Goal: Task Accomplishment & Management: Use online tool/utility

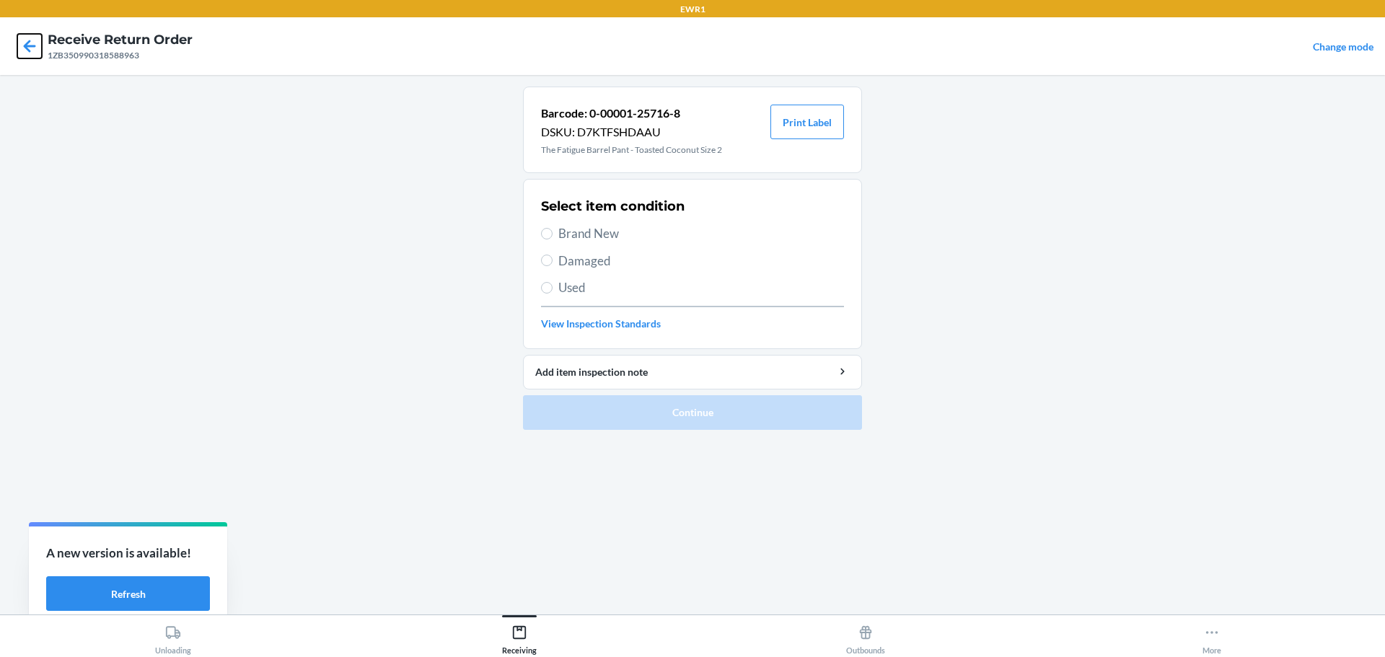
click at [40, 53] on icon at bounding box center [29, 46] width 25 height 25
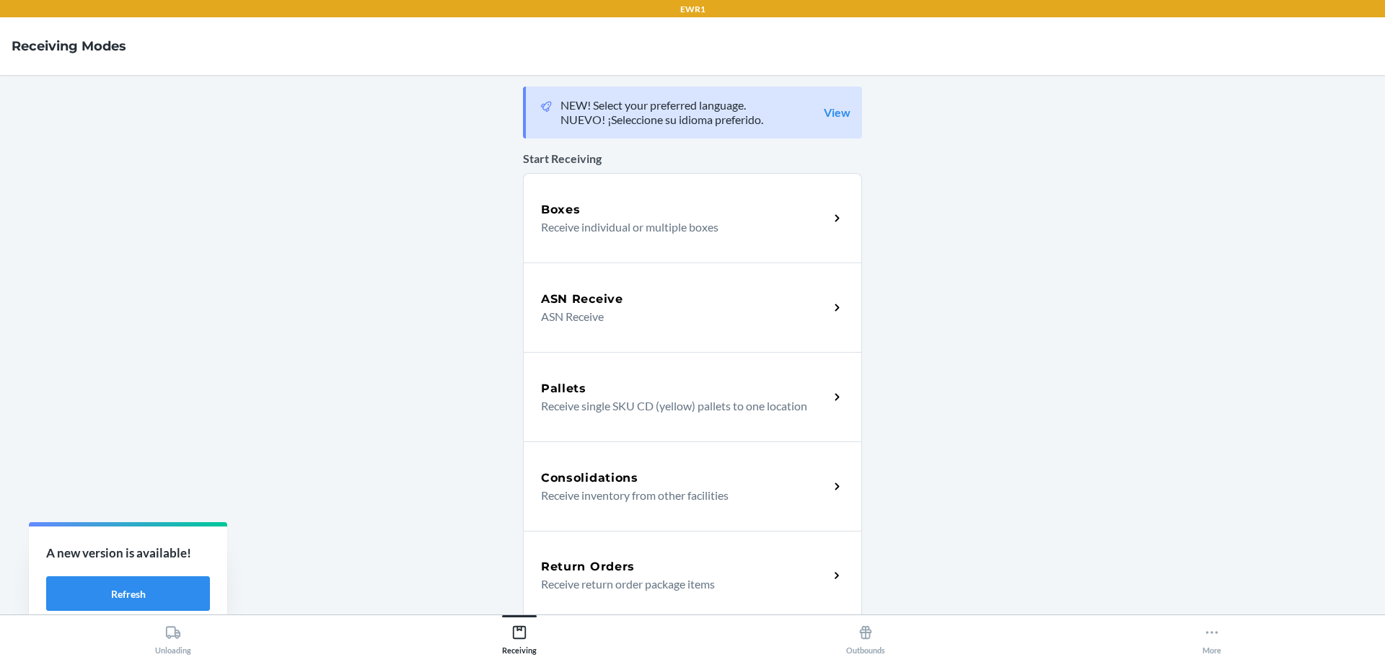
click at [621, 583] on p "Receive return order package items" at bounding box center [679, 584] width 276 height 17
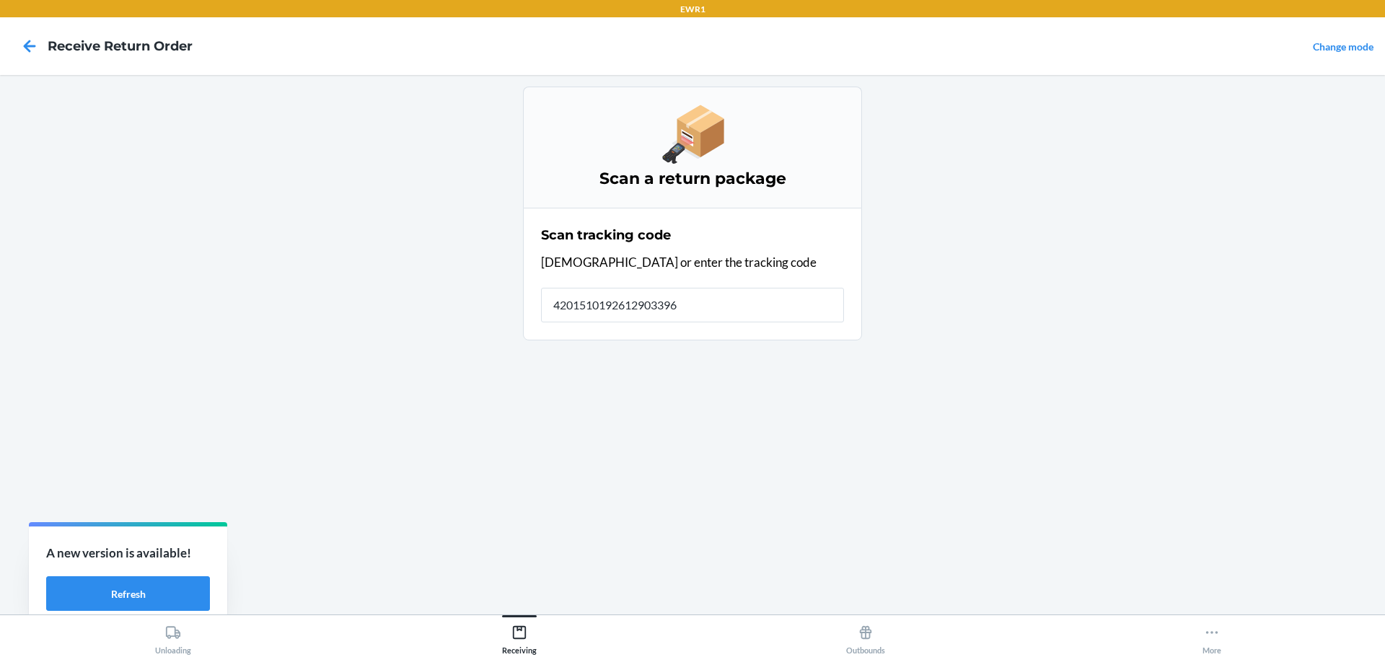
type input "42015101926129033960"
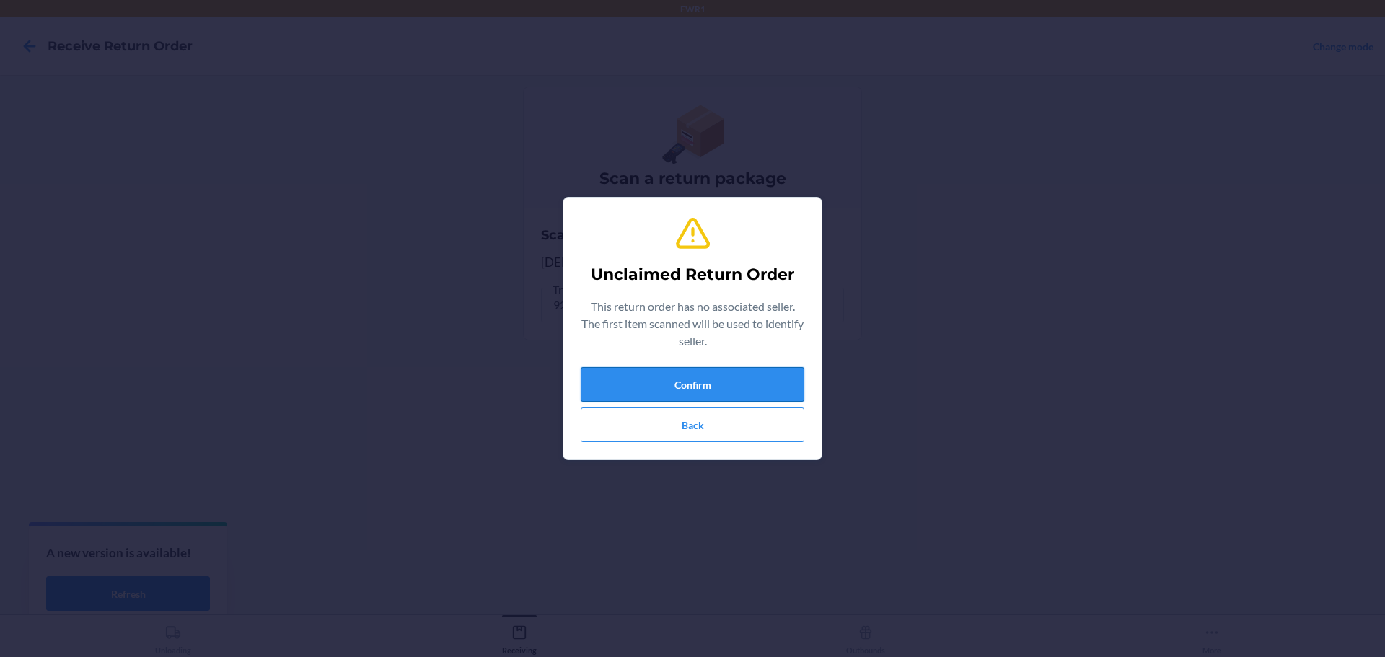
click at [647, 369] on button "Confirm" at bounding box center [693, 384] width 224 height 35
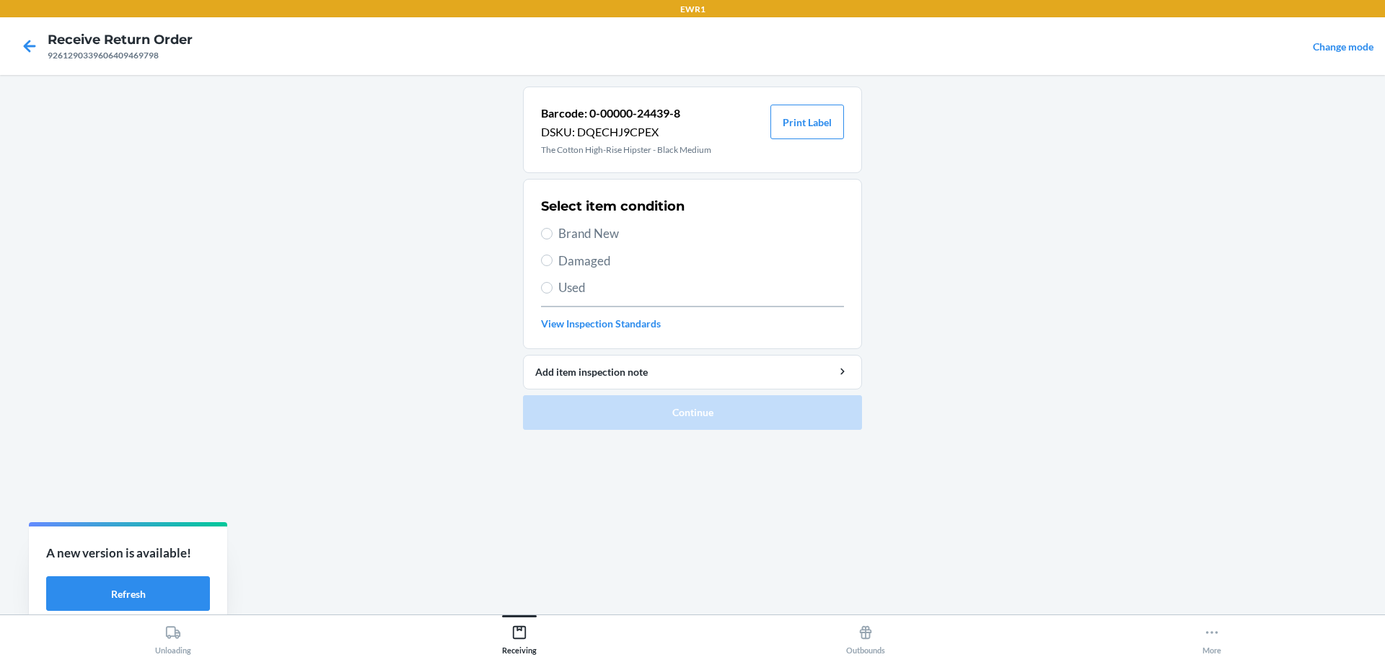
click at [589, 234] on span "Brand New" at bounding box center [702, 233] width 286 height 19
click at [553, 234] on input "Brand New" at bounding box center [547, 234] width 12 height 12
radio input "true"
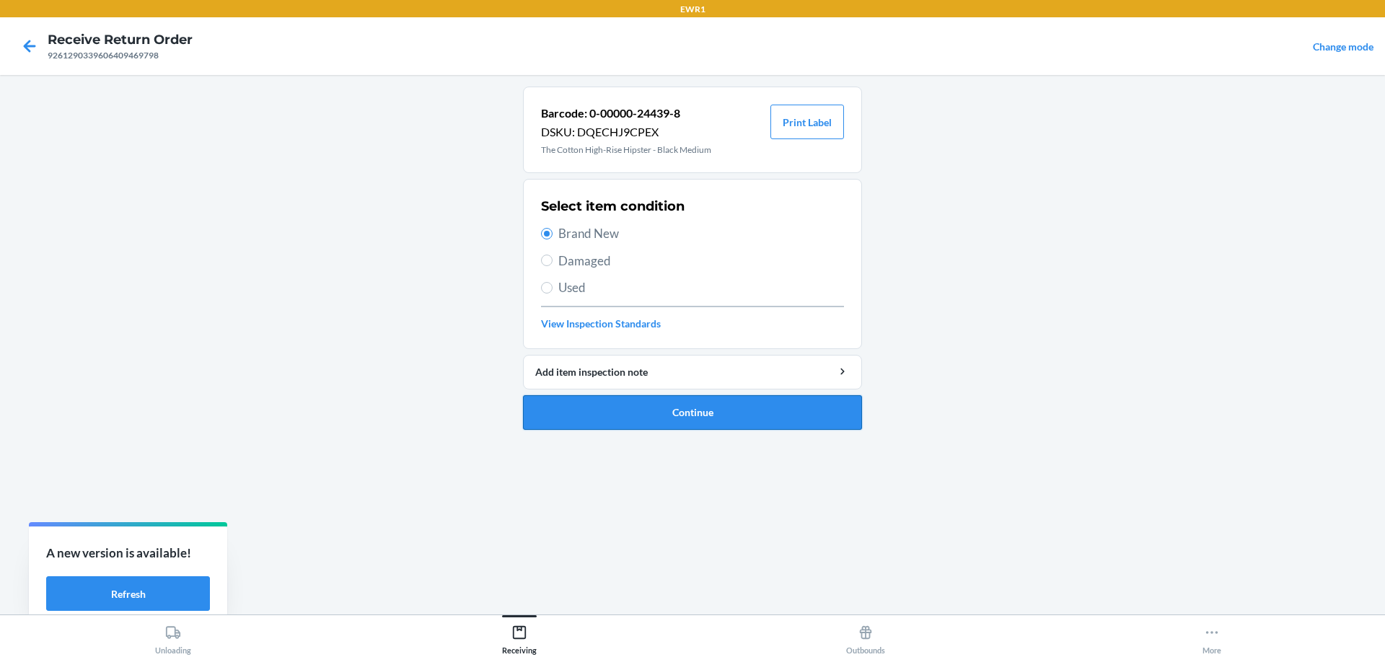
click at [652, 415] on button "Continue" at bounding box center [692, 412] width 339 height 35
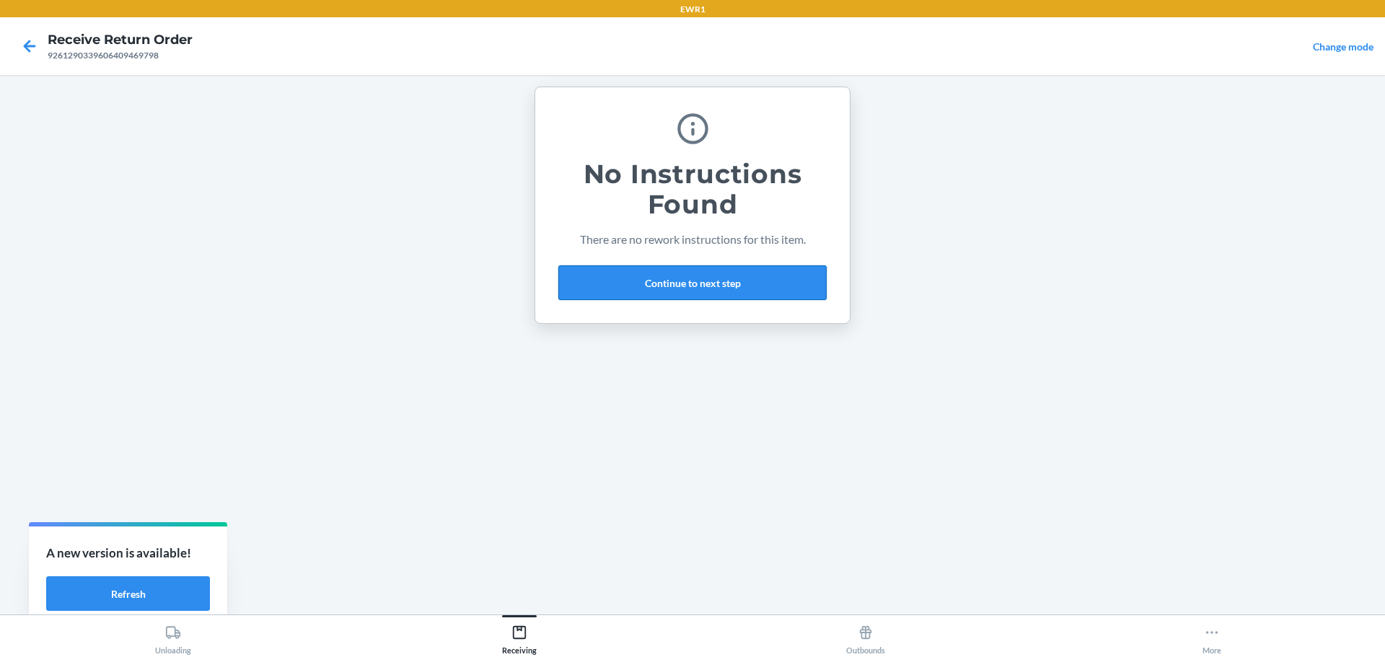
click at [667, 294] on button "Continue to next step" at bounding box center [693, 283] width 268 height 35
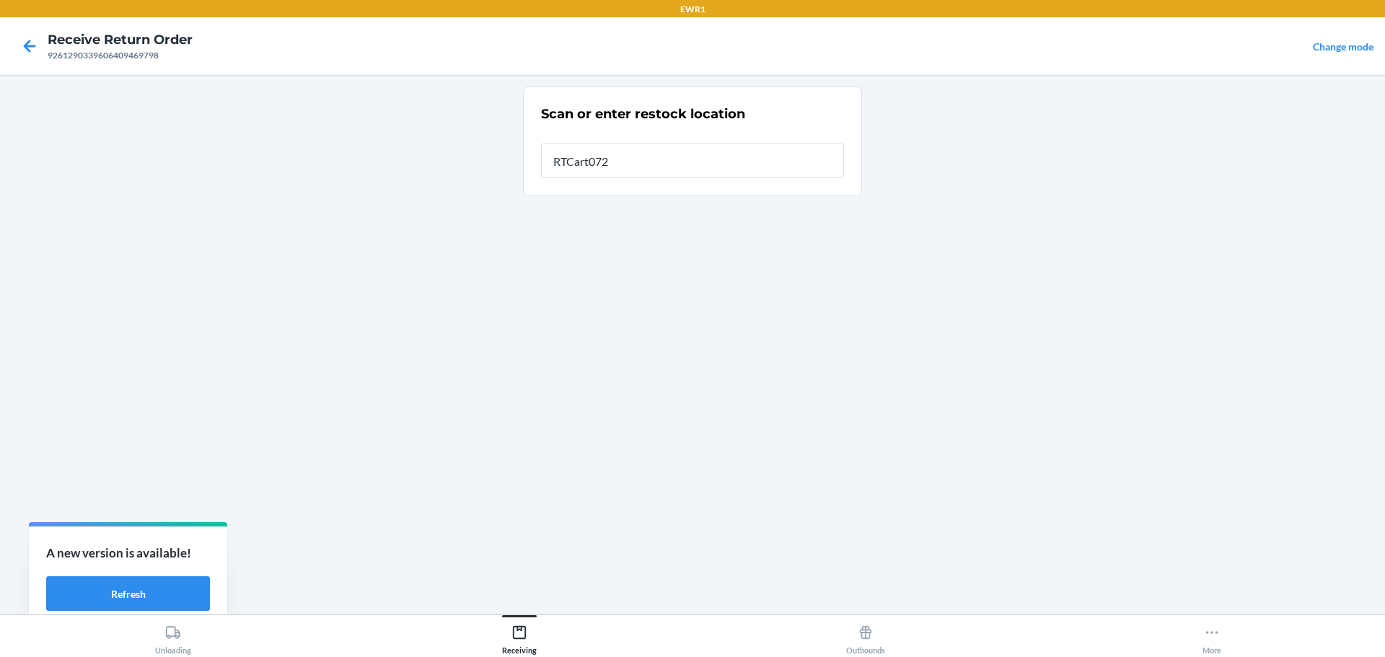
type input "RTCart072"
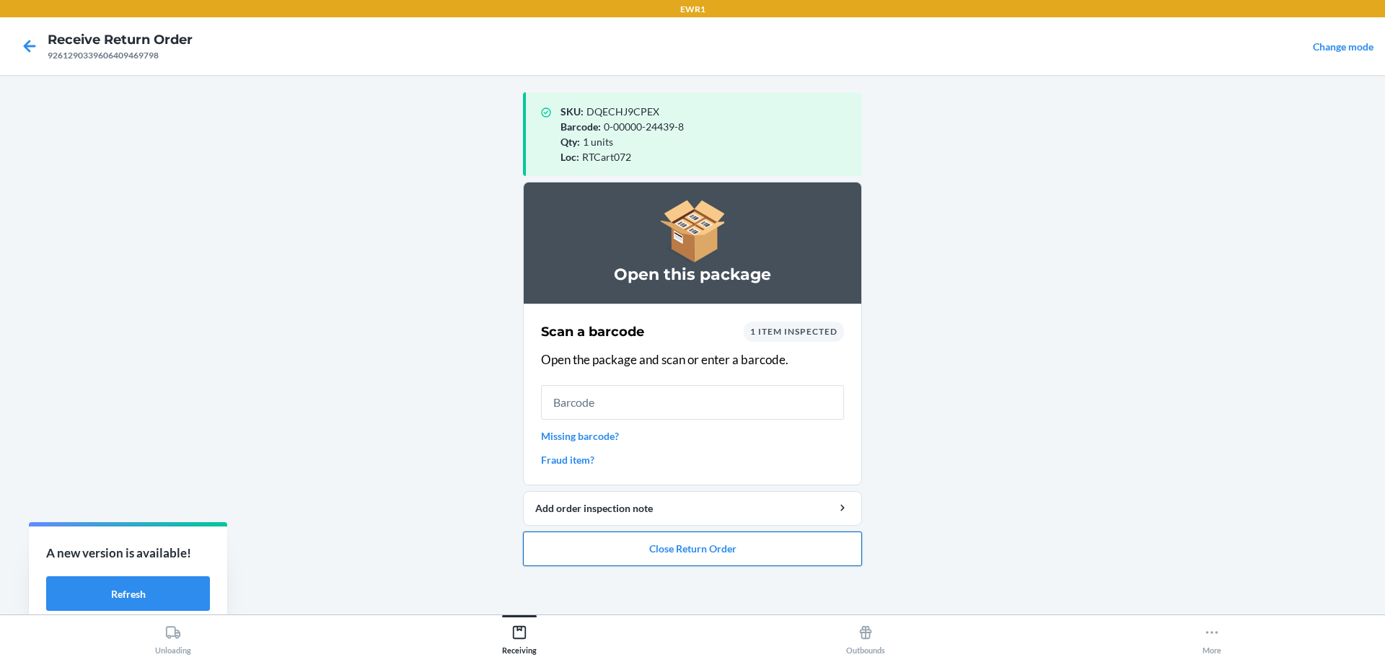
drag, startPoint x: 116, startPoint y: 457, endPoint x: 744, endPoint y: 559, distance: 635.9
click at [744, 559] on button "Close Return Order" at bounding box center [692, 549] width 339 height 35
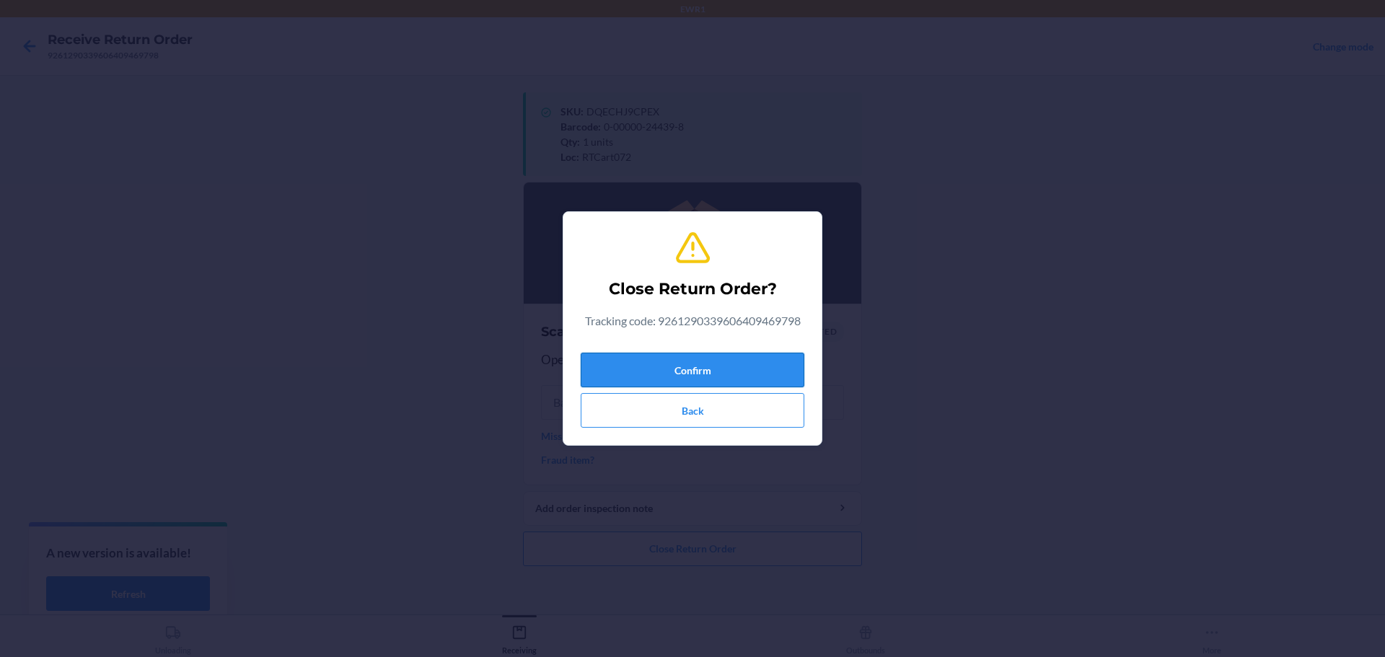
click at [705, 365] on button "Confirm" at bounding box center [693, 370] width 224 height 35
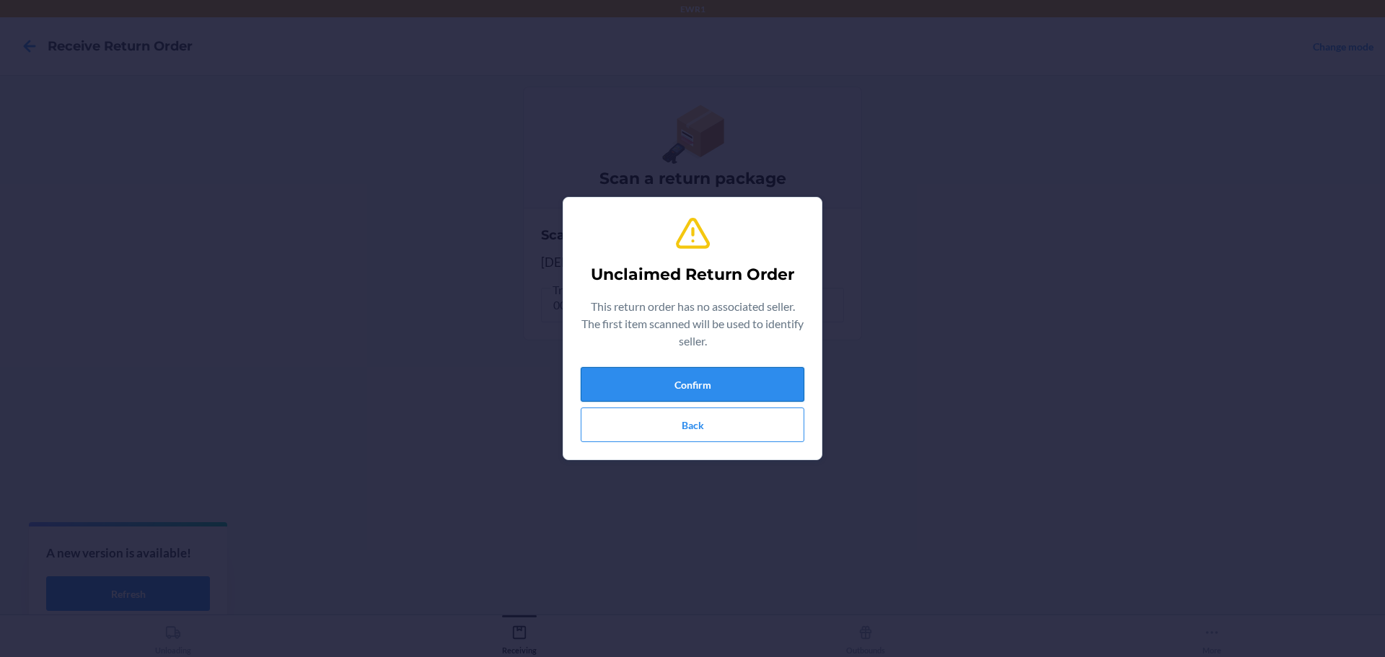
click at [750, 377] on button "Confirm" at bounding box center [693, 384] width 224 height 35
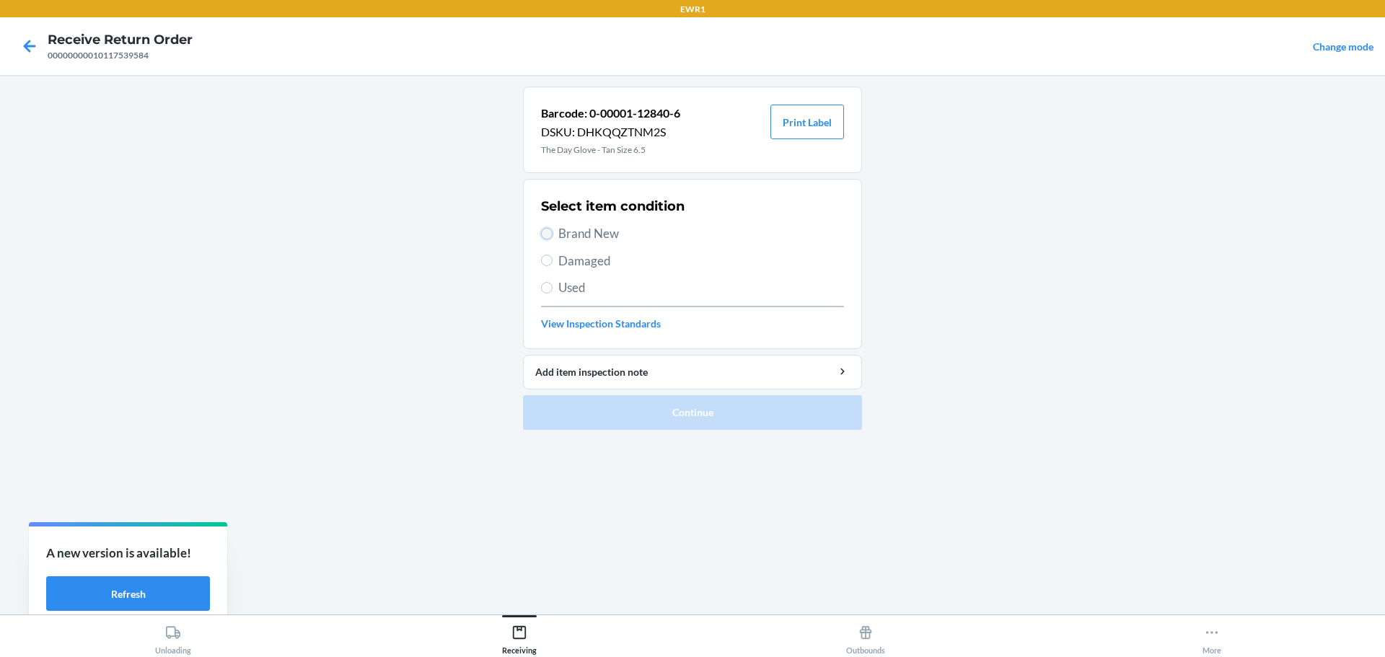
click at [543, 235] on input "Brand New" at bounding box center [547, 234] width 12 height 12
radio input "true"
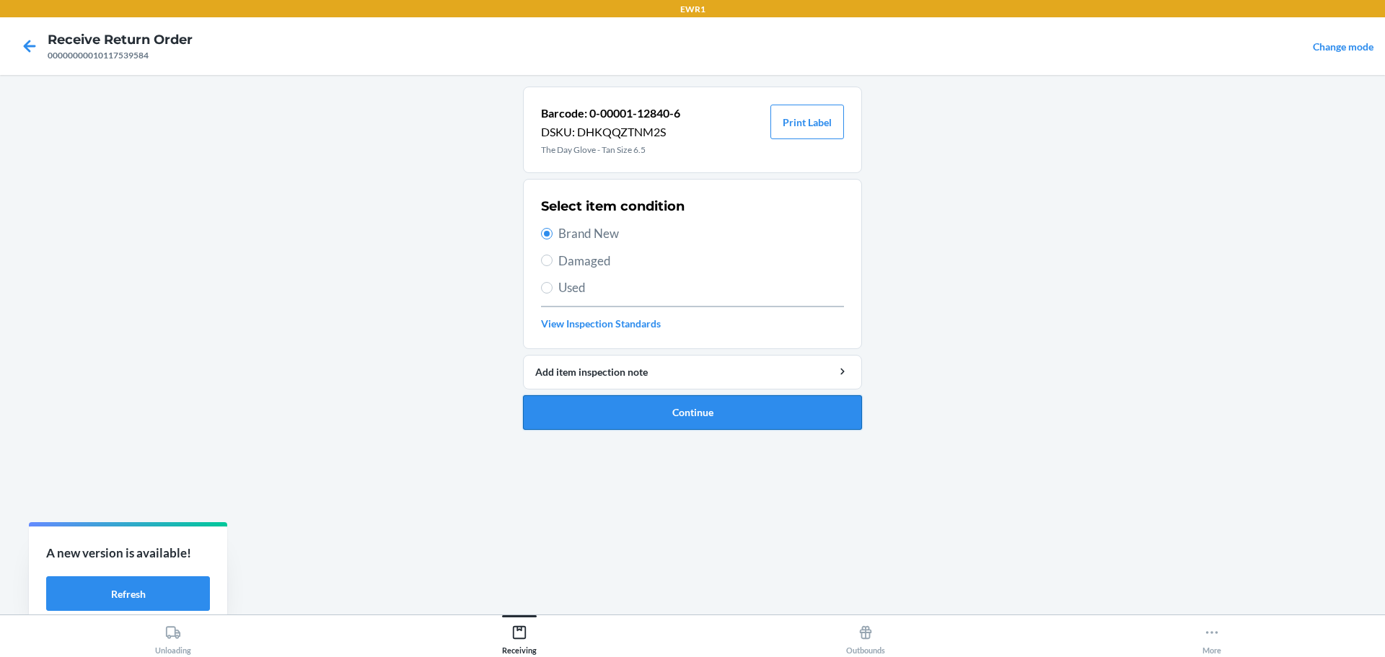
click at [735, 424] on button "Continue" at bounding box center [692, 412] width 339 height 35
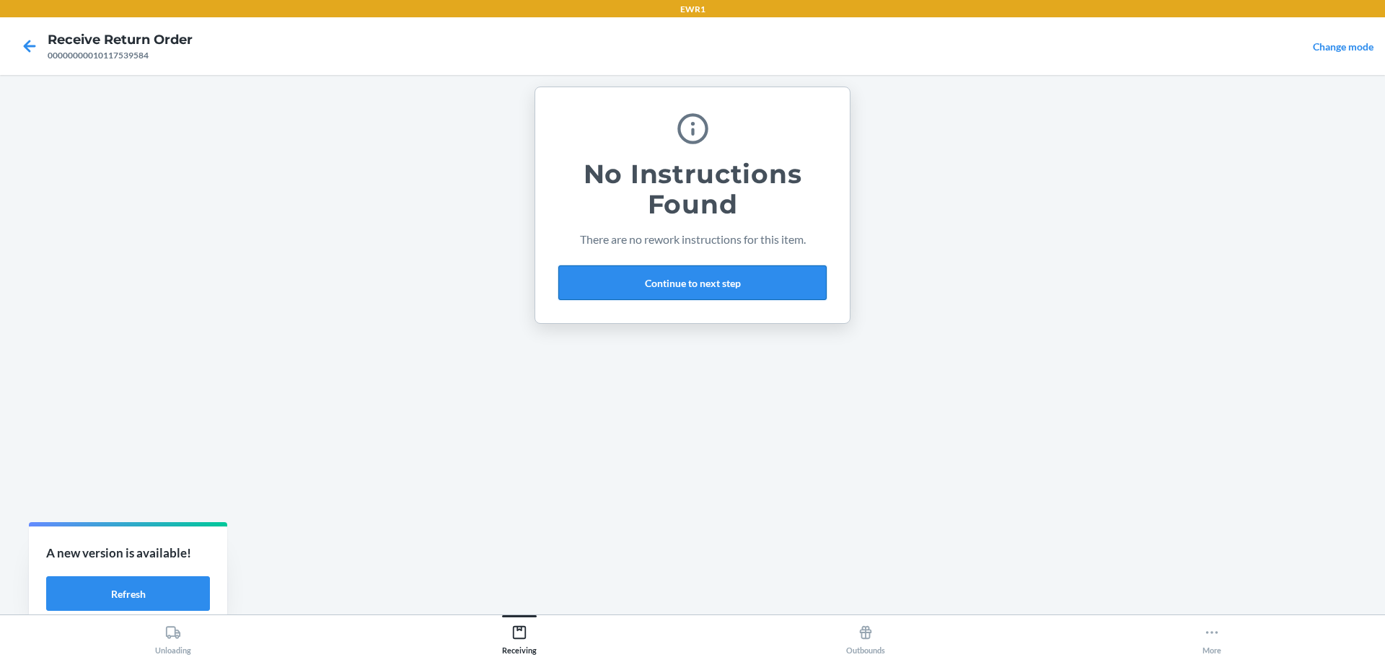
click at [652, 286] on button "Continue to next step" at bounding box center [693, 283] width 268 height 35
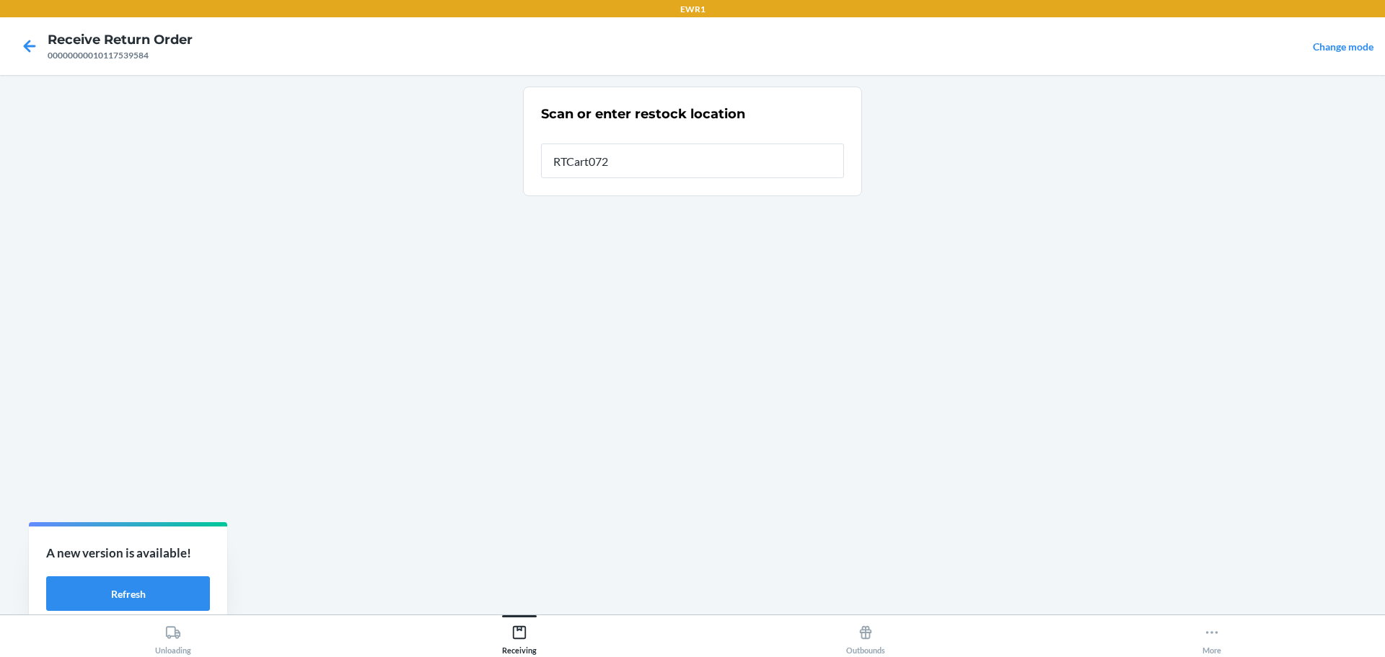
type input "RTCart072"
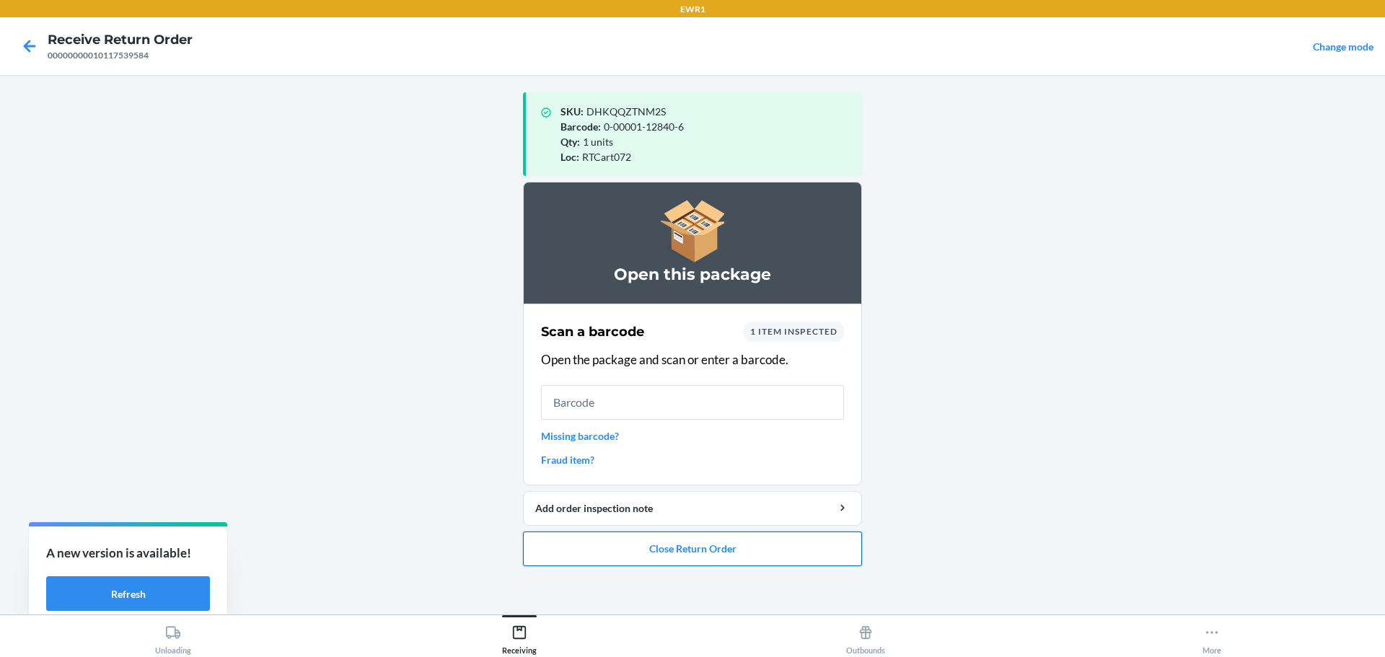
click at [748, 564] on button "Close Return Order" at bounding box center [692, 549] width 339 height 35
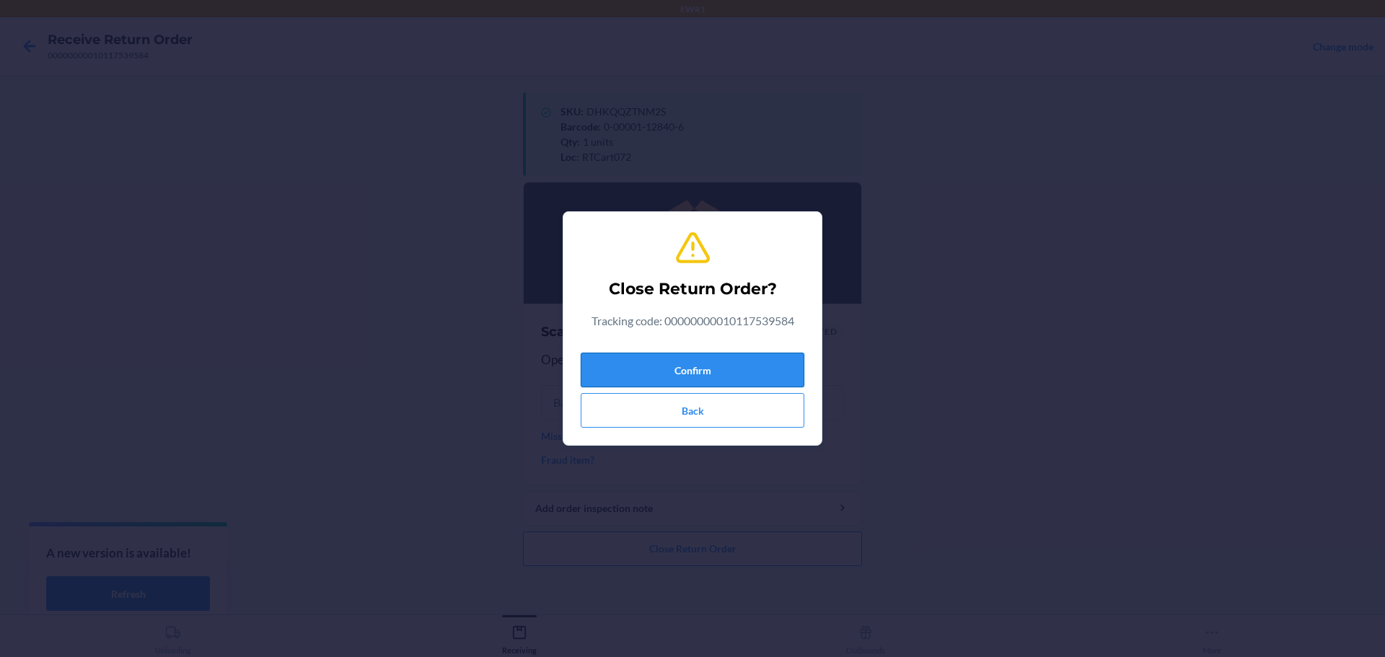
click at [634, 353] on button "Confirm" at bounding box center [693, 370] width 224 height 35
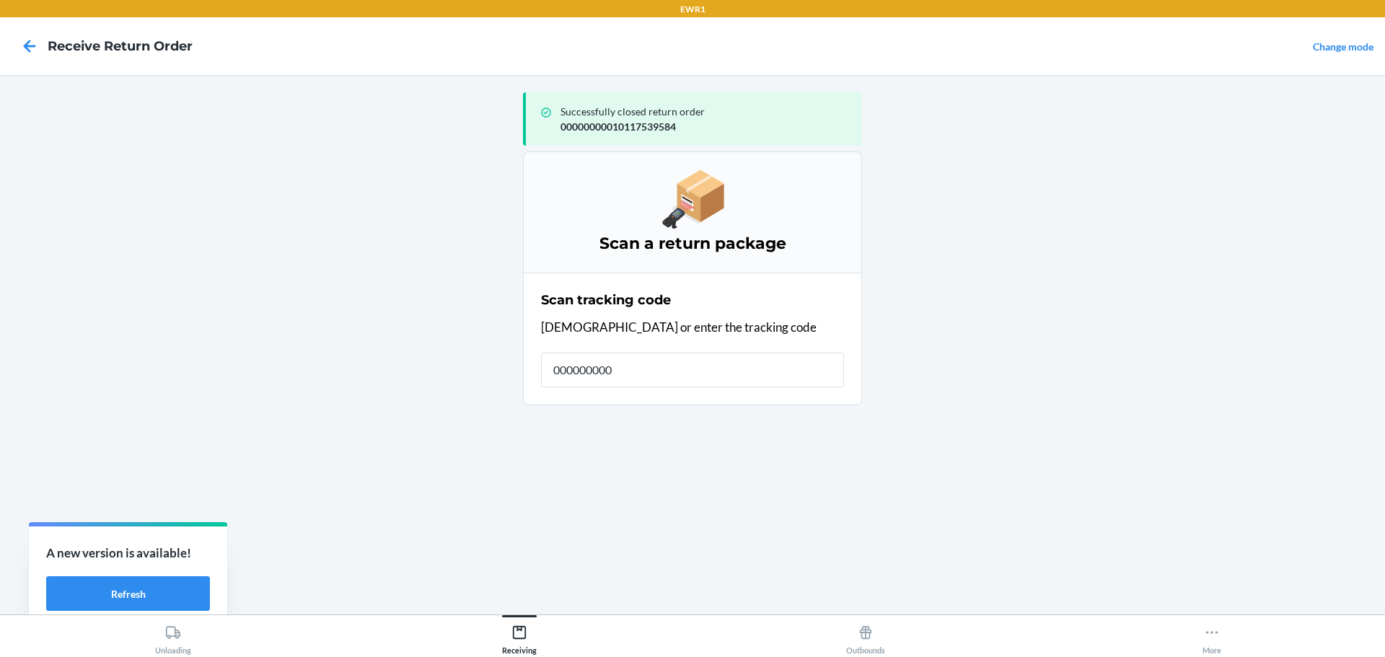
type input "0000000001"
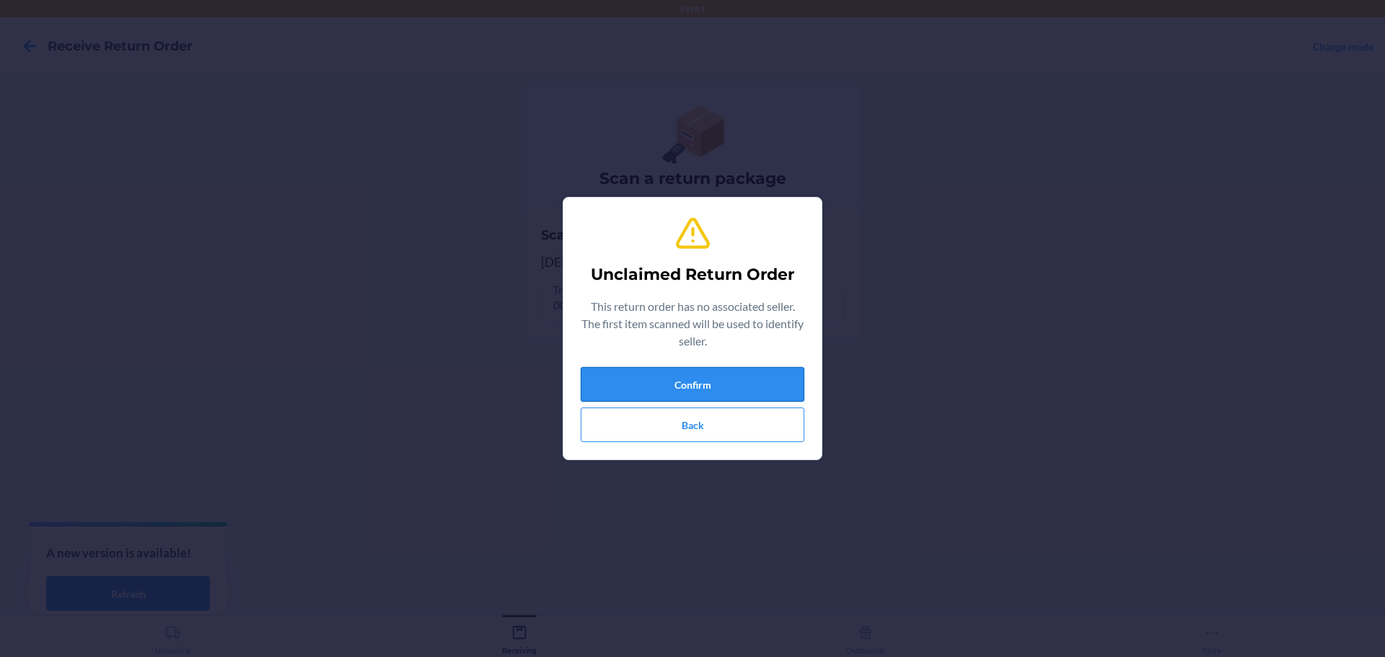
click at [683, 379] on button "Confirm" at bounding box center [693, 384] width 224 height 35
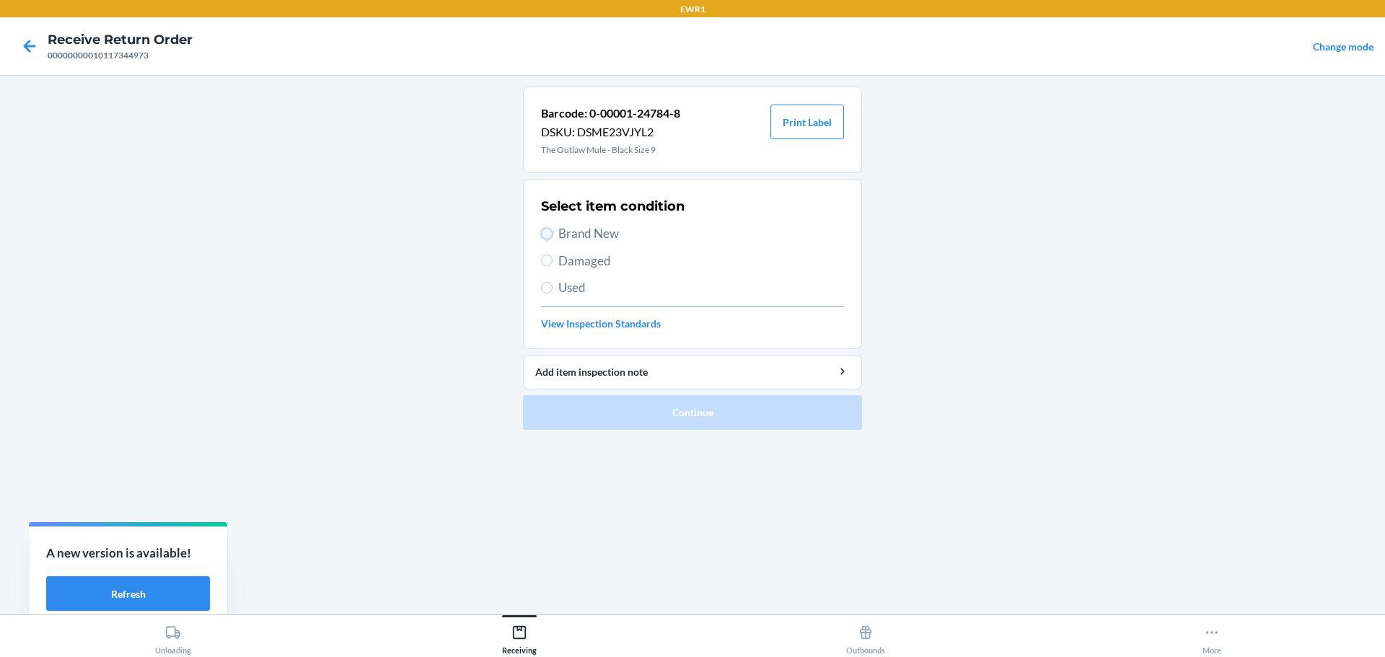
click at [547, 233] on input "Brand New" at bounding box center [547, 234] width 12 height 12
radio input "true"
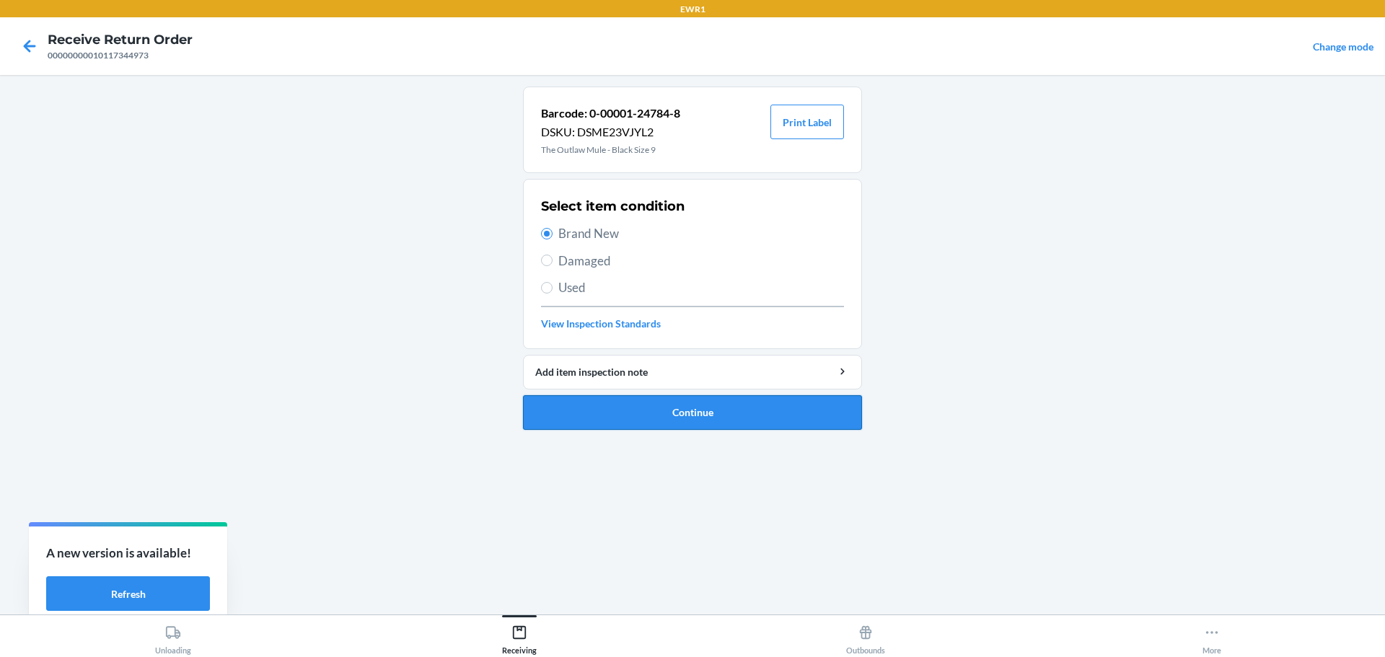
click at [738, 424] on button "Continue" at bounding box center [692, 412] width 339 height 35
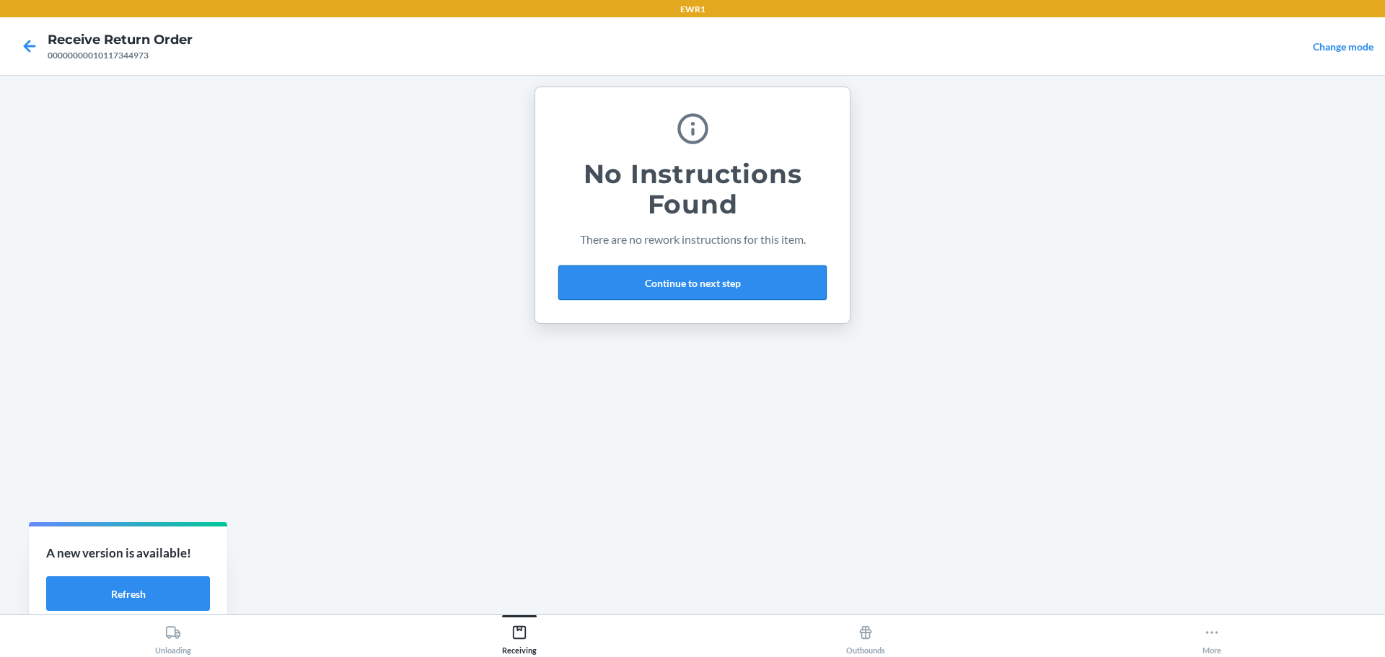
click at [676, 271] on button "Continue to next step" at bounding box center [693, 283] width 268 height 35
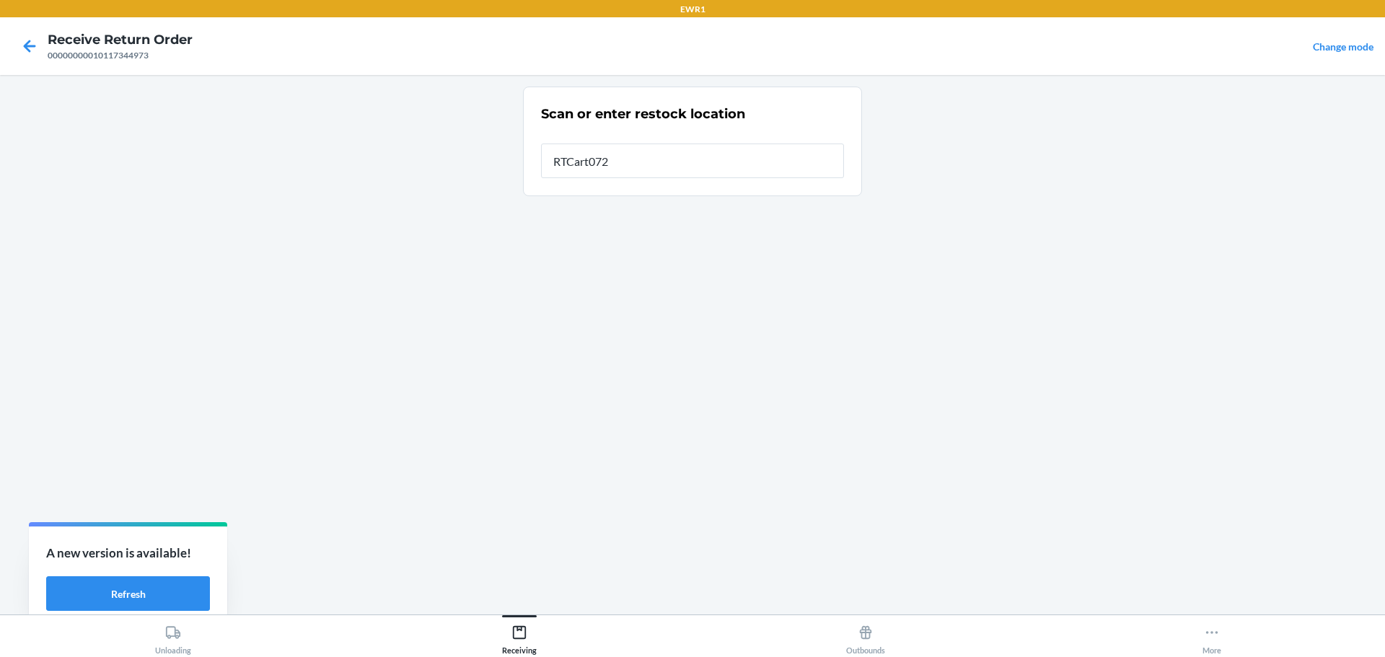
type input "RTCart072"
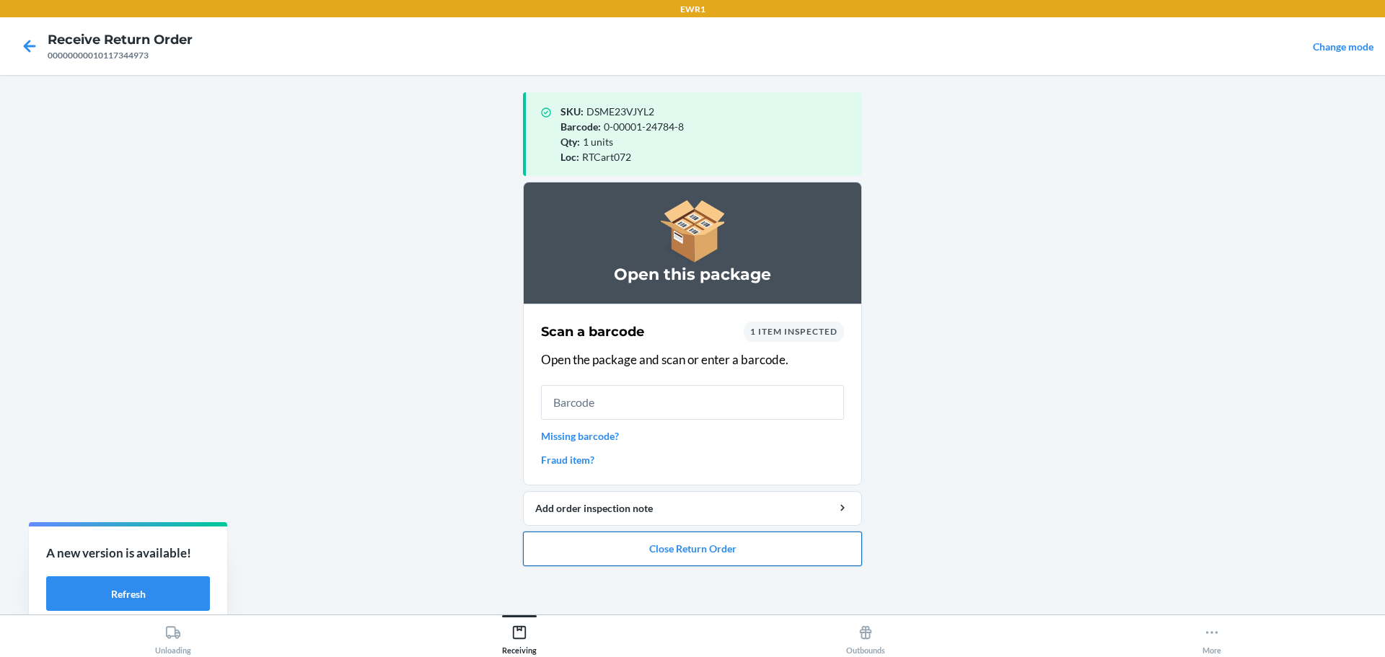
click at [724, 561] on button "Close Return Order" at bounding box center [692, 549] width 339 height 35
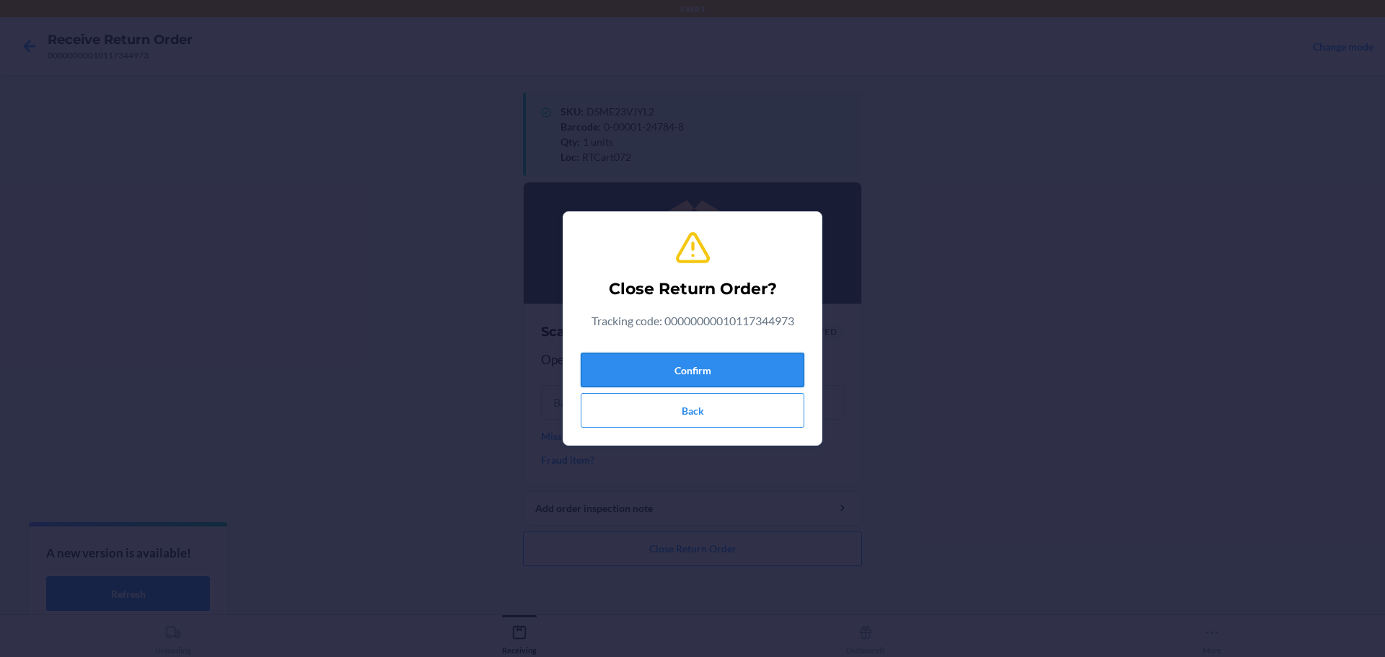
click at [721, 358] on button "Confirm" at bounding box center [693, 370] width 224 height 35
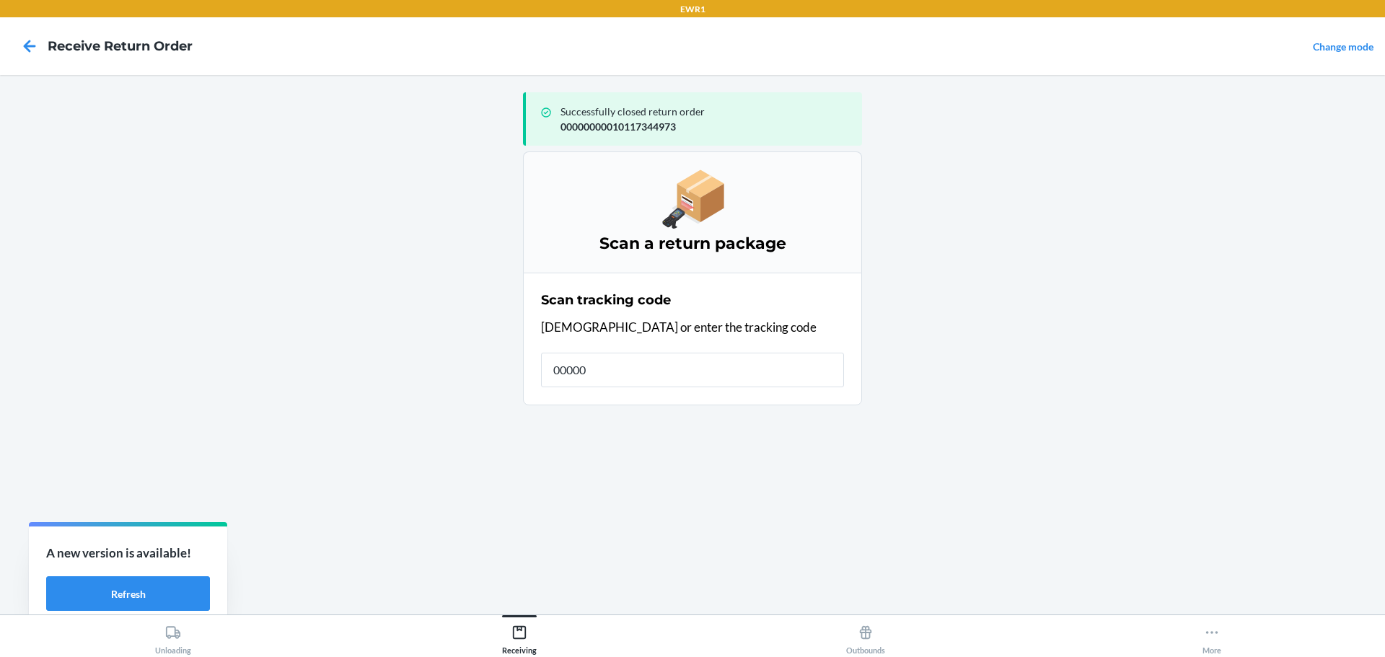
type input "000000"
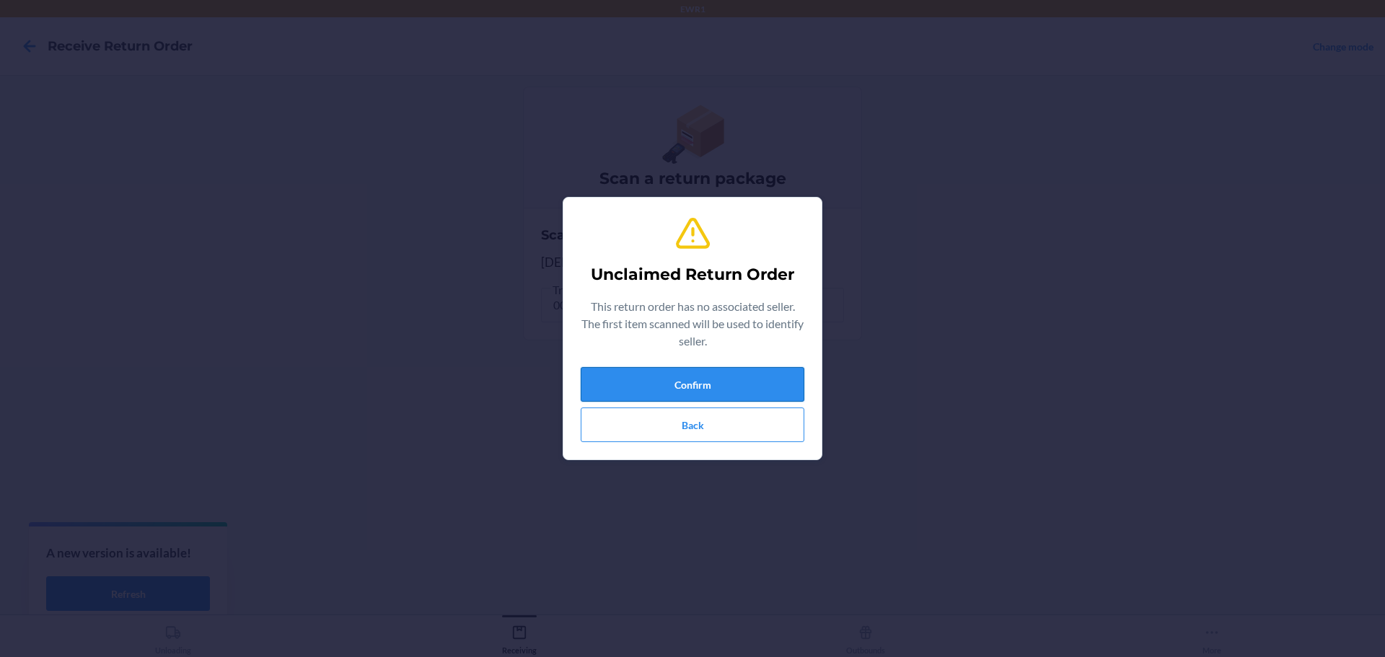
click at [735, 382] on button "Confirm" at bounding box center [693, 384] width 224 height 35
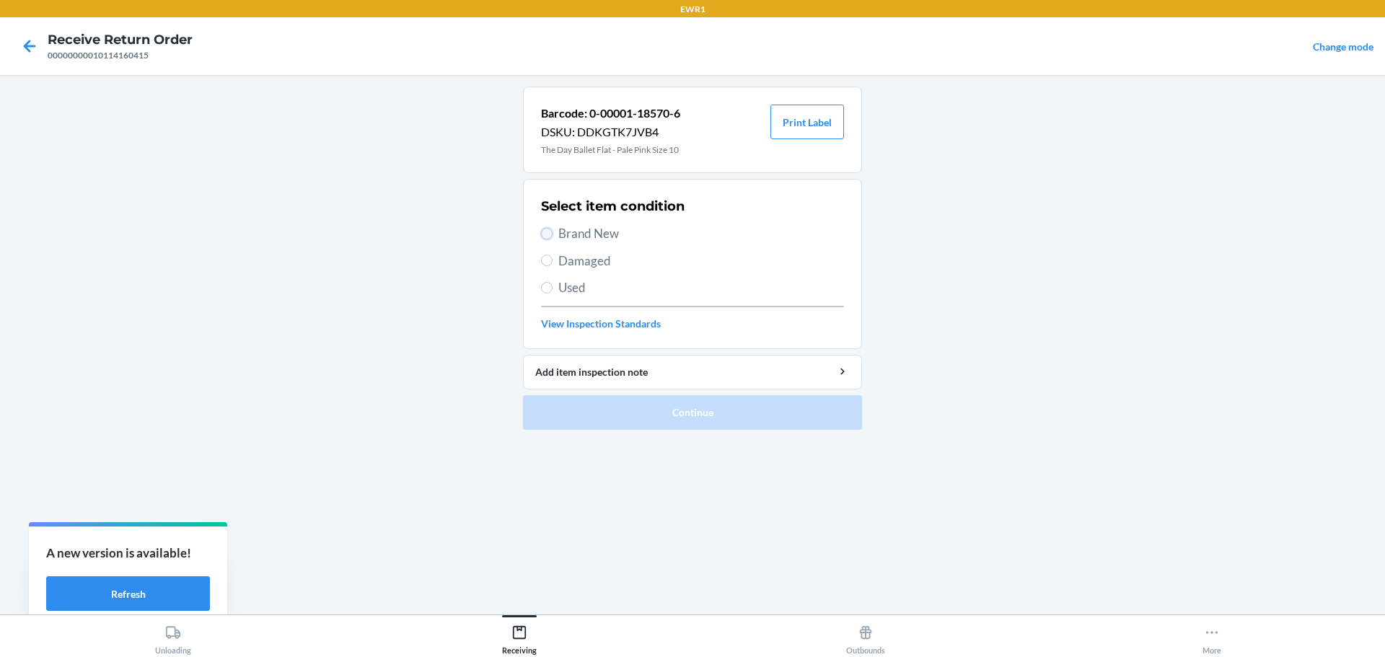
click at [546, 228] on input "Brand New" at bounding box center [547, 234] width 12 height 12
radio input "true"
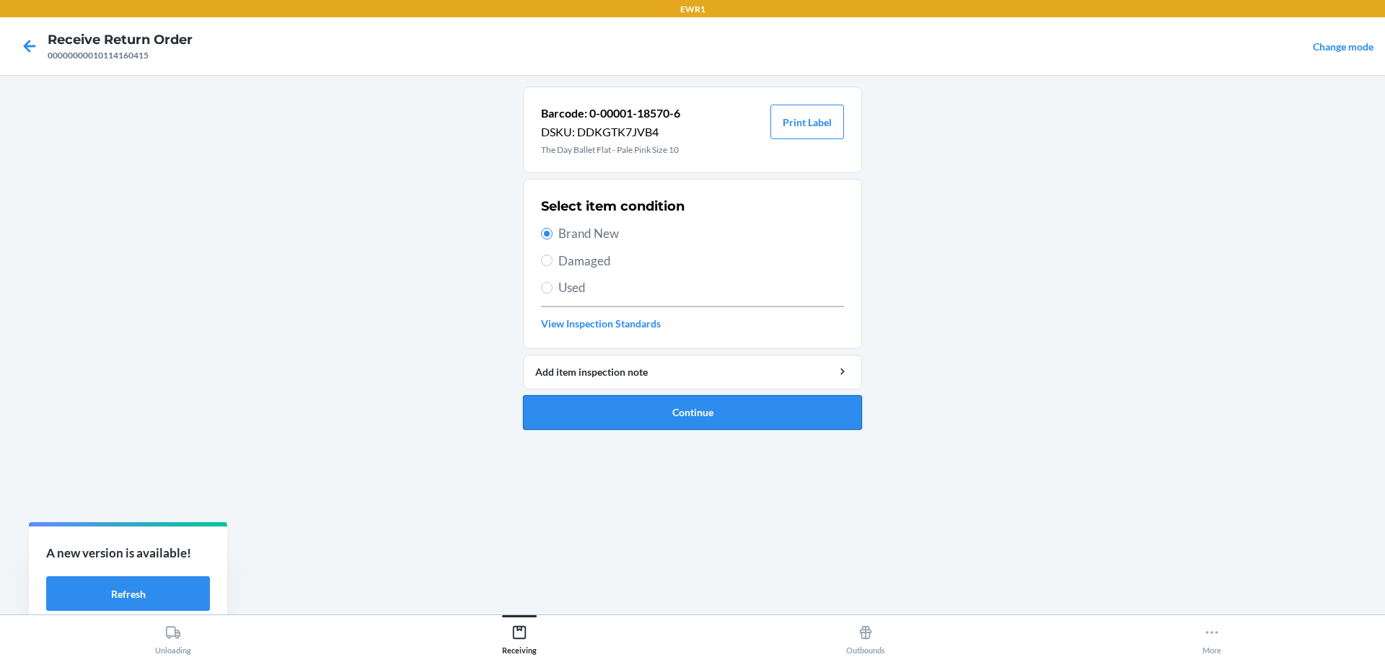
click at [701, 411] on button "Continue" at bounding box center [692, 412] width 339 height 35
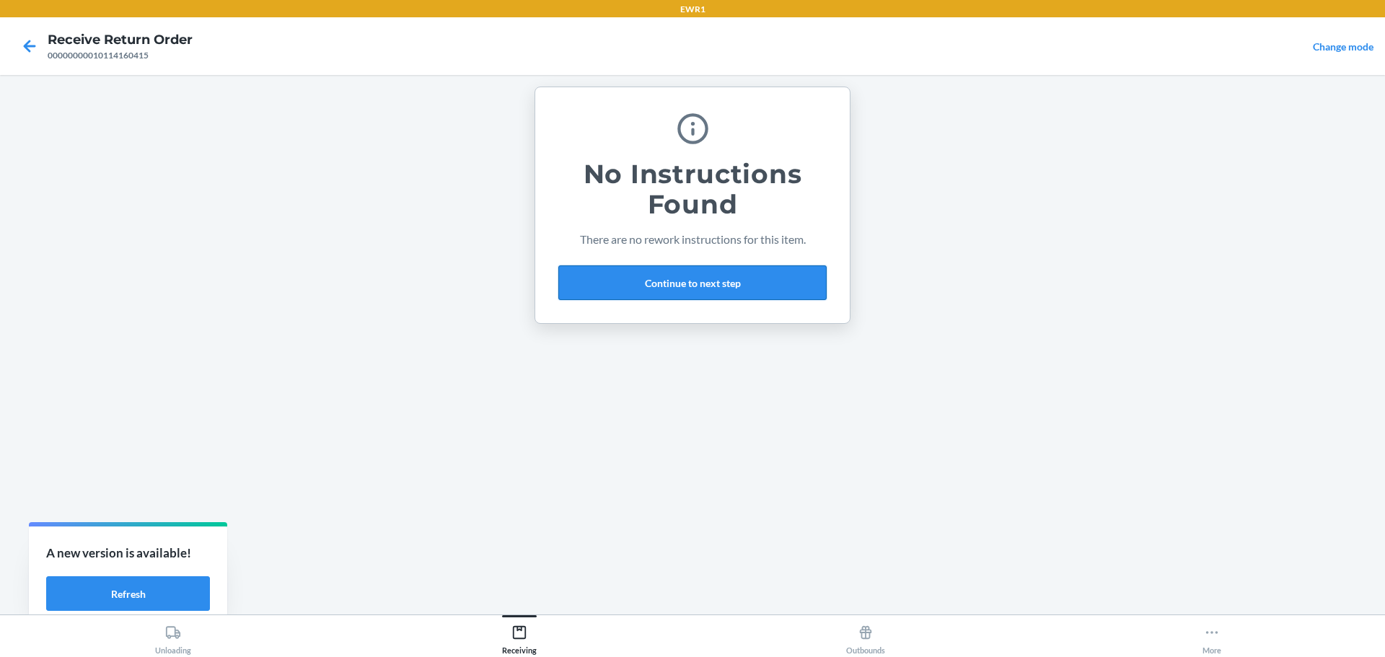
click at [776, 292] on button "Continue to next step" at bounding box center [693, 283] width 268 height 35
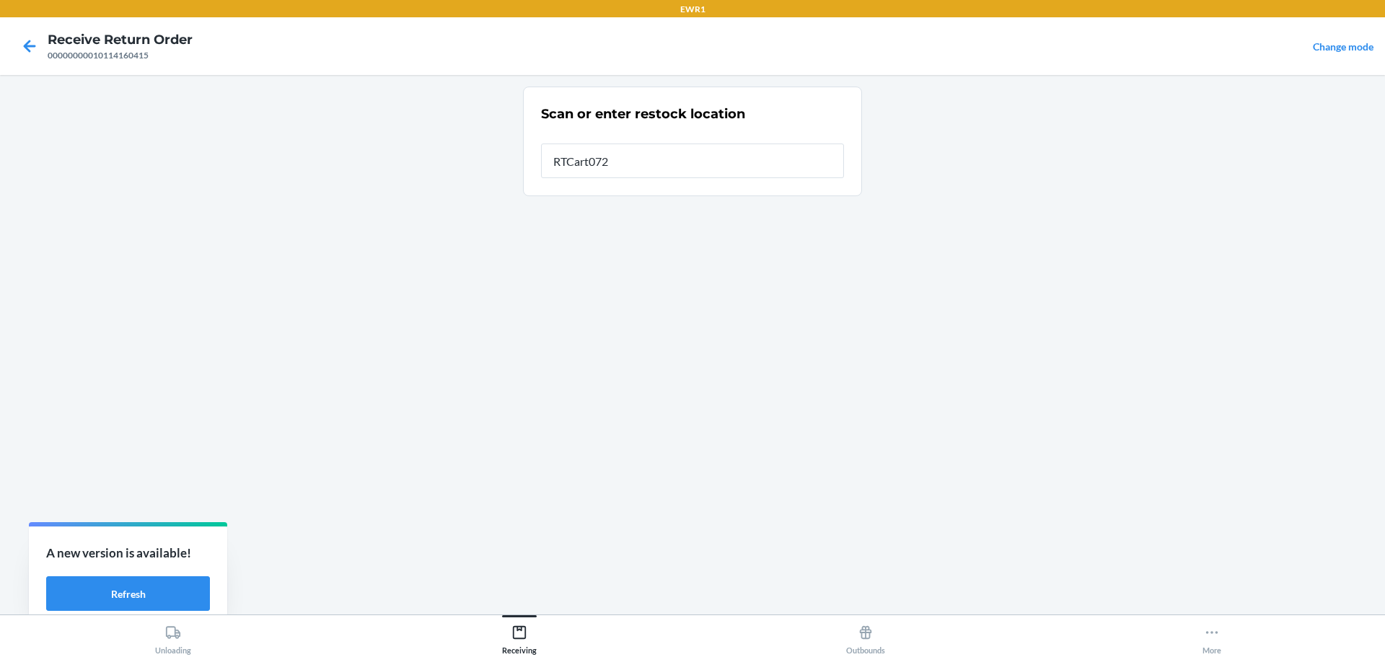
type input "RTCart072"
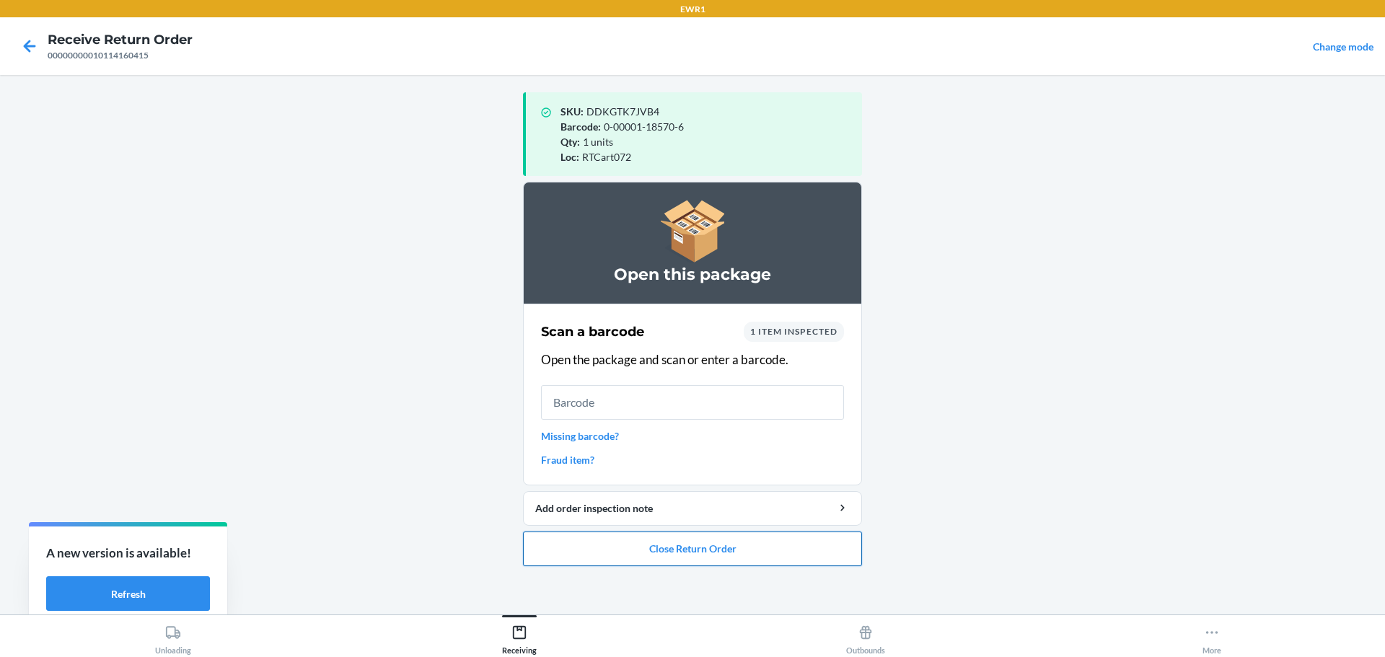
click at [597, 552] on button "Close Return Order" at bounding box center [692, 549] width 339 height 35
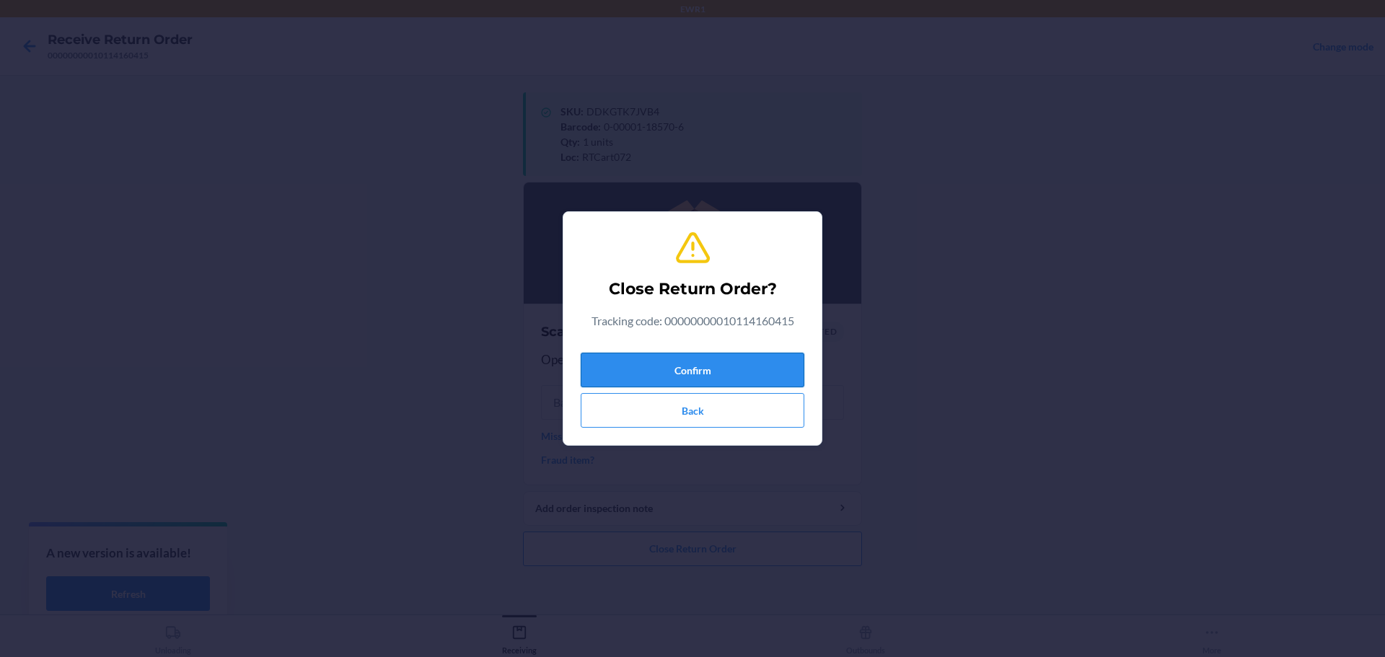
click at [731, 384] on button "Confirm" at bounding box center [693, 370] width 224 height 35
click at [720, 365] on button "Confirm" at bounding box center [693, 370] width 224 height 35
click at [624, 374] on button "Confirm" at bounding box center [693, 370] width 224 height 35
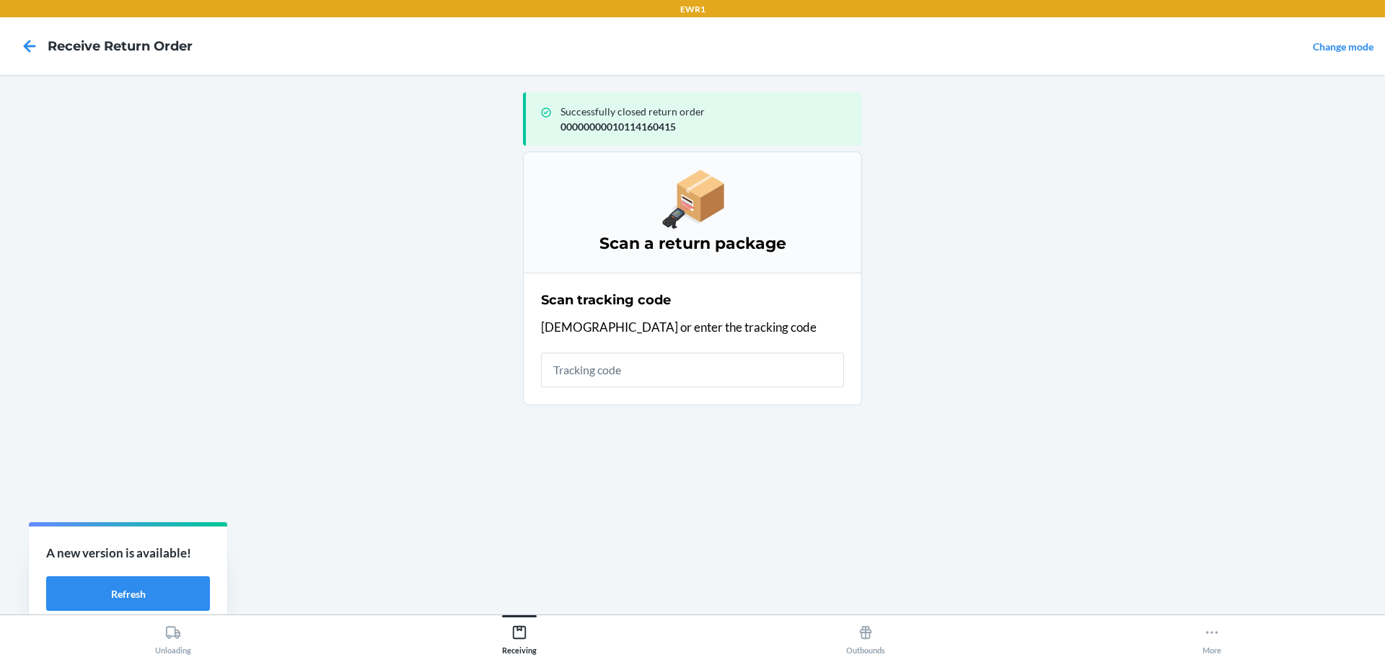
click at [652, 376] on input "text" at bounding box center [692, 370] width 303 height 35
type input "000000000"
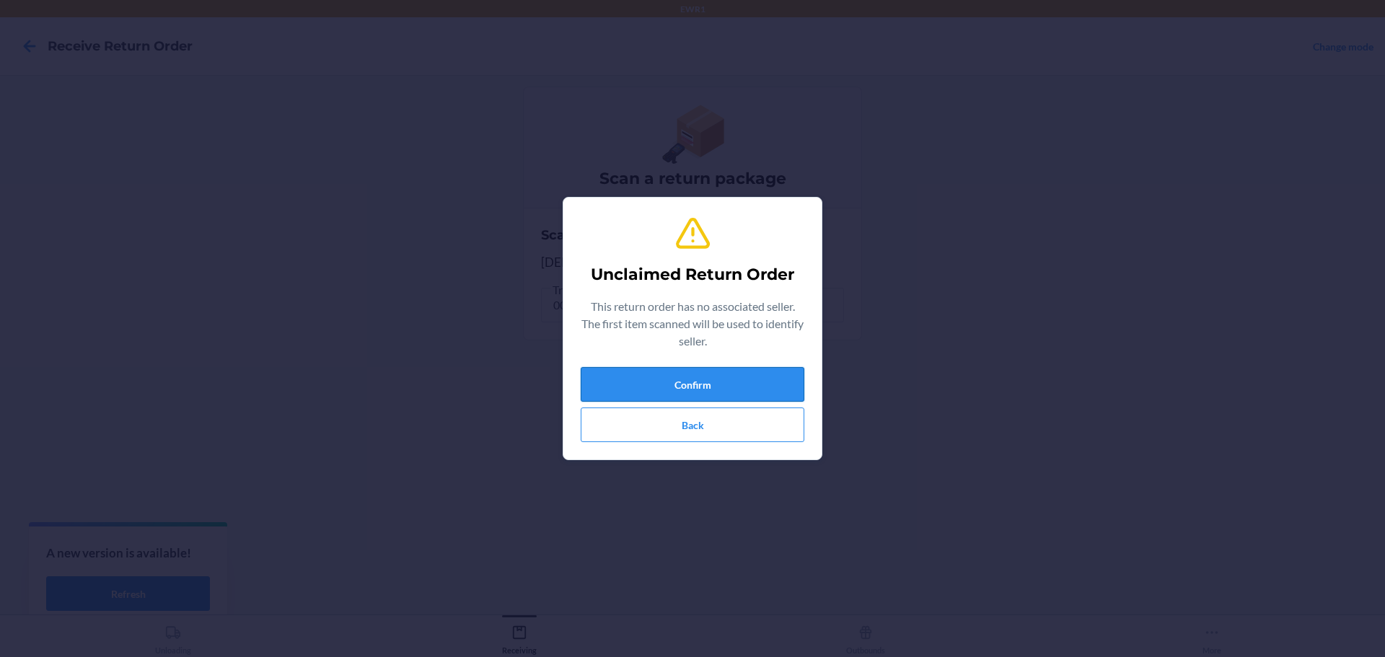
click at [647, 384] on button "Confirm" at bounding box center [693, 384] width 224 height 35
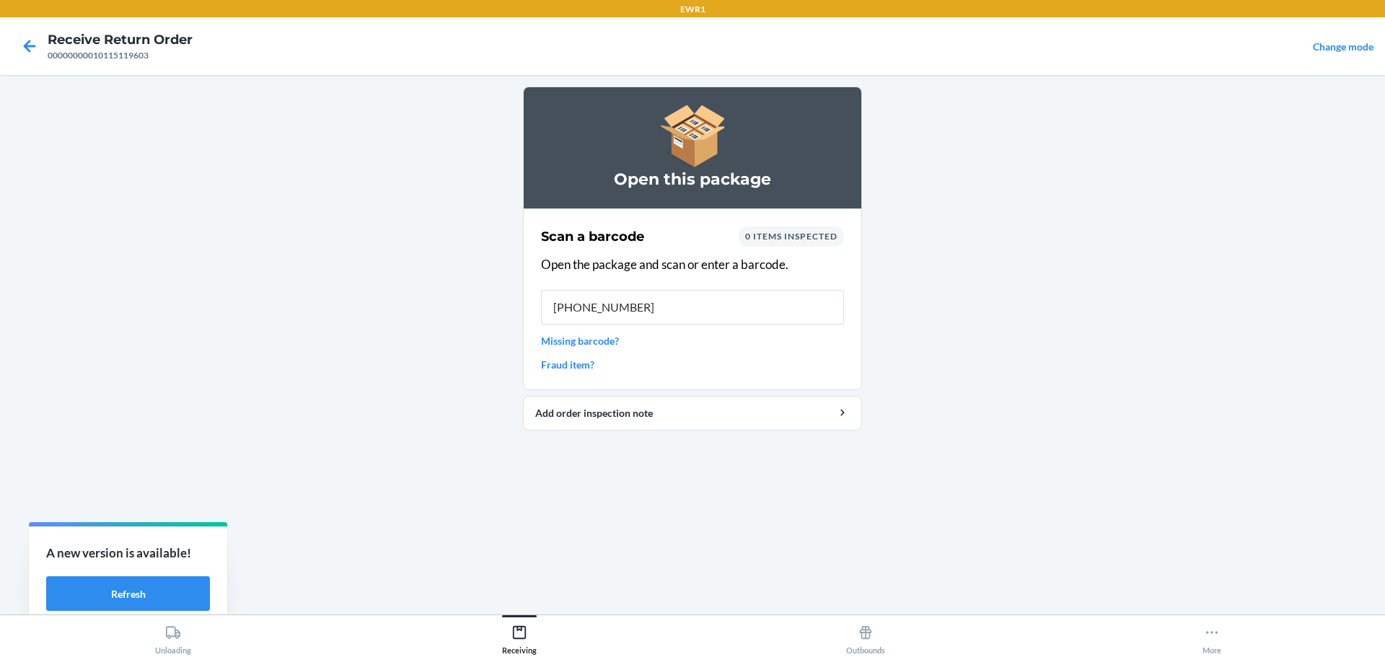
type input "[PHONE_NUMBER]"
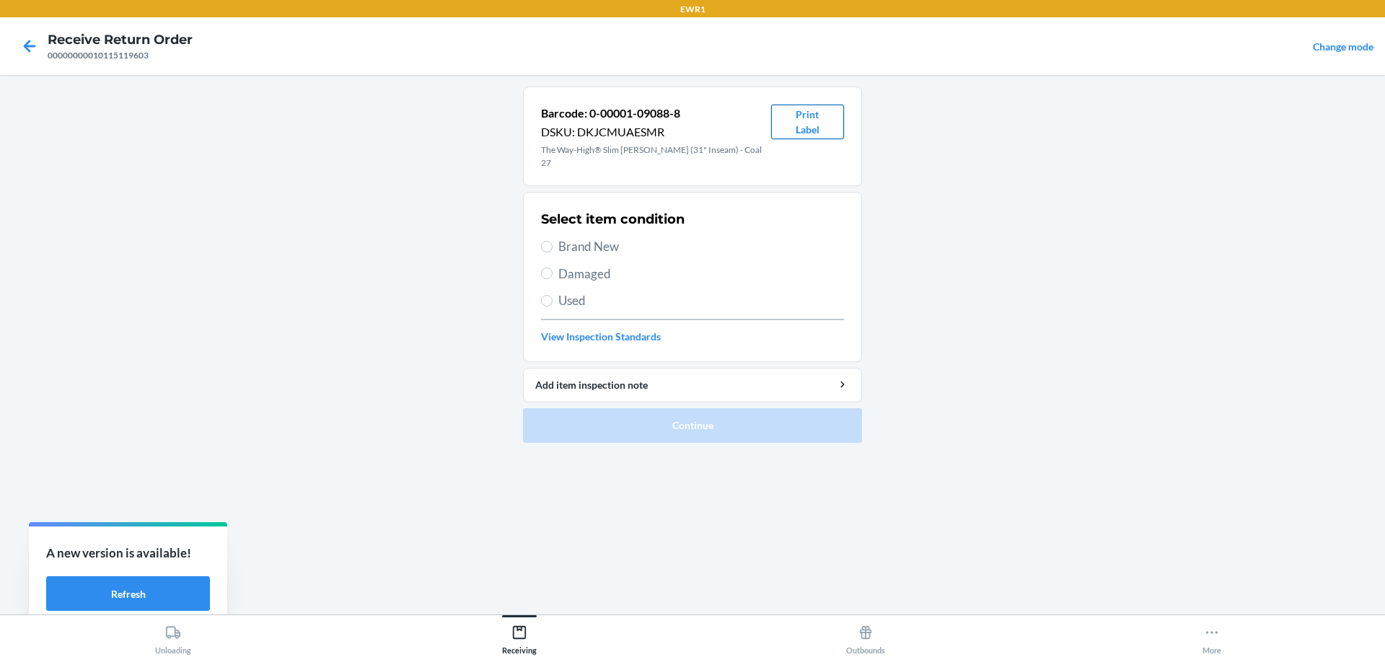
click at [793, 118] on button "Print Label" at bounding box center [807, 122] width 73 height 35
click at [556, 237] on label "Brand New" at bounding box center [692, 246] width 303 height 19
click at [553, 241] on input "Brand New" at bounding box center [547, 247] width 12 height 12
radio input "true"
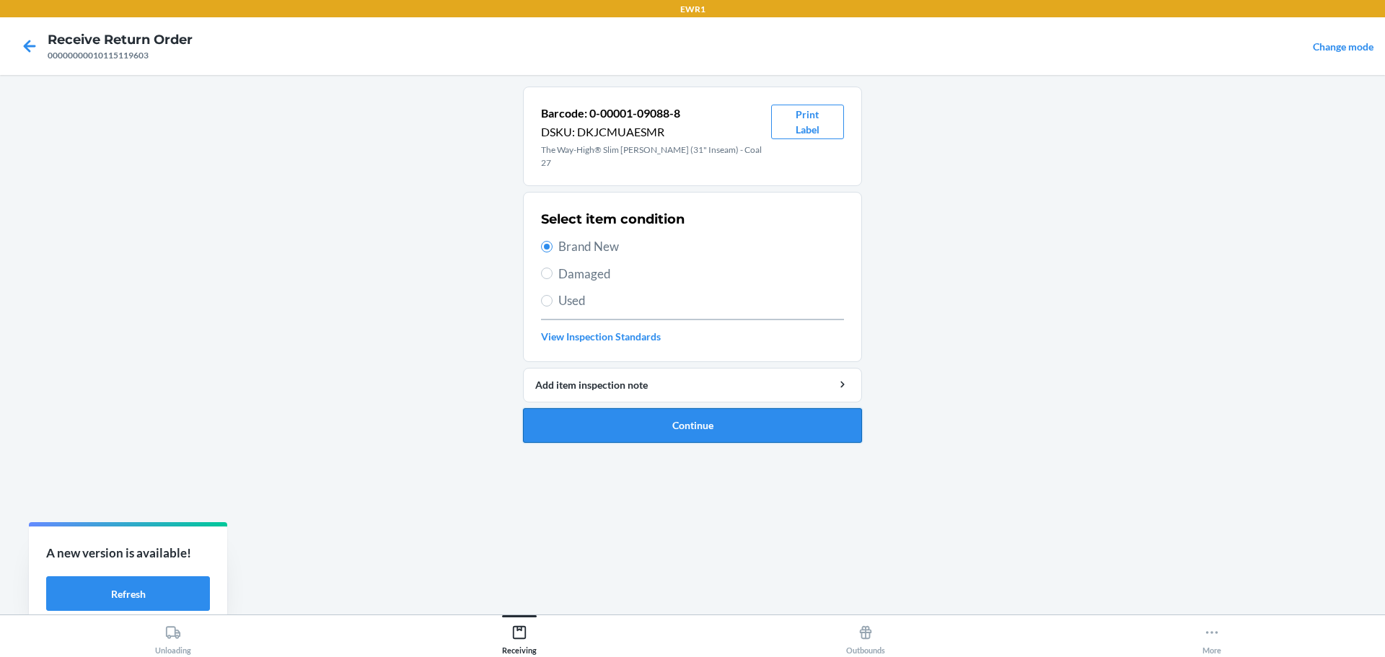
drag, startPoint x: 670, startPoint y: 429, endPoint x: 675, endPoint y: 416, distance: 14.2
click at [673, 424] on button "Continue" at bounding box center [692, 425] width 339 height 35
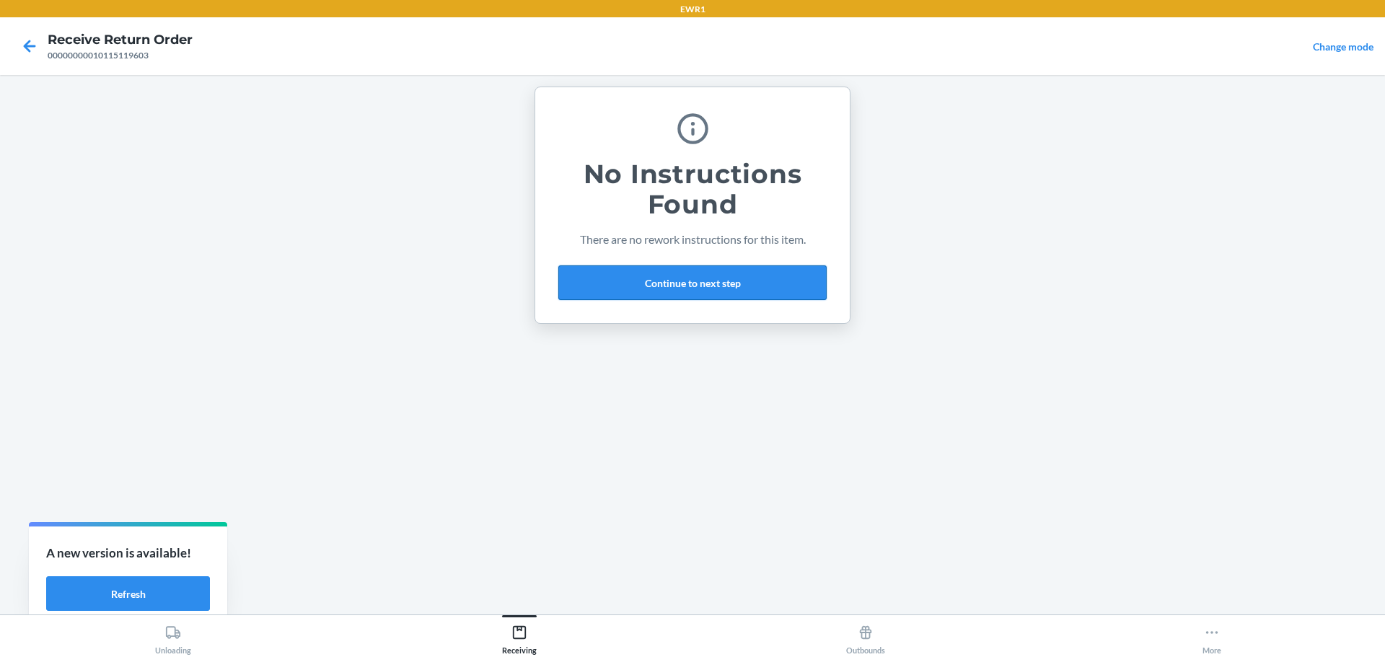
click at [640, 287] on button "Continue to next step" at bounding box center [693, 283] width 268 height 35
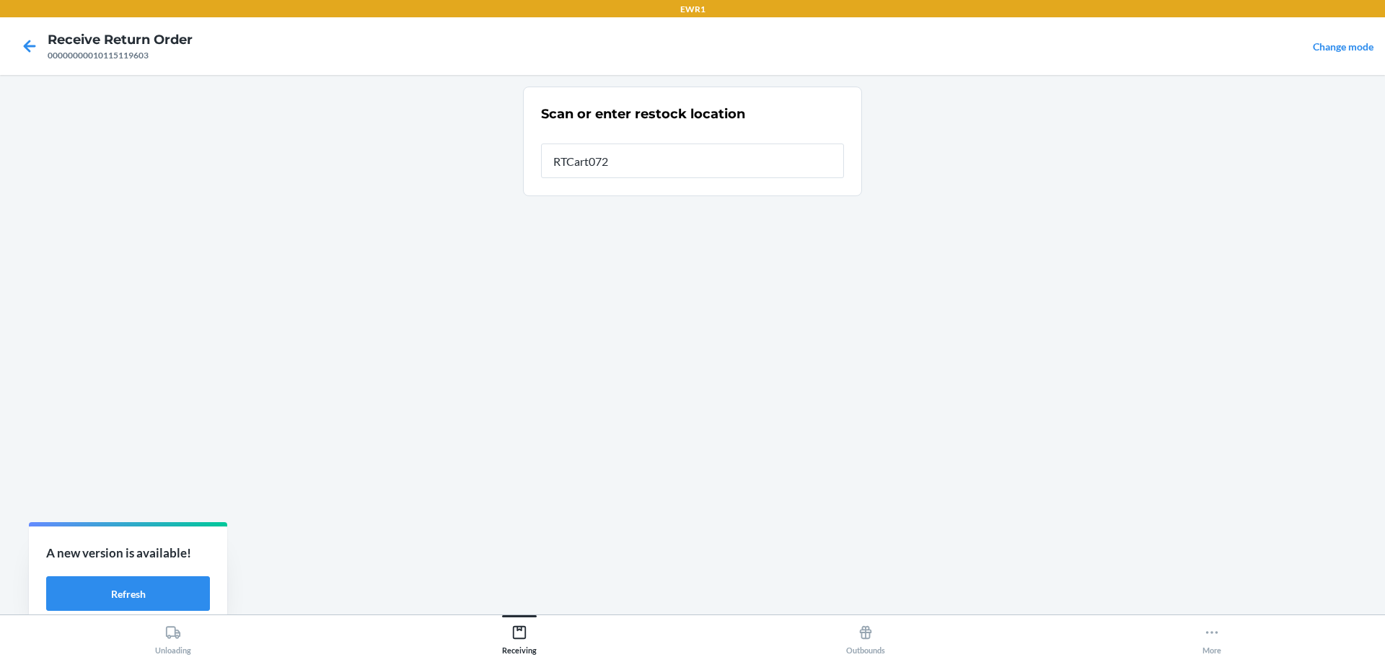
type input "RTCart072"
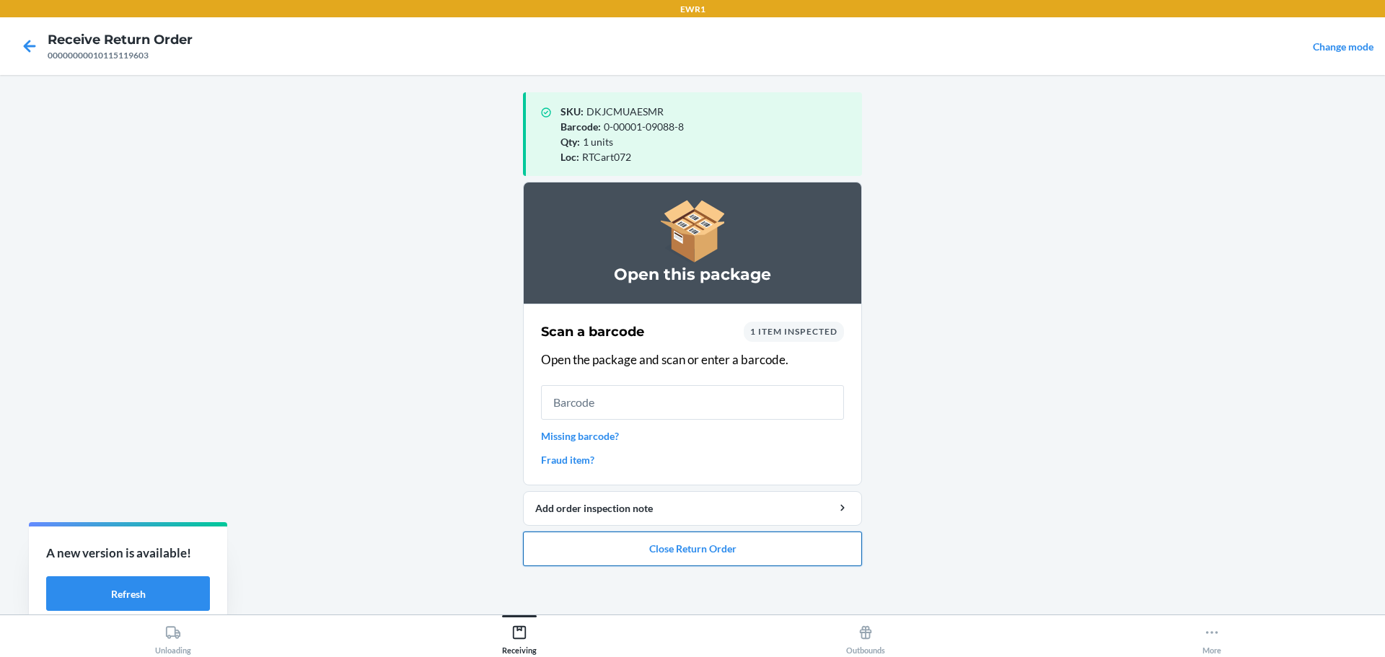
click at [721, 532] on button "Close Return Order" at bounding box center [692, 549] width 339 height 35
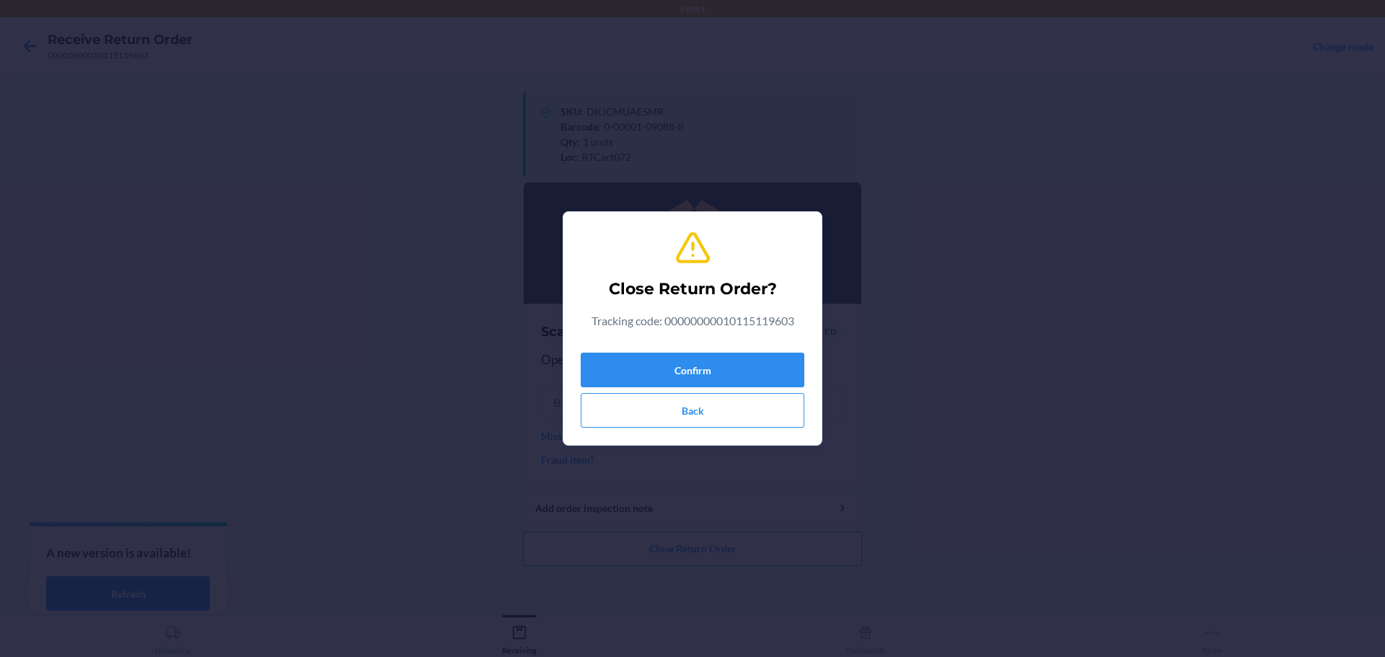
click at [721, 539] on div "Close Return Order? Tracking code: 00000000010115119603 Confirm Back" at bounding box center [692, 328] width 1385 height 657
click at [706, 382] on button "Confirm" at bounding box center [693, 370] width 224 height 35
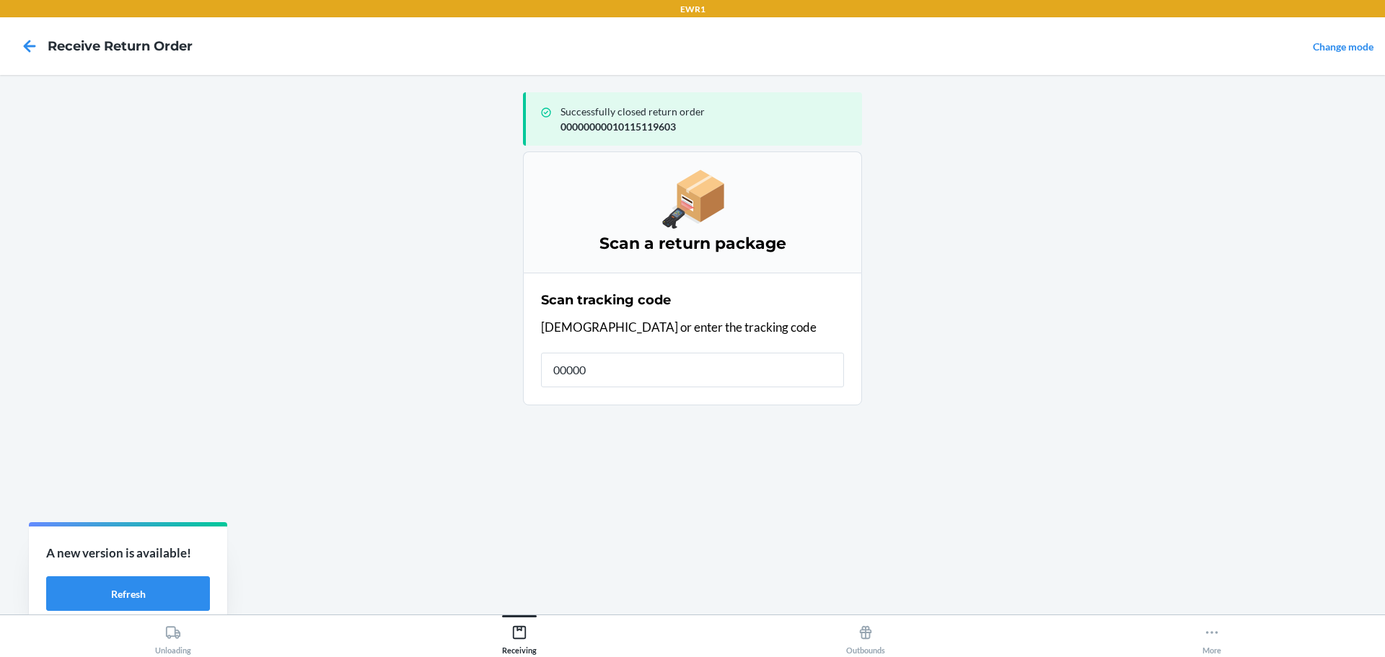
type input "000000"
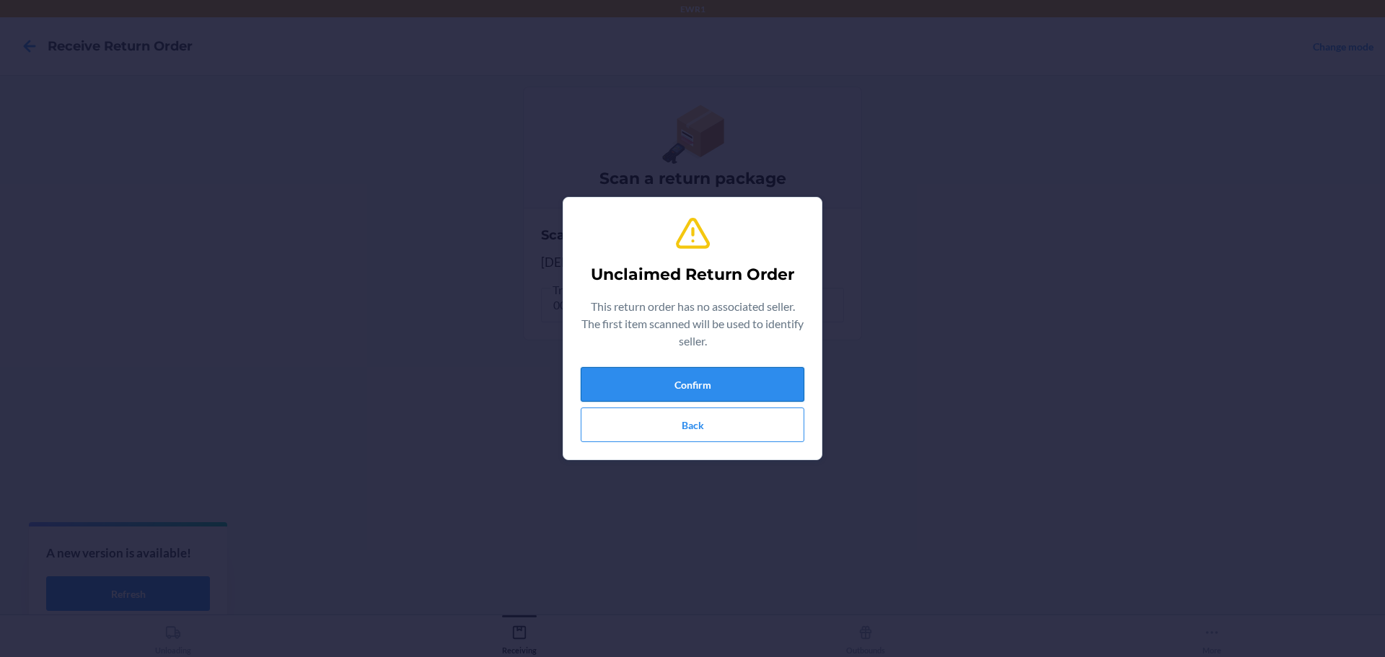
click at [634, 384] on button "Confirm" at bounding box center [693, 384] width 224 height 35
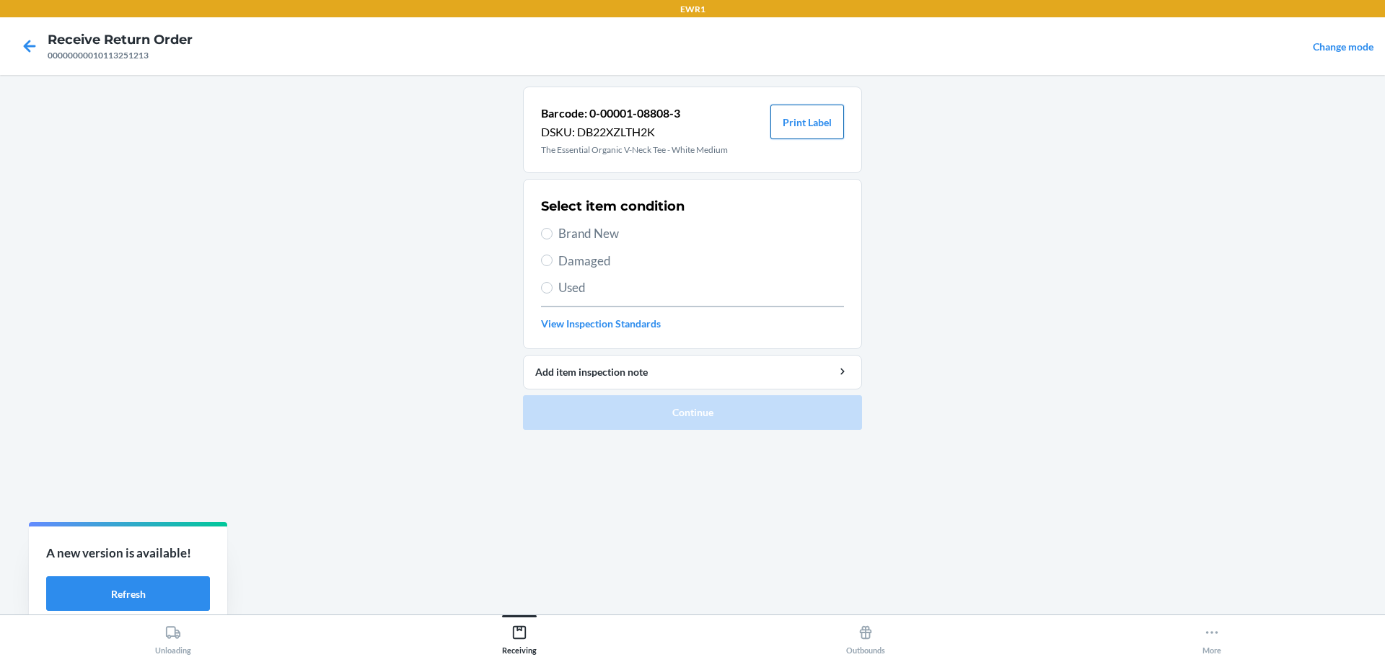
click at [814, 129] on button "Print Label" at bounding box center [808, 122] width 74 height 35
click at [555, 236] on label "Brand New" at bounding box center [692, 233] width 303 height 19
click at [553, 236] on input "Brand New" at bounding box center [547, 234] width 12 height 12
radio input "true"
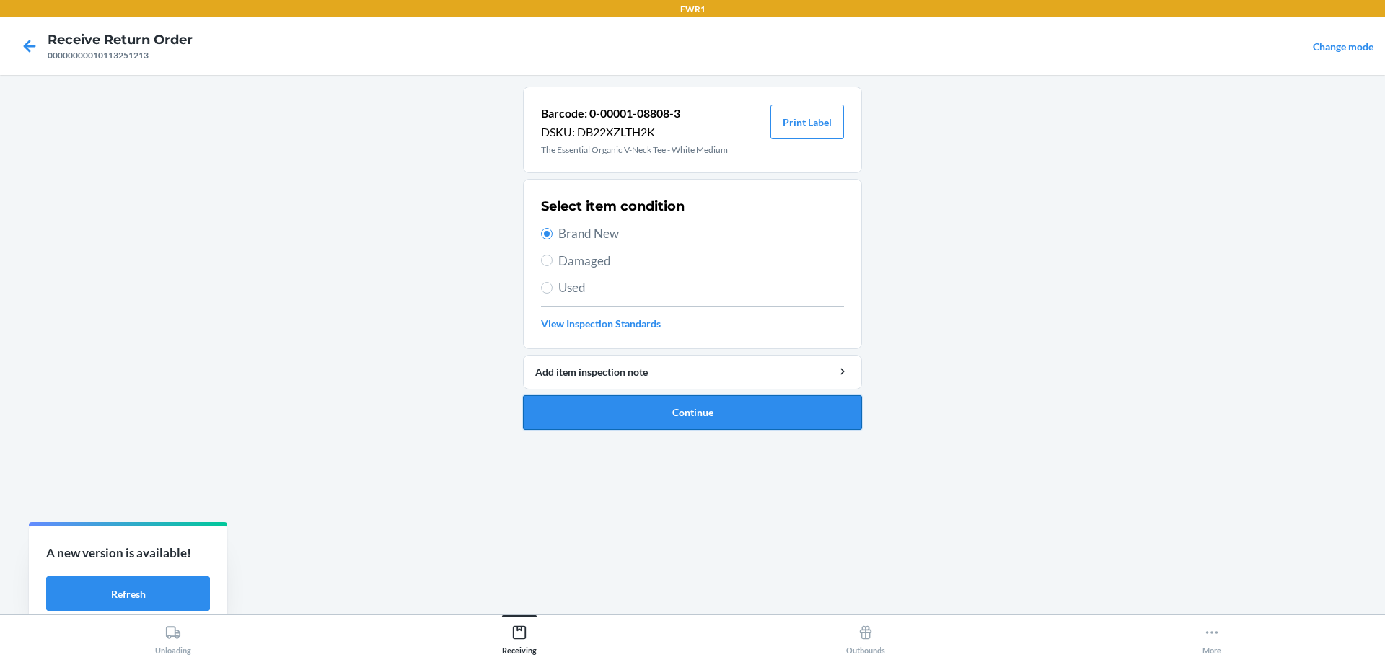
click at [698, 423] on button "Continue" at bounding box center [692, 412] width 339 height 35
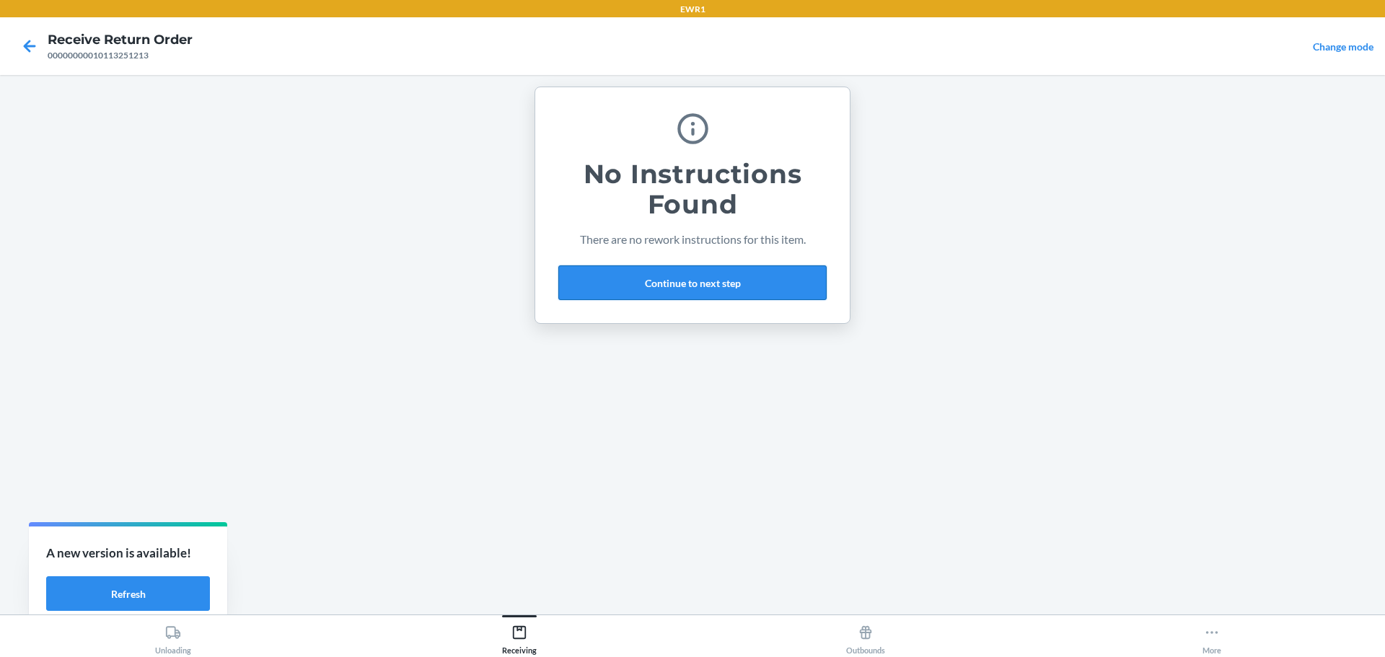
click at [634, 289] on button "Continue to next step" at bounding box center [693, 283] width 268 height 35
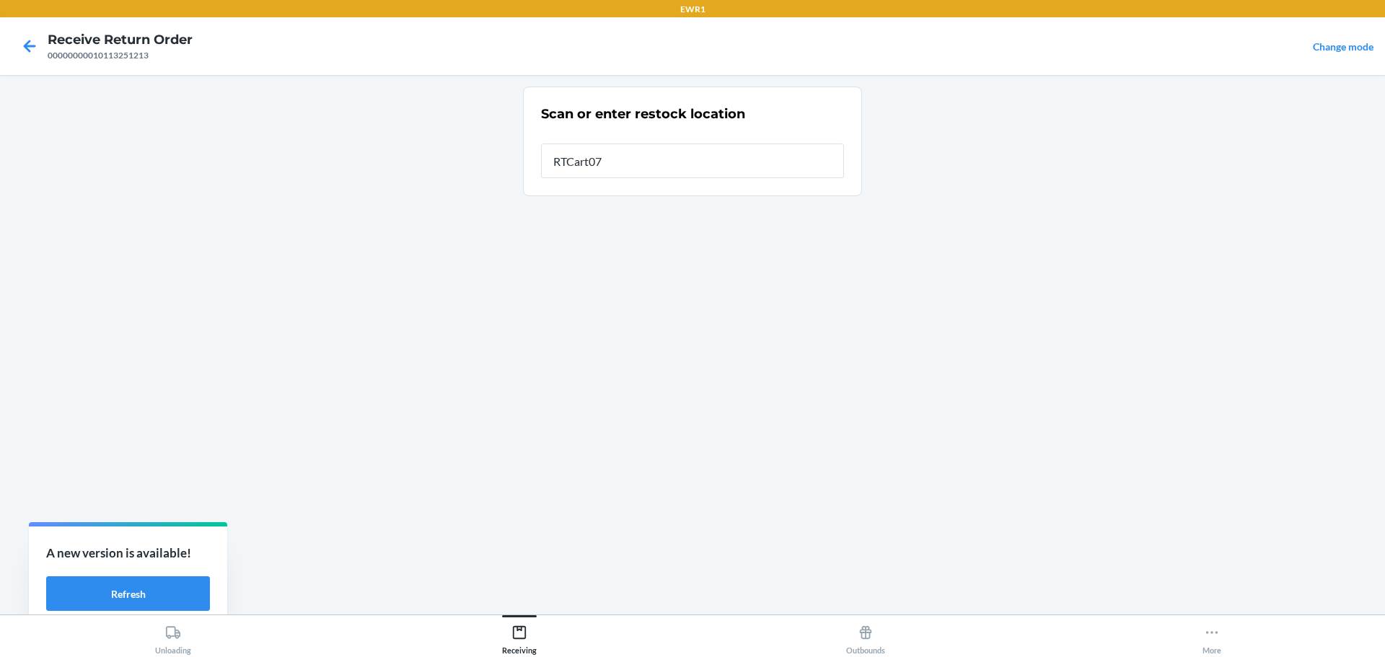
type input "RTCart072"
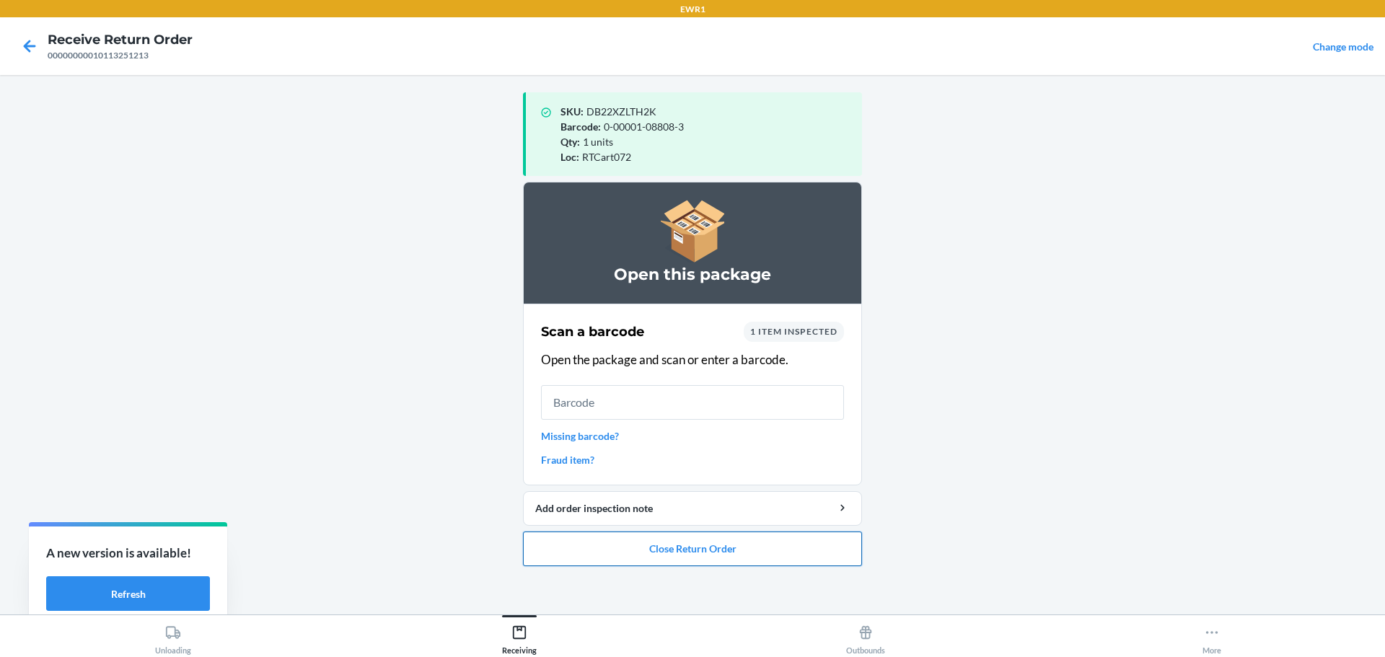
click at [696, 555] on button "Close Return Order" at bounding box center [692, 549] width 339 height 35
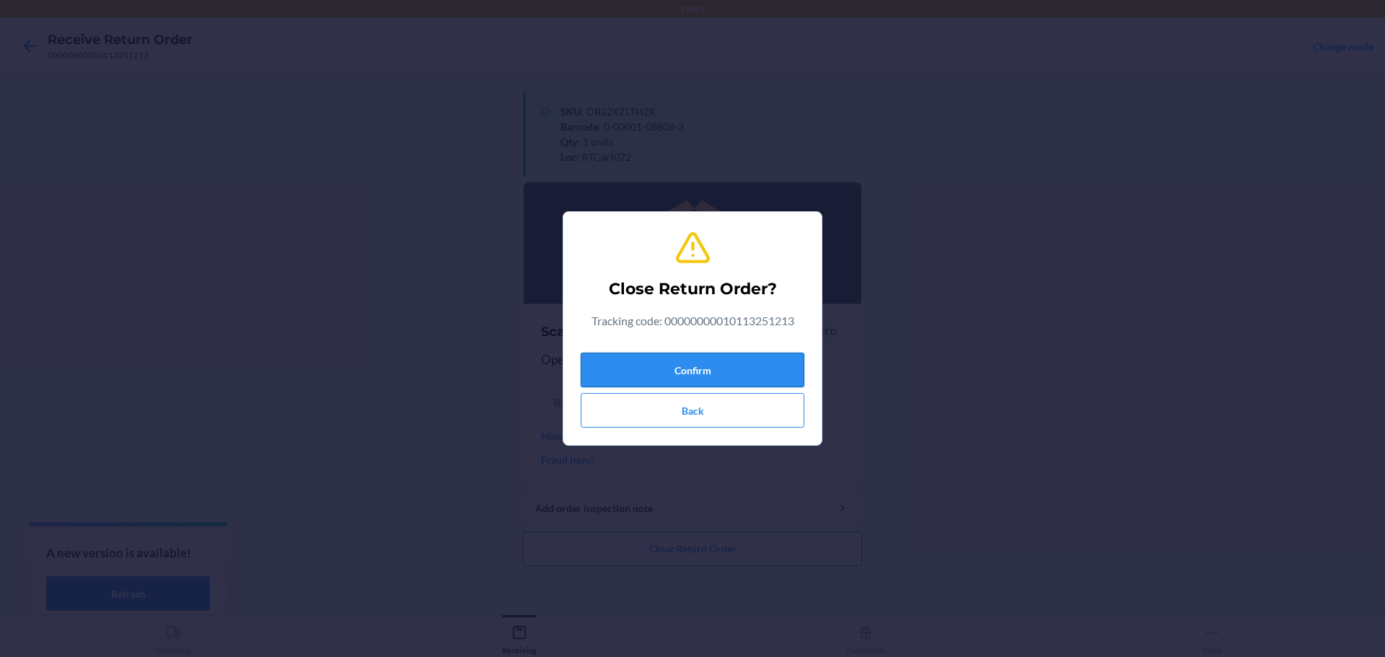
click at [659, 377] on button "Confirm" at bounding box center [693, 370] width 224 height 35
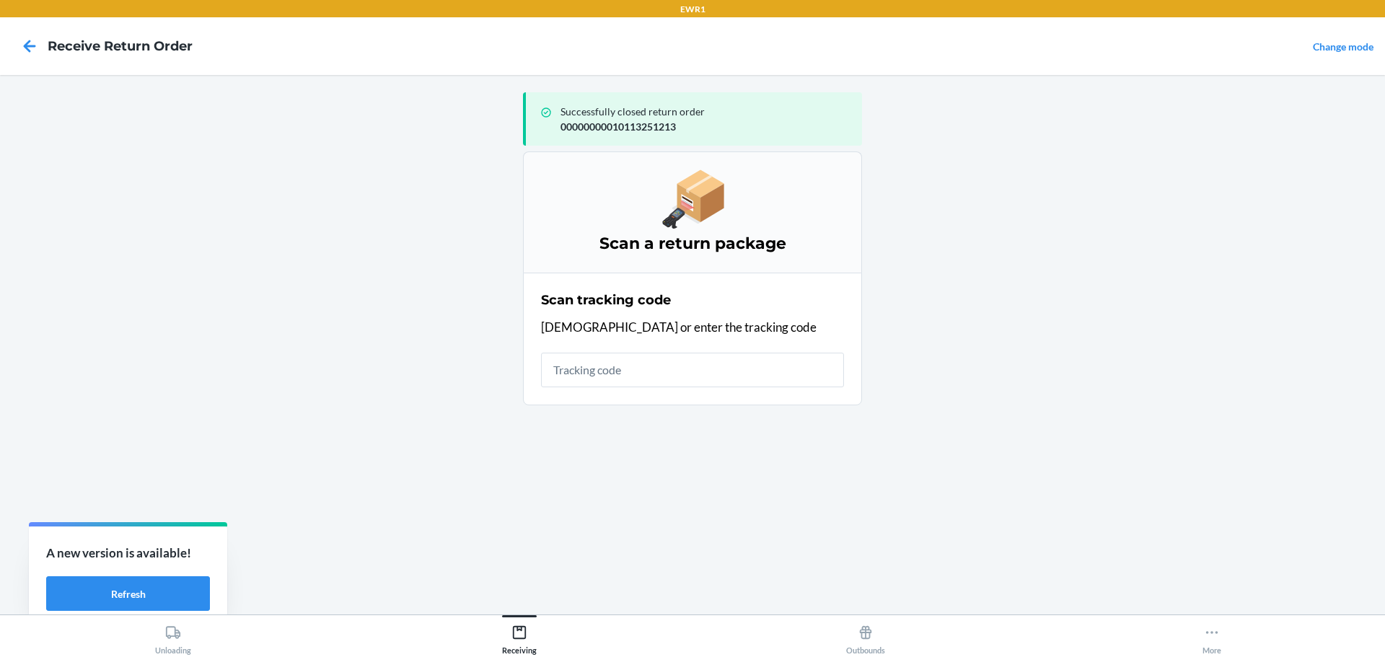
click at [655, 378] on input "text" at bounding box center [692, 370] width 303 height 35
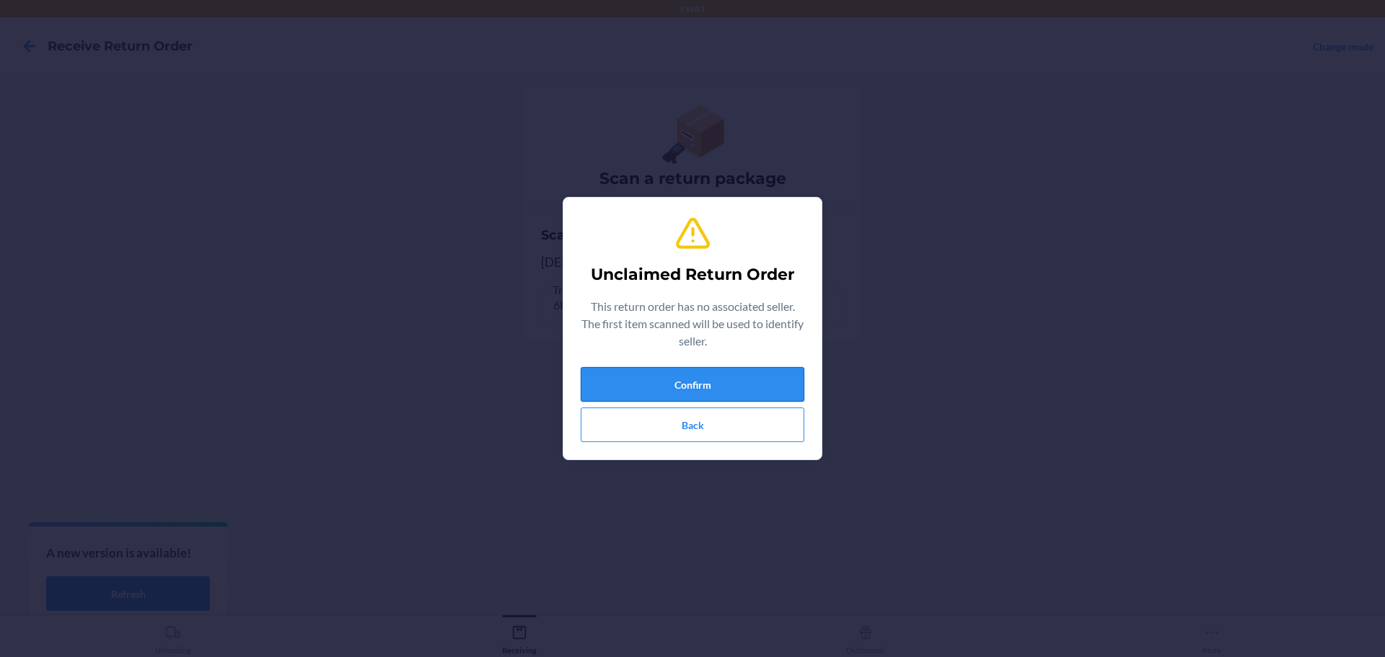
click at [632, 393] on button "Confirm" at bounding box center [693, 384] width 224 height 35
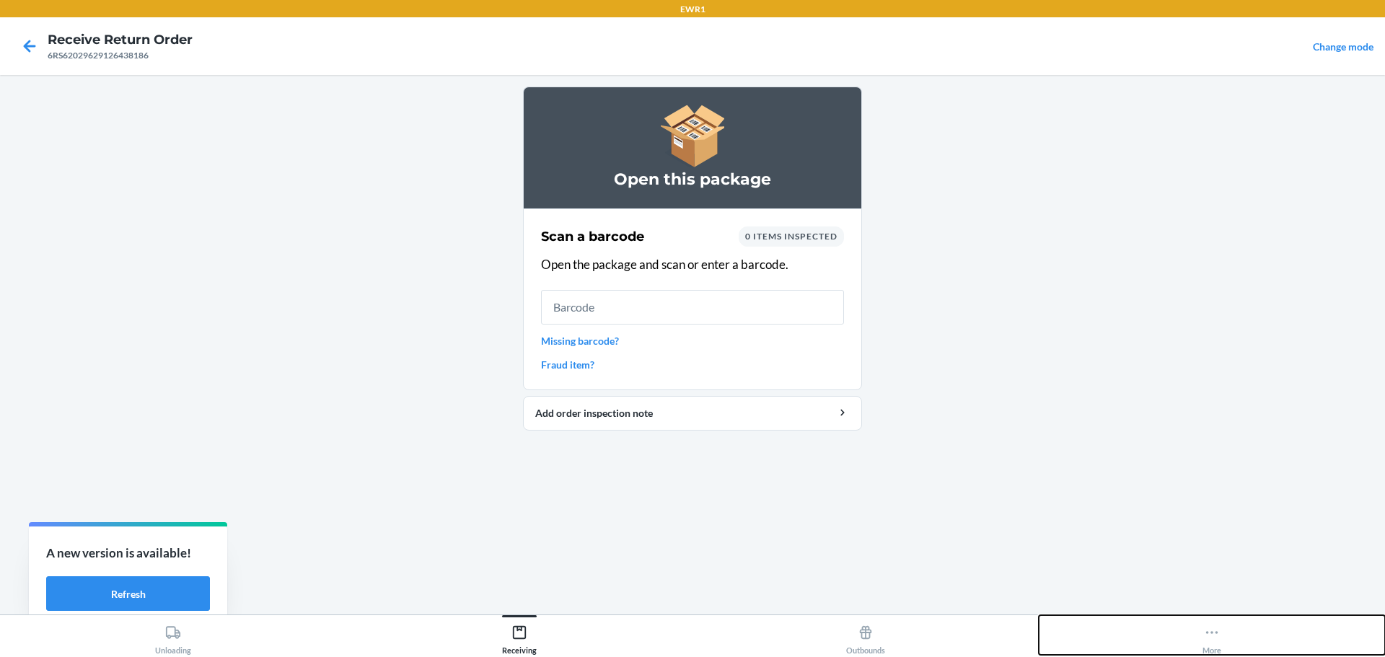
click at [1064, 657] on html "EWR1 Receive Return Order 6RS62029629126438186 Change mode Open this package Sc…" at bounding box center [692, 328] width 1385 height 657
click at [1039, 616] on button "More" at bounding box center [1212, 636] width 346 height 40
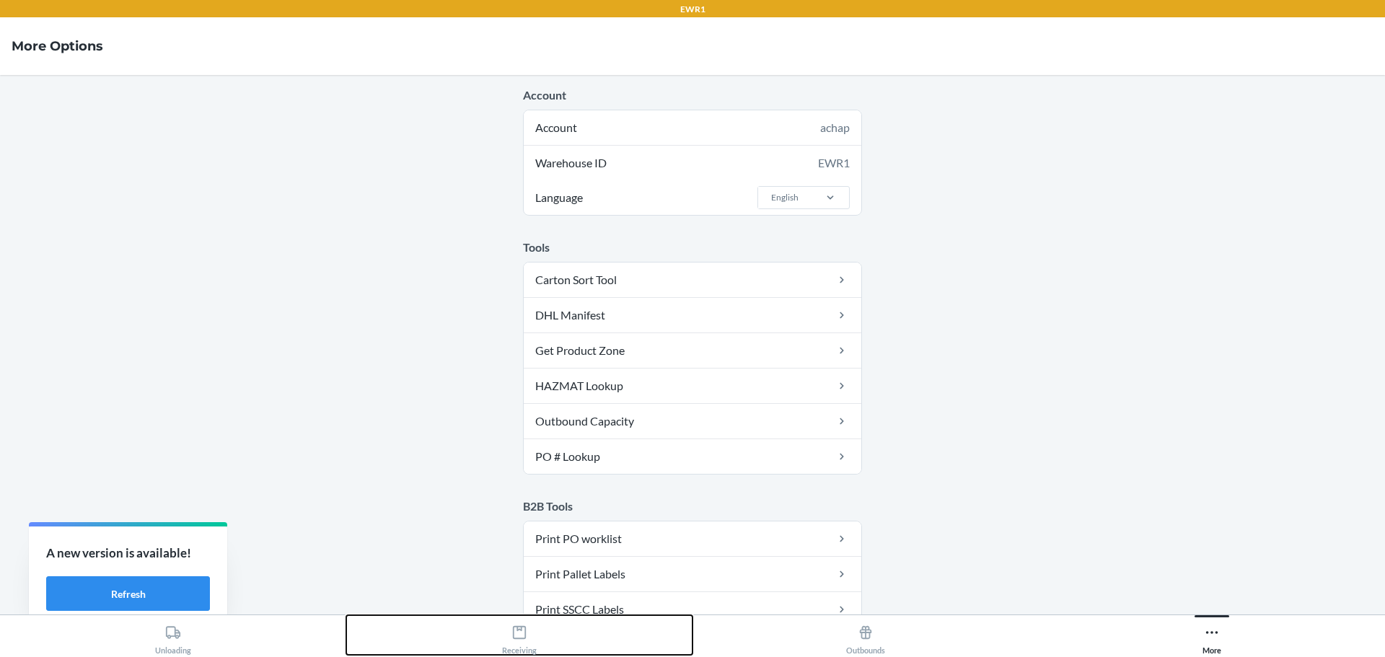
click at [505, 624] on div "Receiving" at bounding box center [519, 637] width 35 height 36
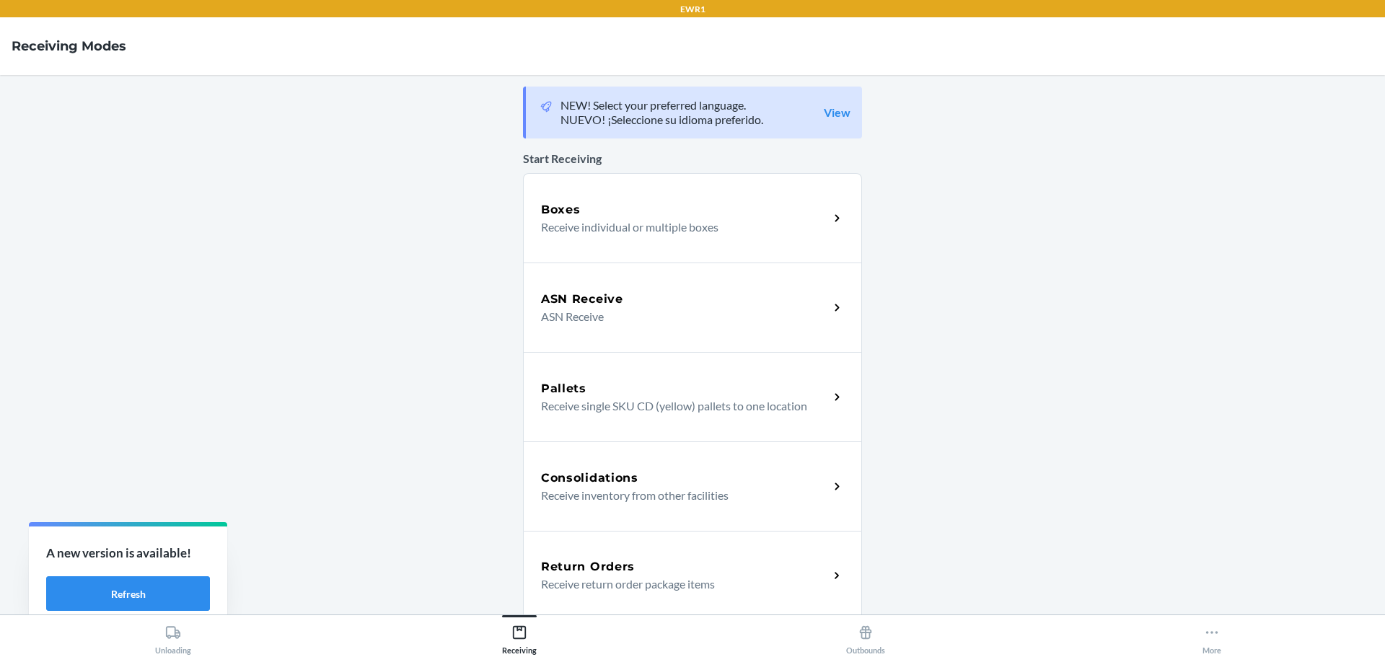
click at [652, 573] on div "Return Orders" at bounding box center [685, 567] width 288 height 17
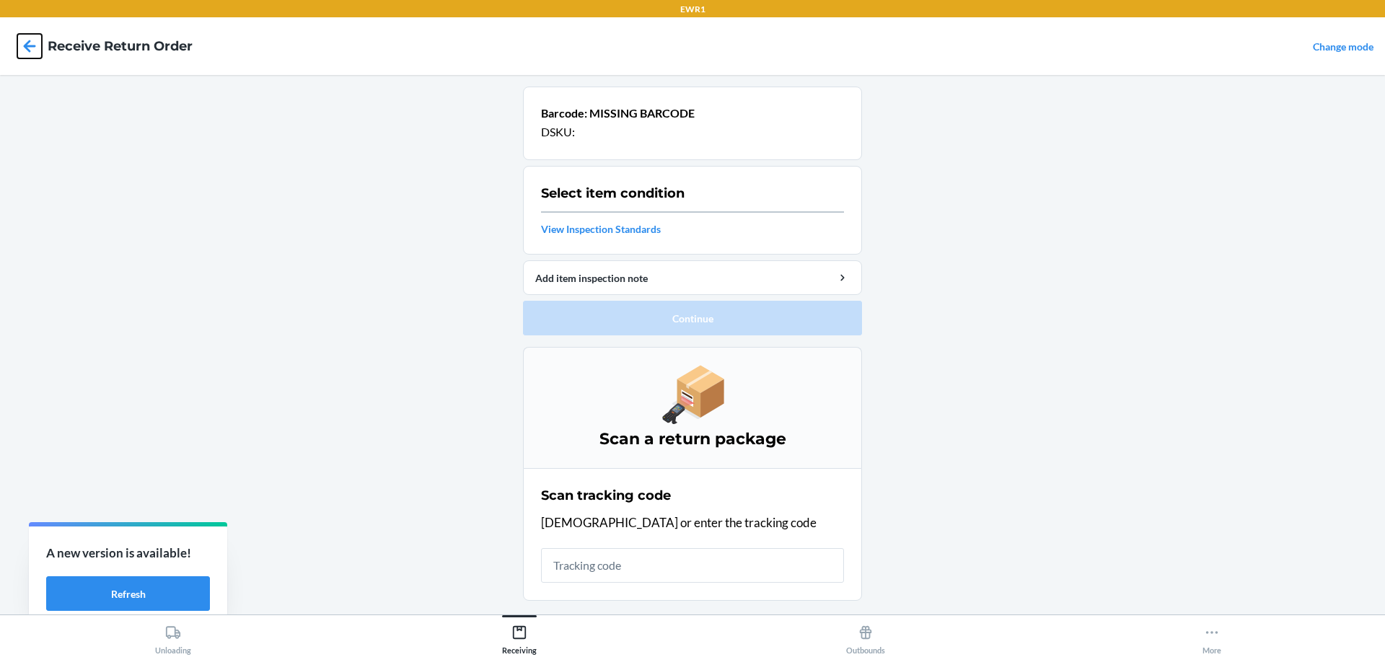
click at [23, 50] on icon at bounding box center [29, 46] width 25 height 25
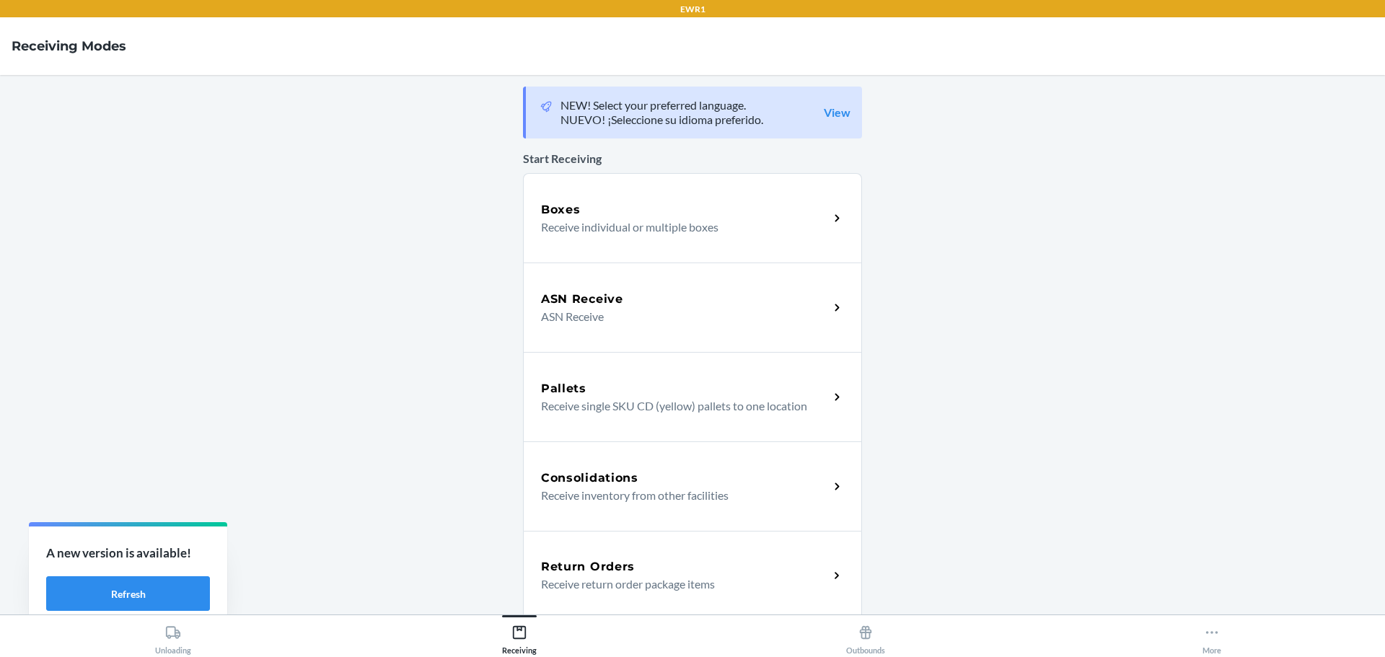
click at [643, 554] on div "Return Orders Receive return order package items" at bounding box center [692, 575] width 339 height 89
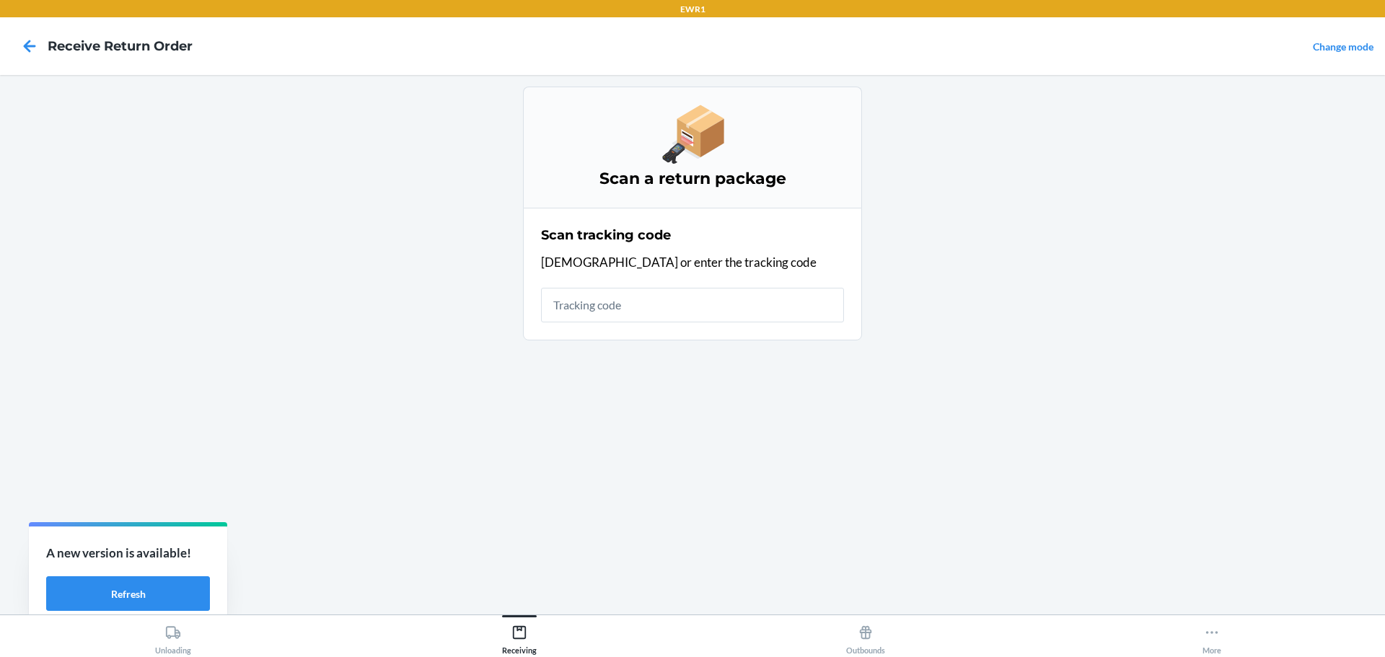
click at [600, 299] on input "text" at bounding box center [692, 305] width 303 height 35
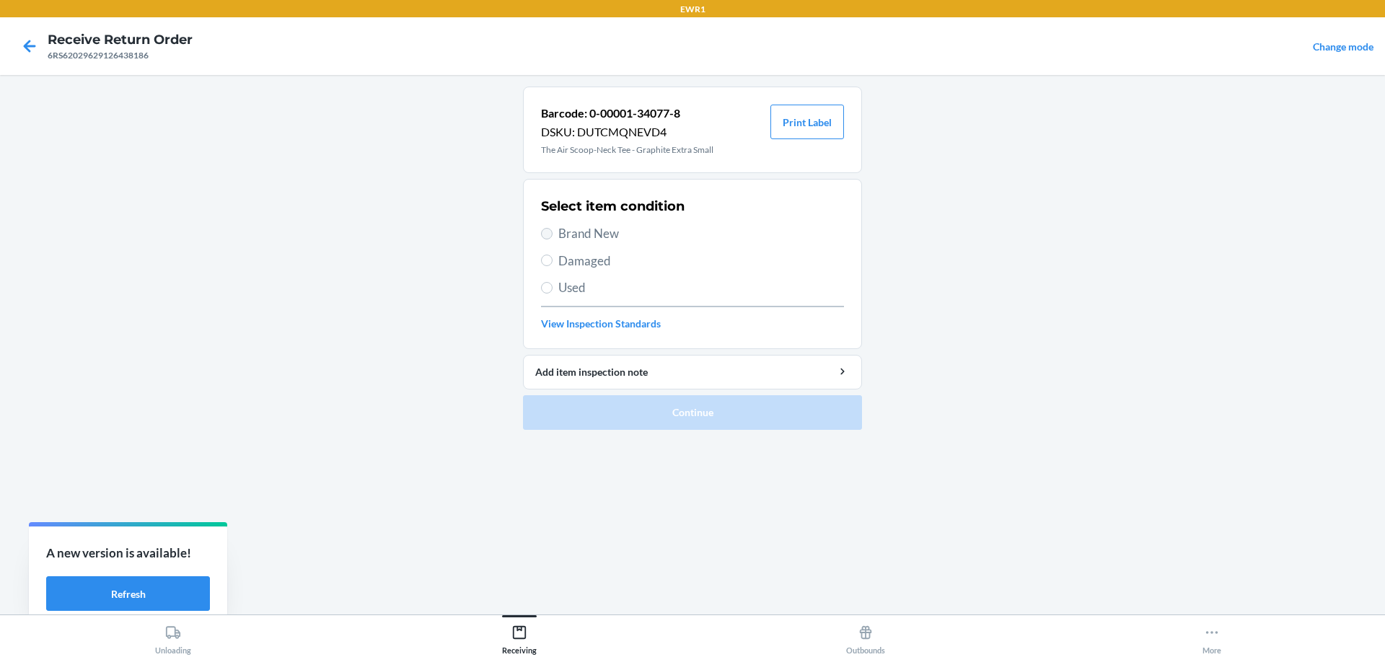
drag, startPoint x: 553, startPoint y: 227, endPoint x: 546, endPoint y: 231, distance: 7.8
click at [547, 231] on label "Brand New" at bounding box center [692, 233] width 303 height 19
click at [547, 231] on input "Brand New" at bounding box center [547, 234] width 12 height 12
radio input "true"
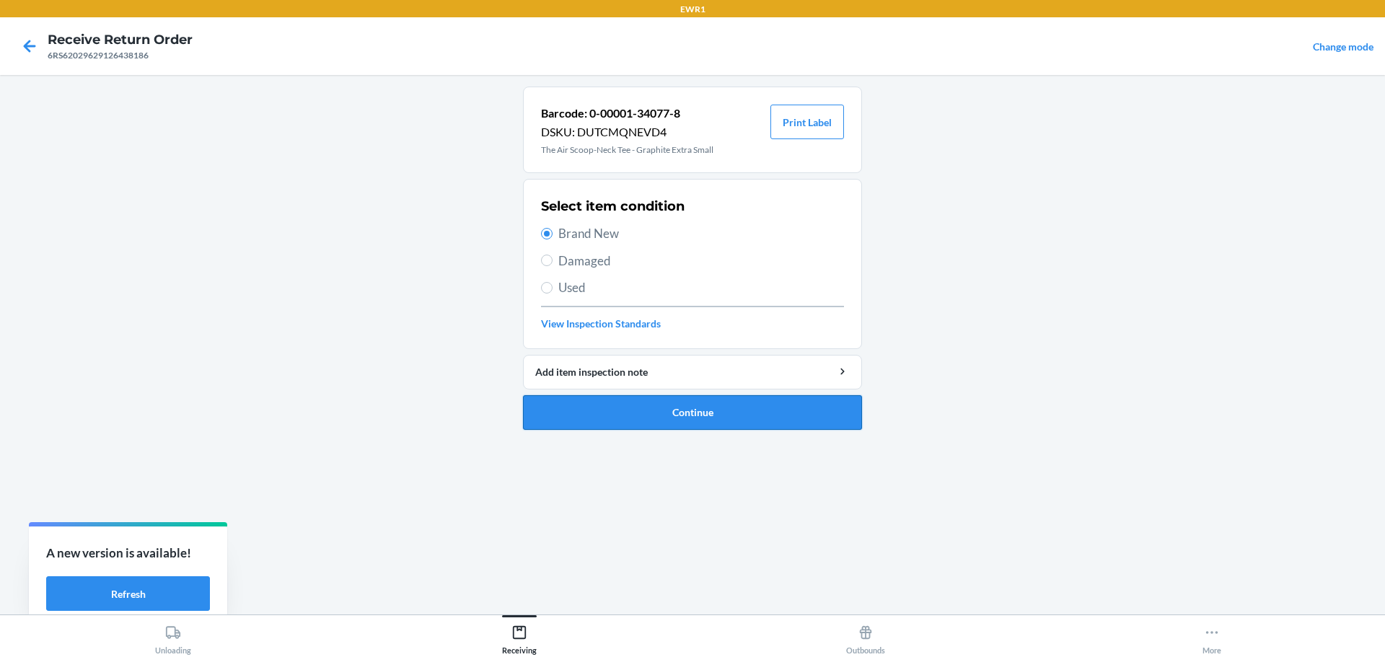
click at [670, 415] on button "Continue" at bounding box center [692, 412] width 339 height 35
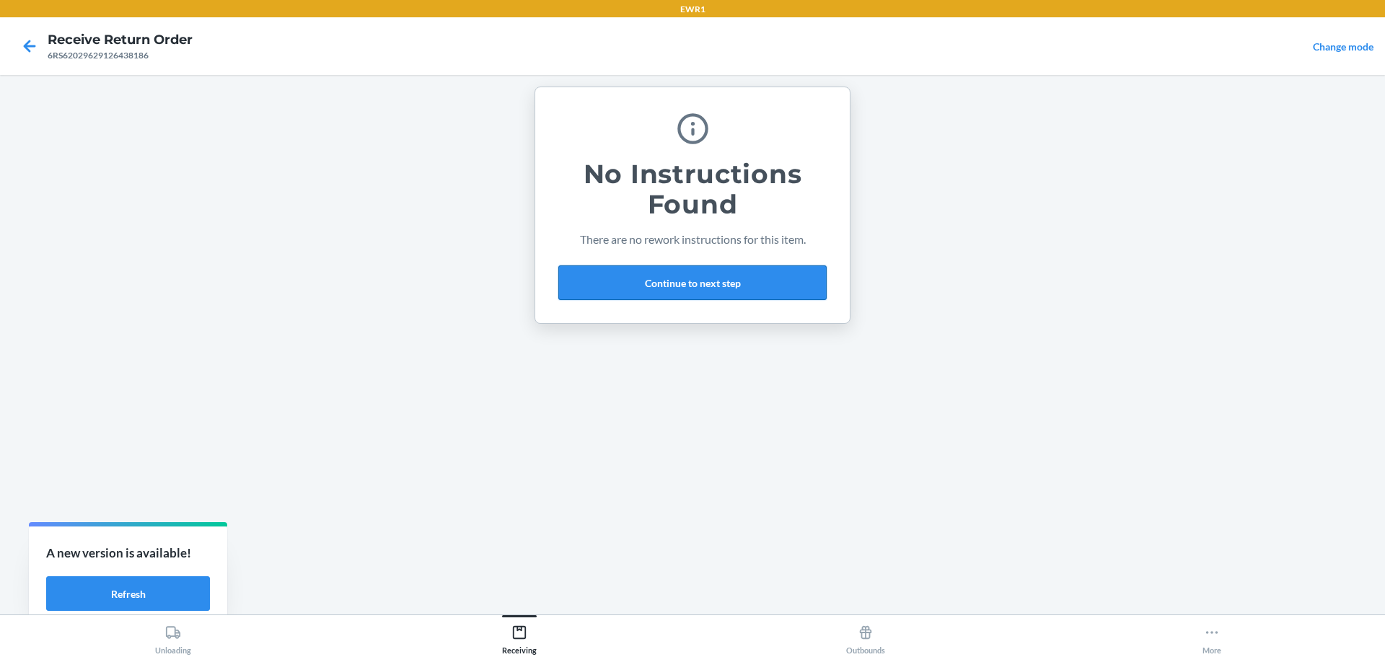
click at [688, 290] on button "Continue to next step" at bounding box center [693, 283] width 268 height 35
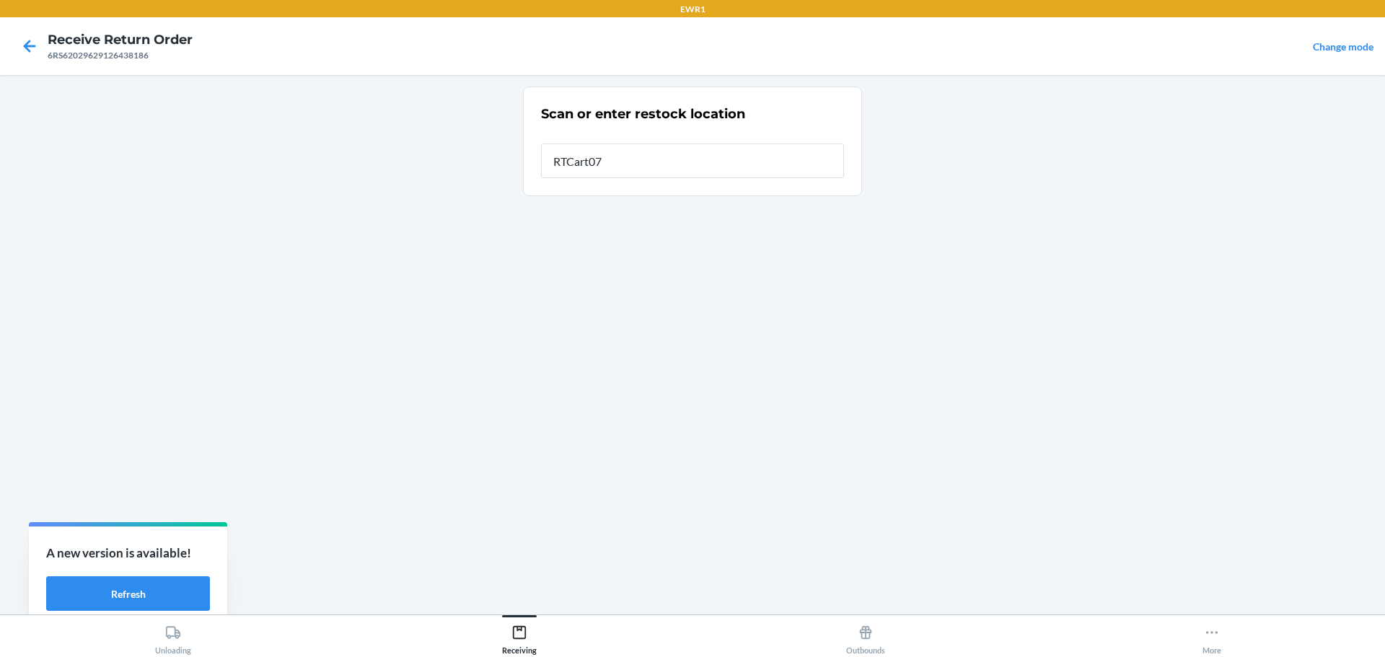
type input "RTCart072"
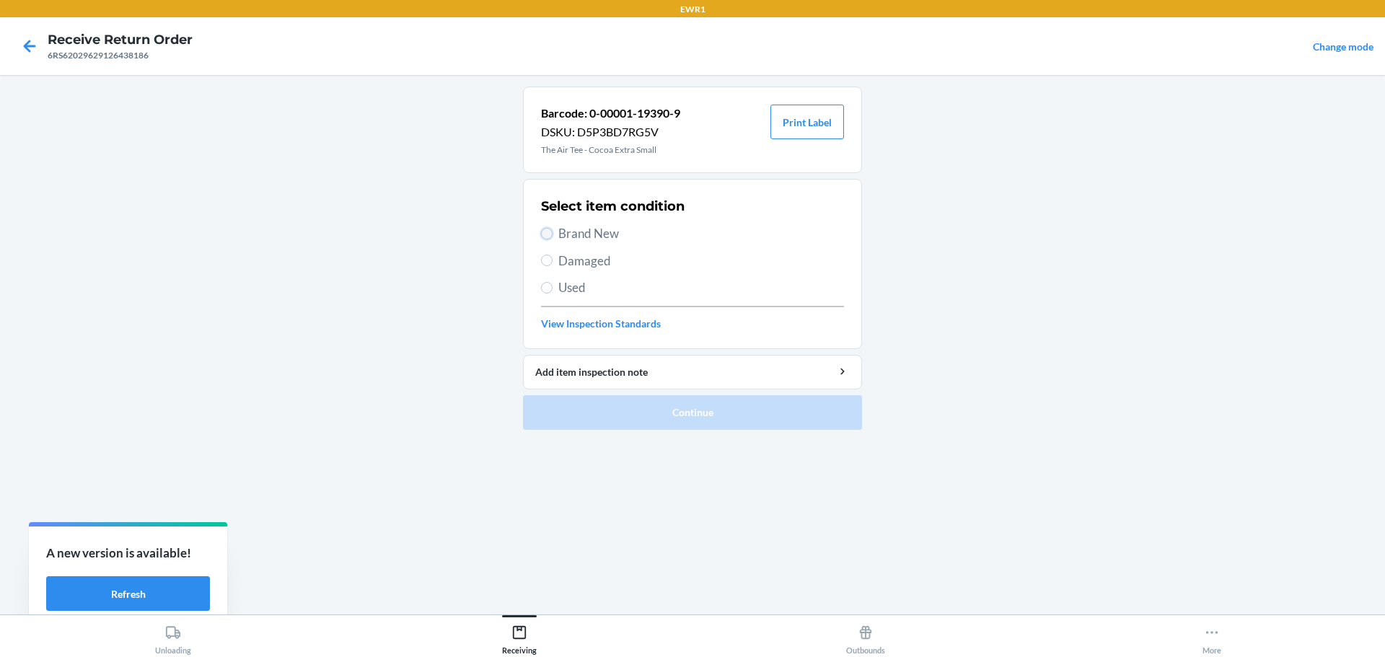
click at [546, 237] on input "Brand New" at bounding box center [547, 234] width 12 height 12
radio input "true"
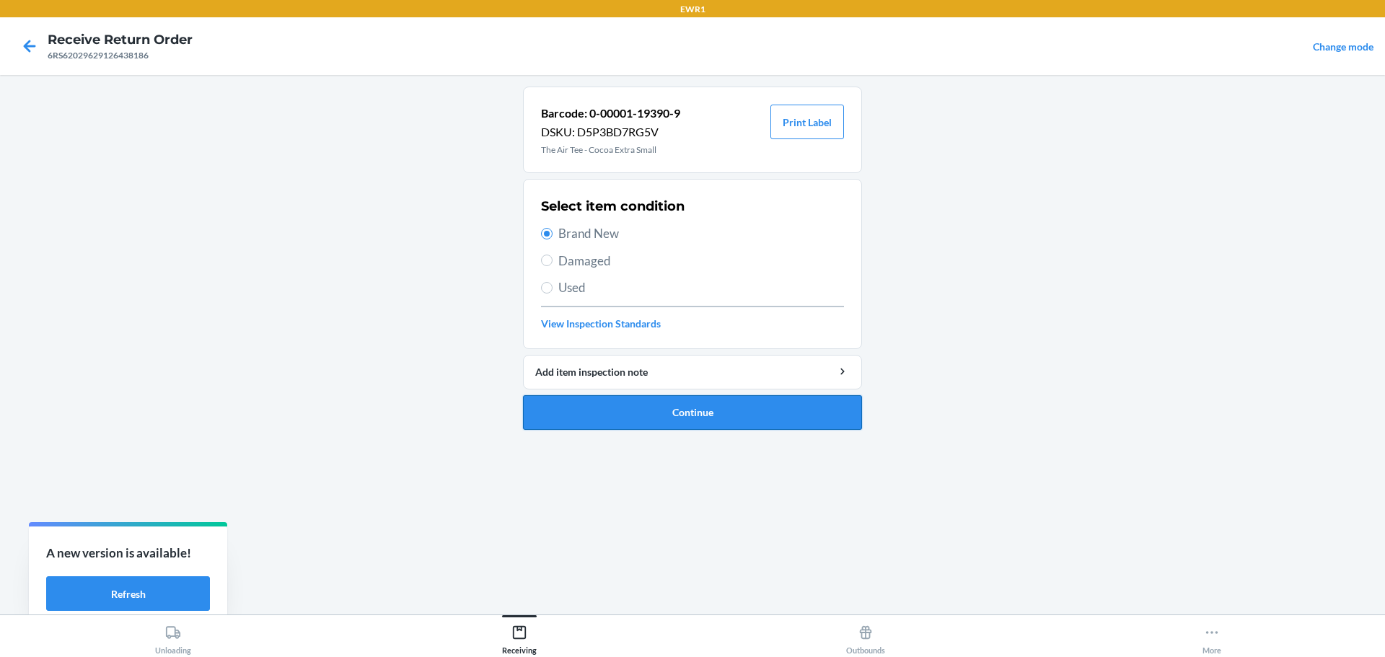
click at [703, 421] on button "Continue" at bounding box center [692, 412] width 339 height 35
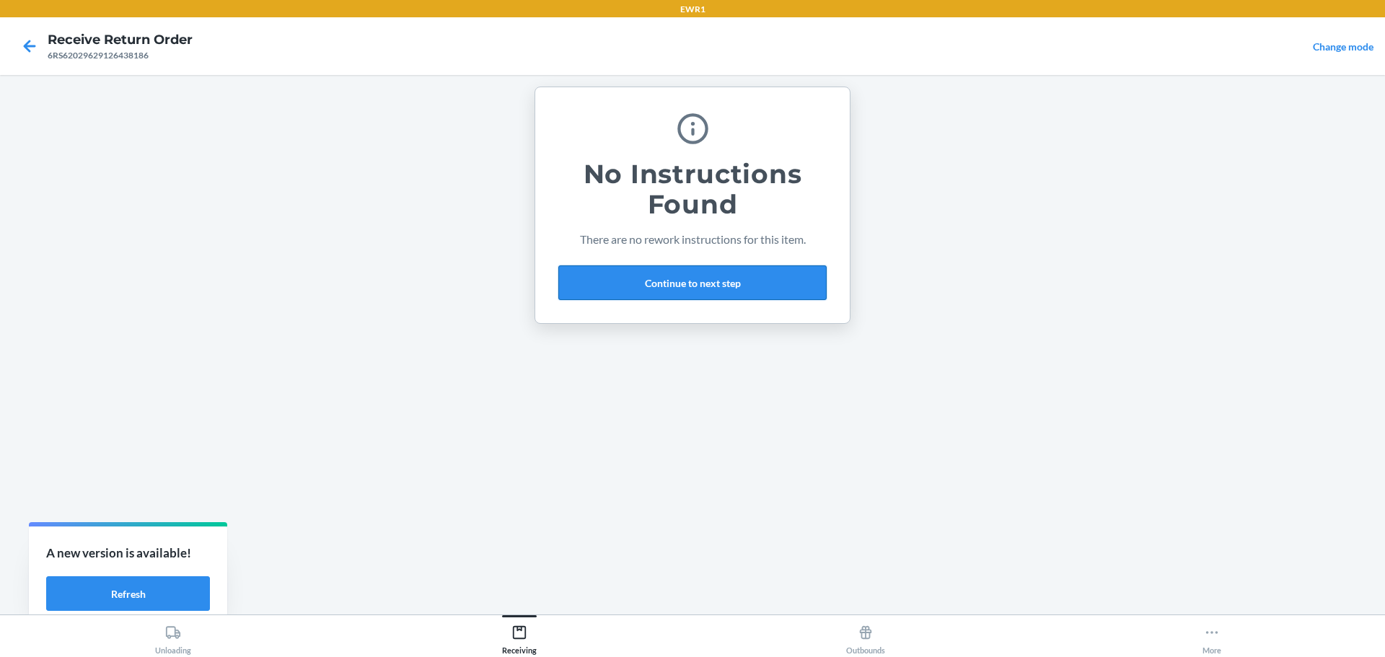
click at [730, 271] on button "Continue to next step" at bounding box center [693, 283] width 268 height 35
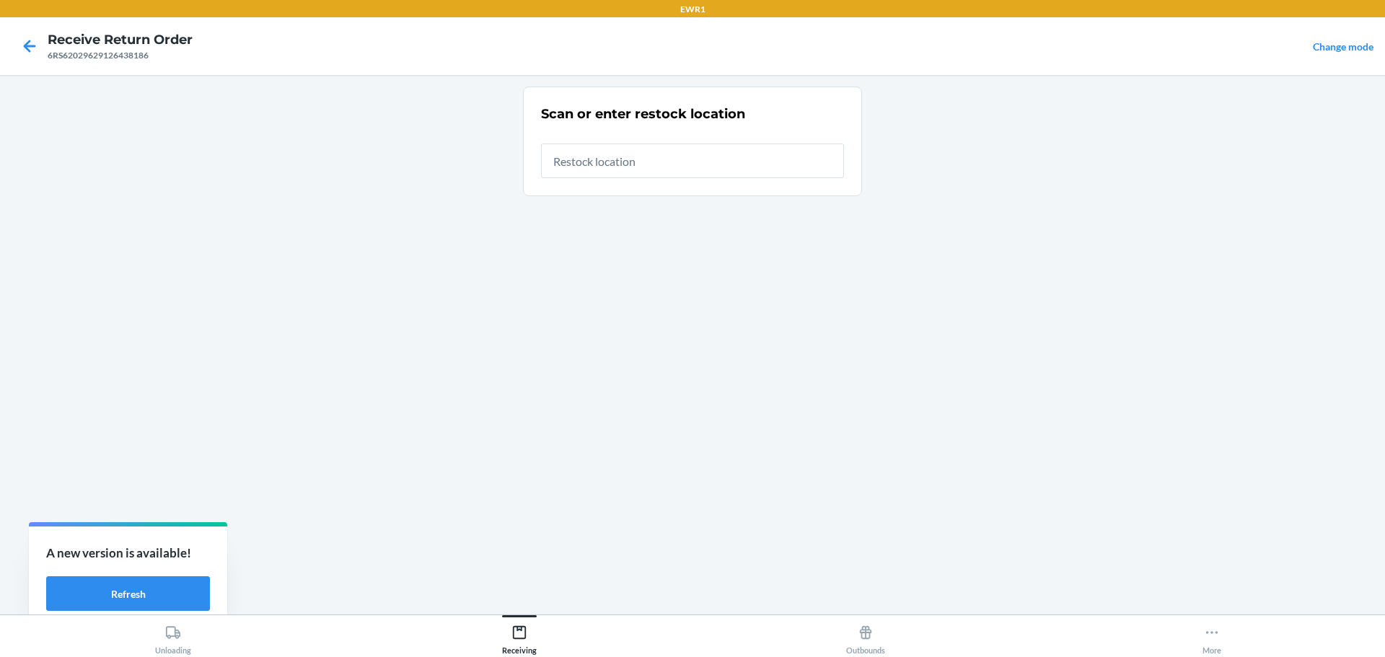
click at [588, 174] on input "text" at bounding box center [692, 161] width 303 height 35
type input "RTCart072"
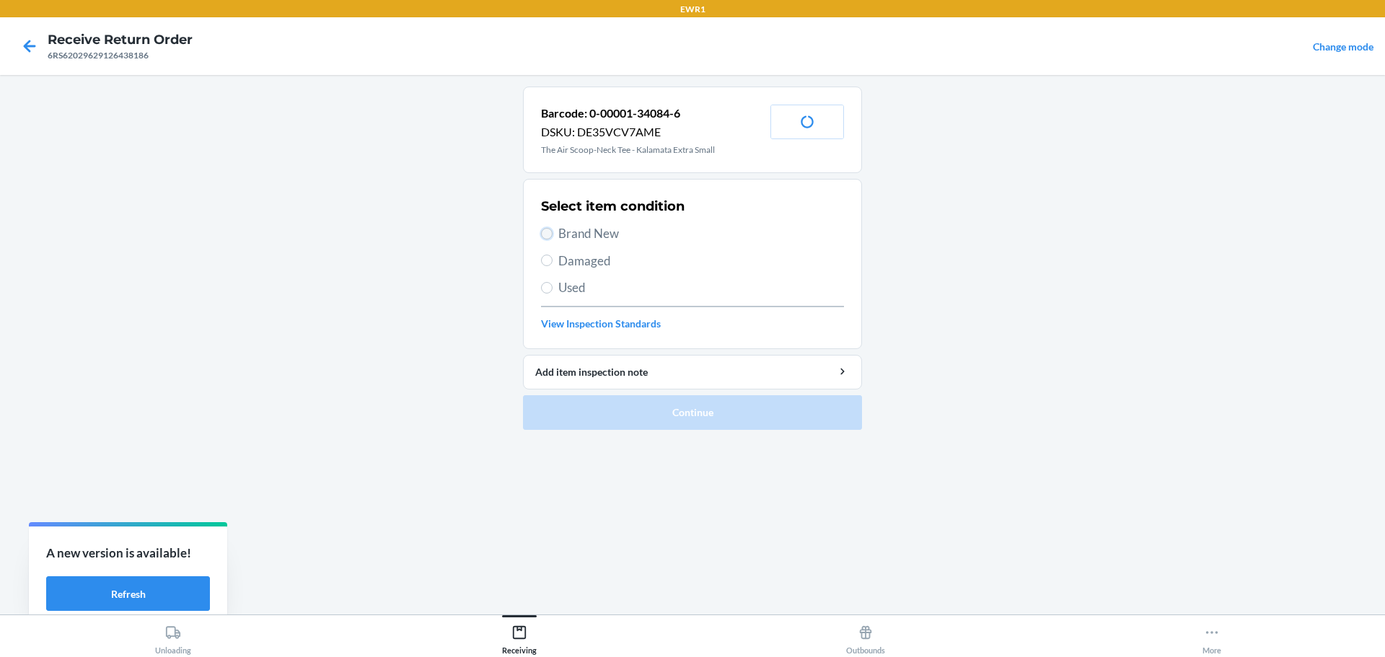
click at [548, 230] on input "Brand New" at bounding box center [547, 234] width 12 height 12
radio input "true"
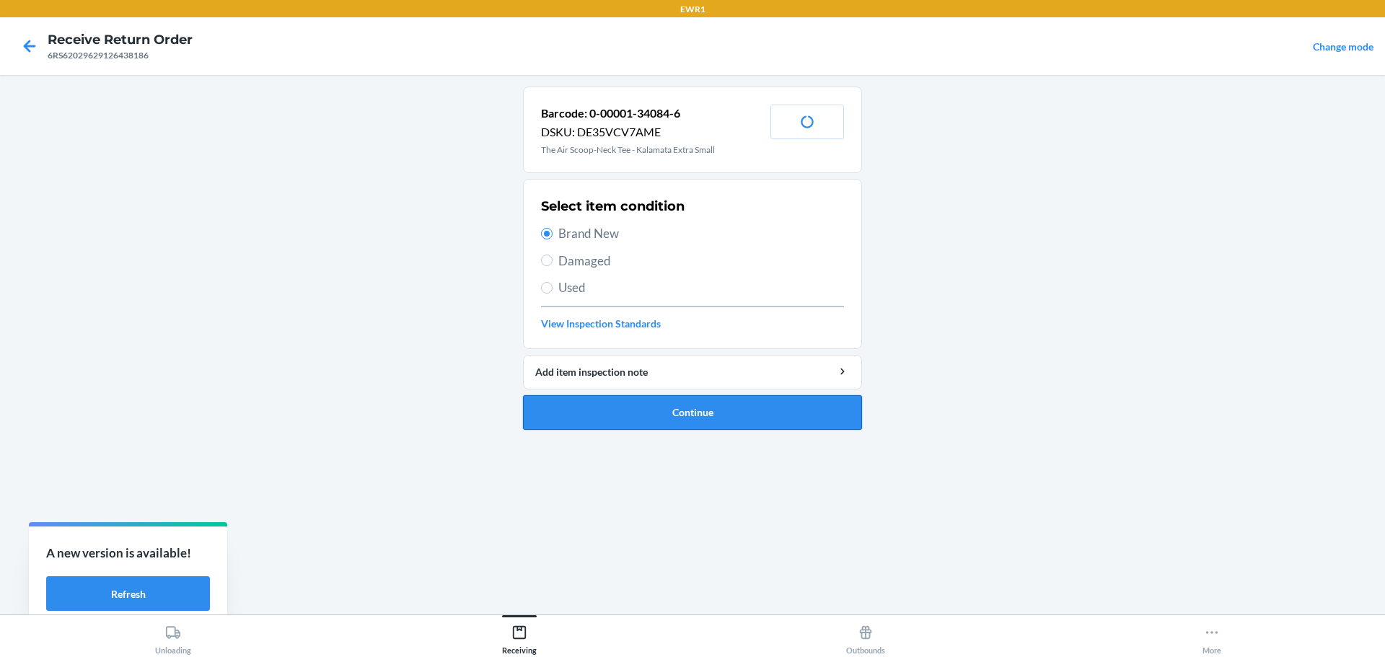
click at [665, 415] on button "Continue" at bounding box center [692, 412] width 339 height 35
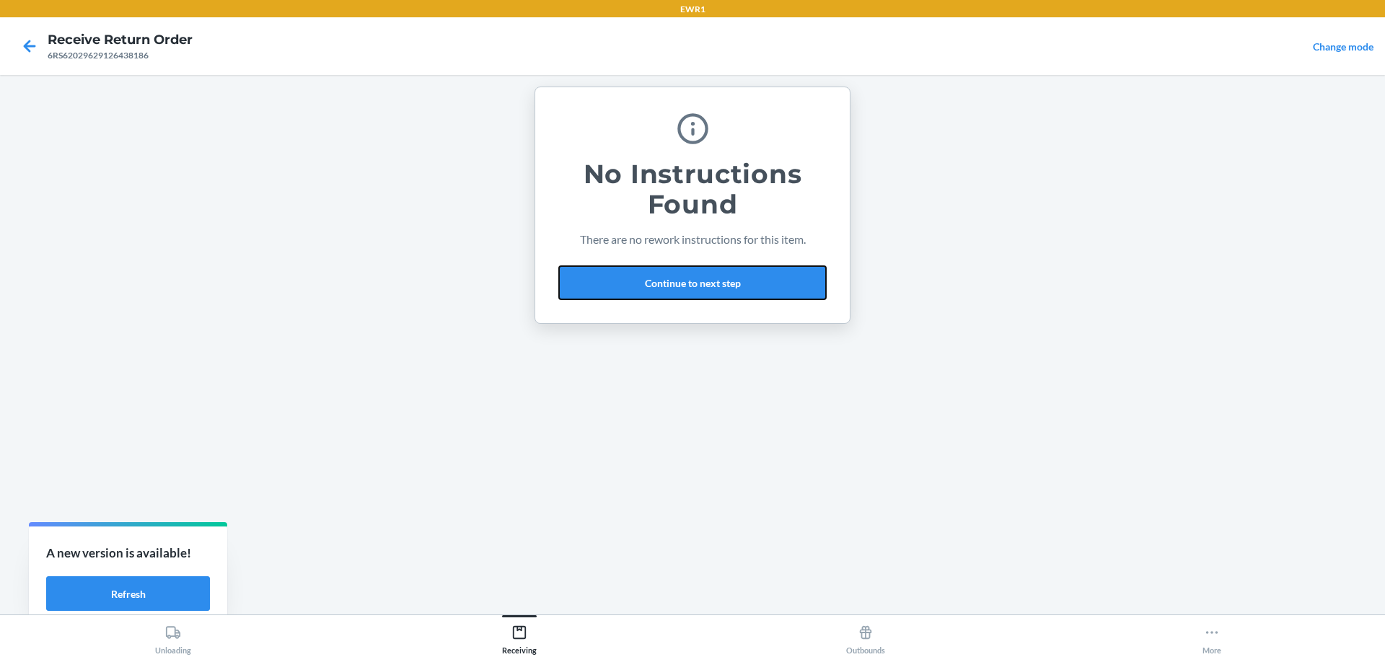
click at [781, 308] on div "No Instructions Found There are no rework instructions for this item. Continue …" at bounding box center [693, 205] width 316 height 237
click at [777, 302] on div "No Instructions Found There are no rework instructions for this item. Continue …" at bounding box center [693, 205] width 268 height 201
drag, startPoint x: 699, startPoint y: 279, endPoint x: 739, endPoint y: 258, distance: 45.2
click at [698, 279] on button "Continue to next step" at bounding box center [693, 283] width 268 height 35
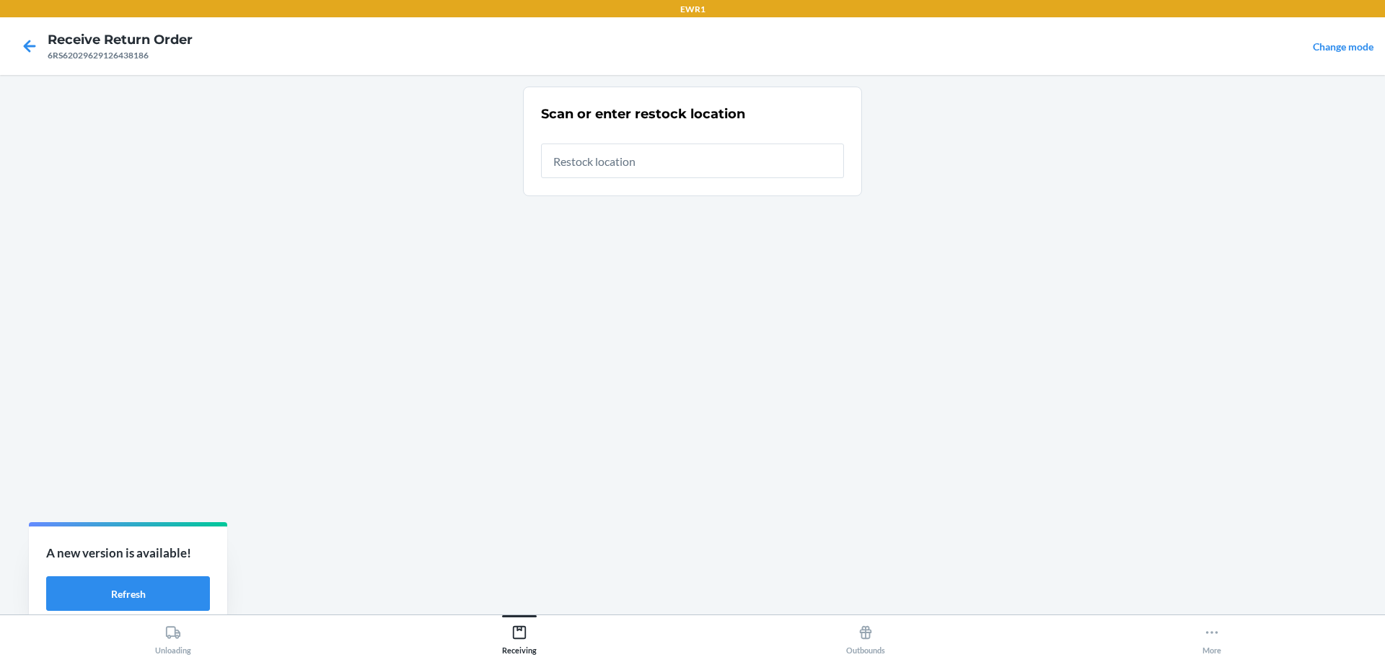
click at [566, 160] on input "text" at bounding box center [692, 161] width 303 height 35
type input "RTCart072"
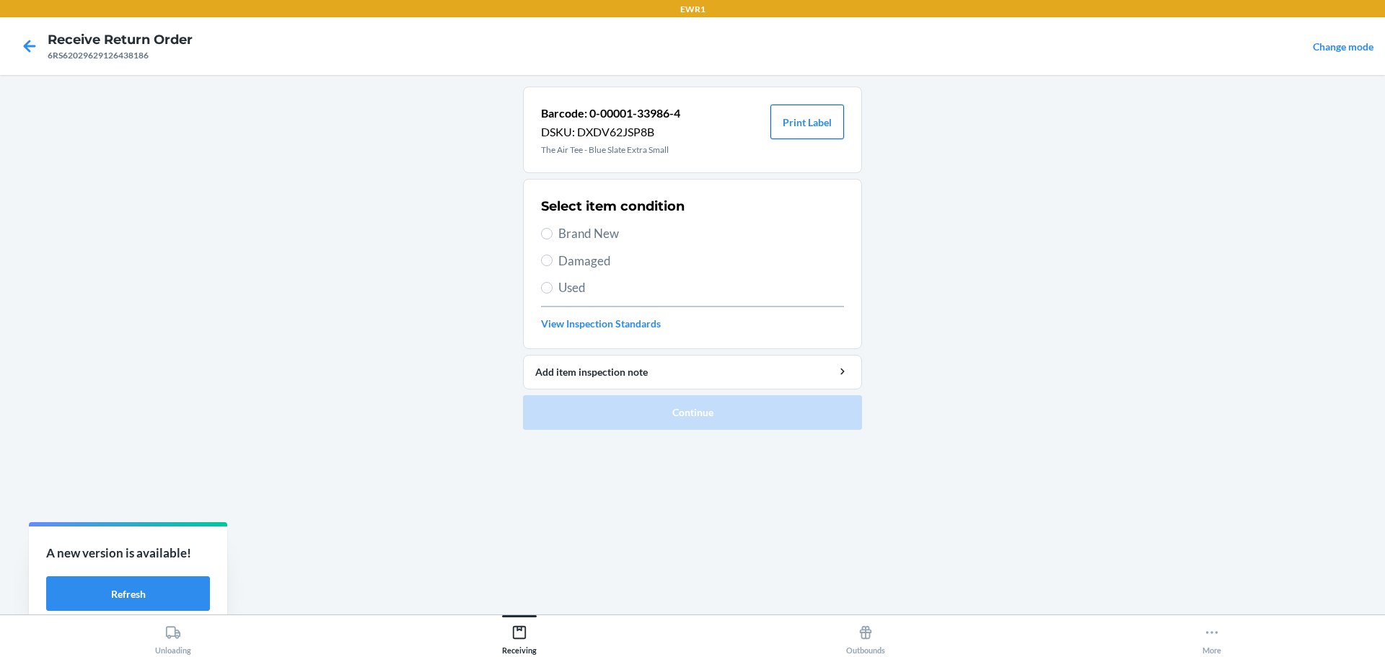
click at [818, 122] on button "Print Label" at bounding box center [808, 122] width 74 height 35
click at [676, 330] on link "View Inspection Standards" at bounding box center [692, 323] width 303 height 15
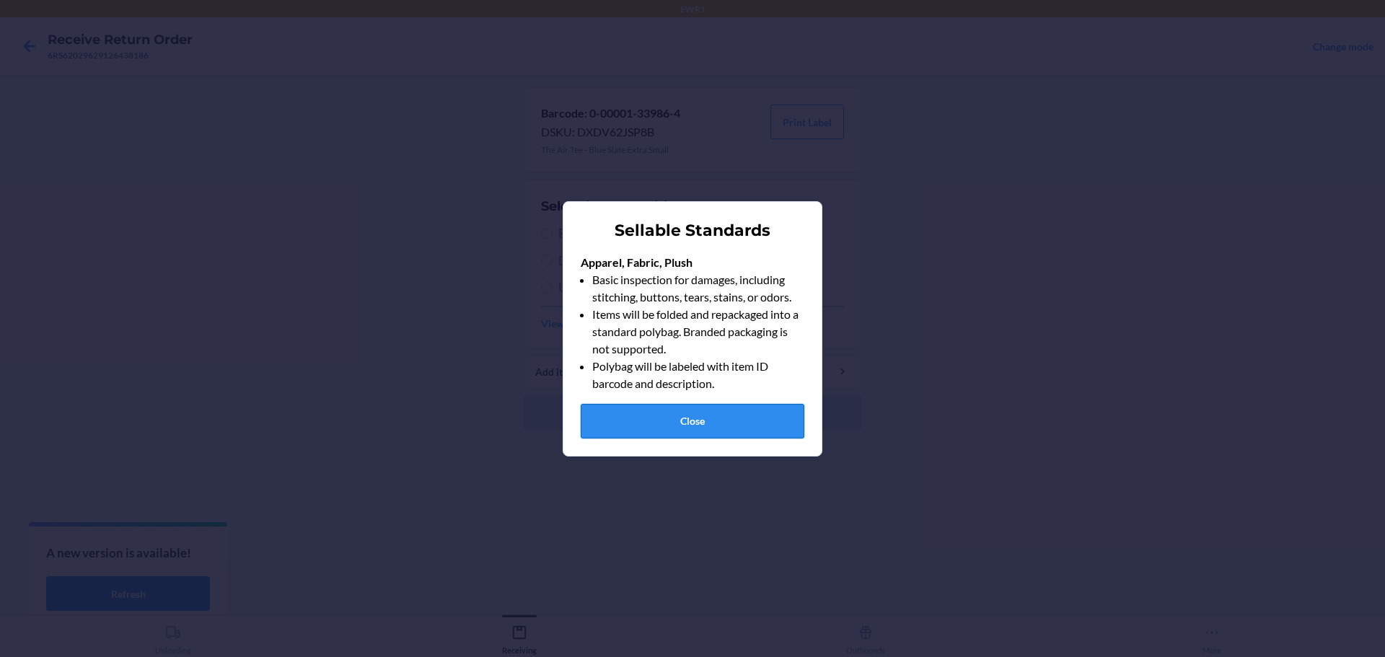
drag, startPoint x: 706, startPoint y: 415, endPoint x: 730, endPoint y: 398, distance: 29.0
click at [706, 415] on button "Close" at bounding box center [693, 421] width 224 height 35
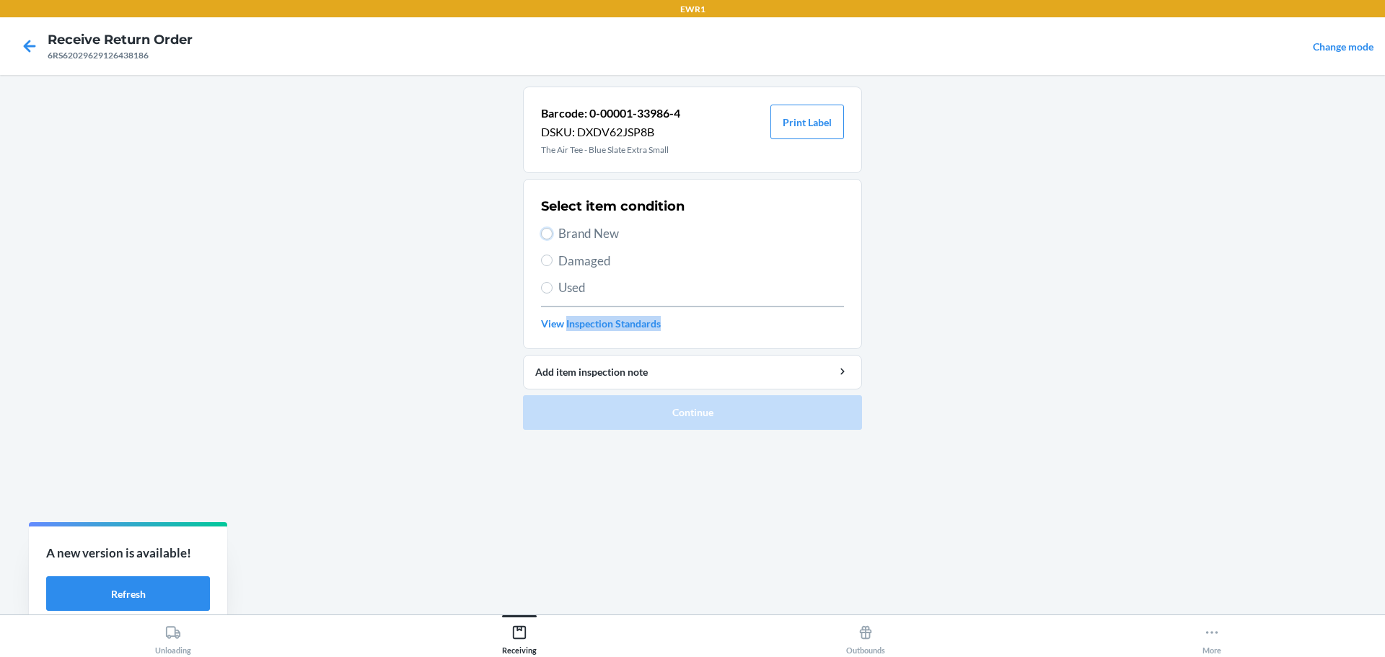
drag, startPoint x: 546, startPoint y: 232, endPoint x: 582, endPoint y: 222, distance: 38.2
click at [548, 234] on input "Brand New" at bounding box center [547, 234] width 12 height 12
radio input "true"
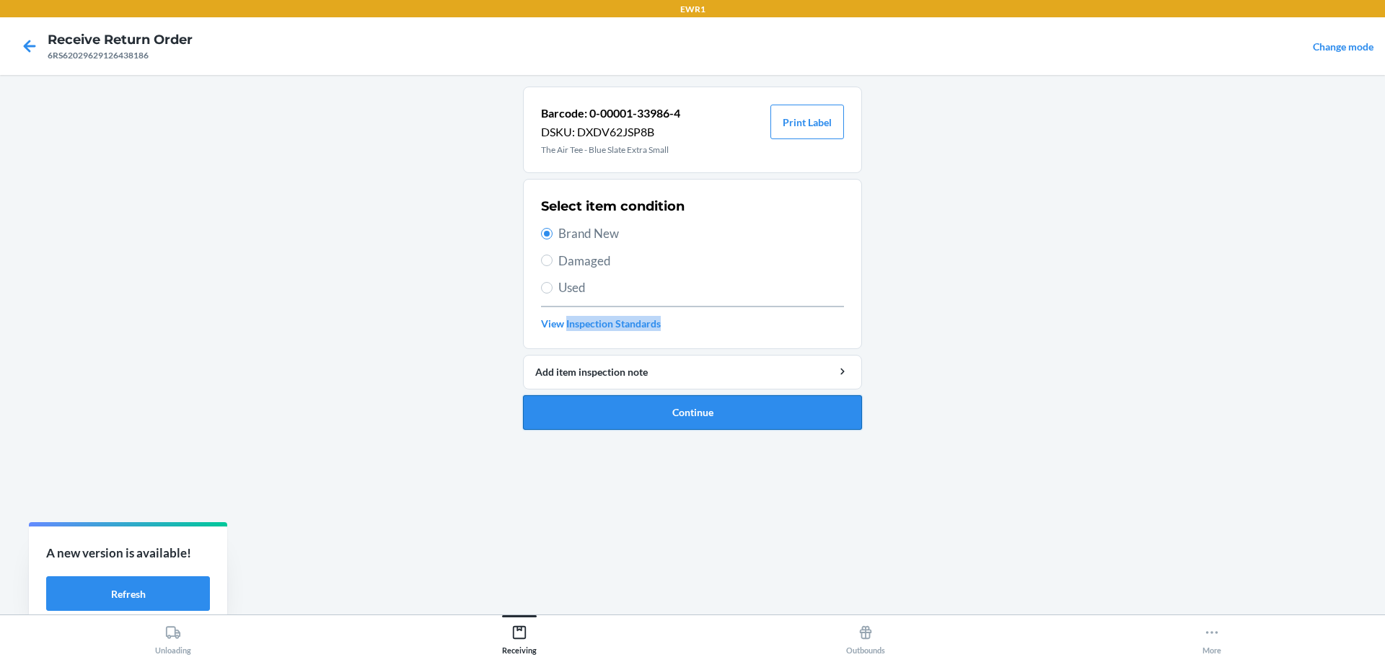
click at [688, 421] on button "Continue" at bounding box center [692, 412] width 339 height 35
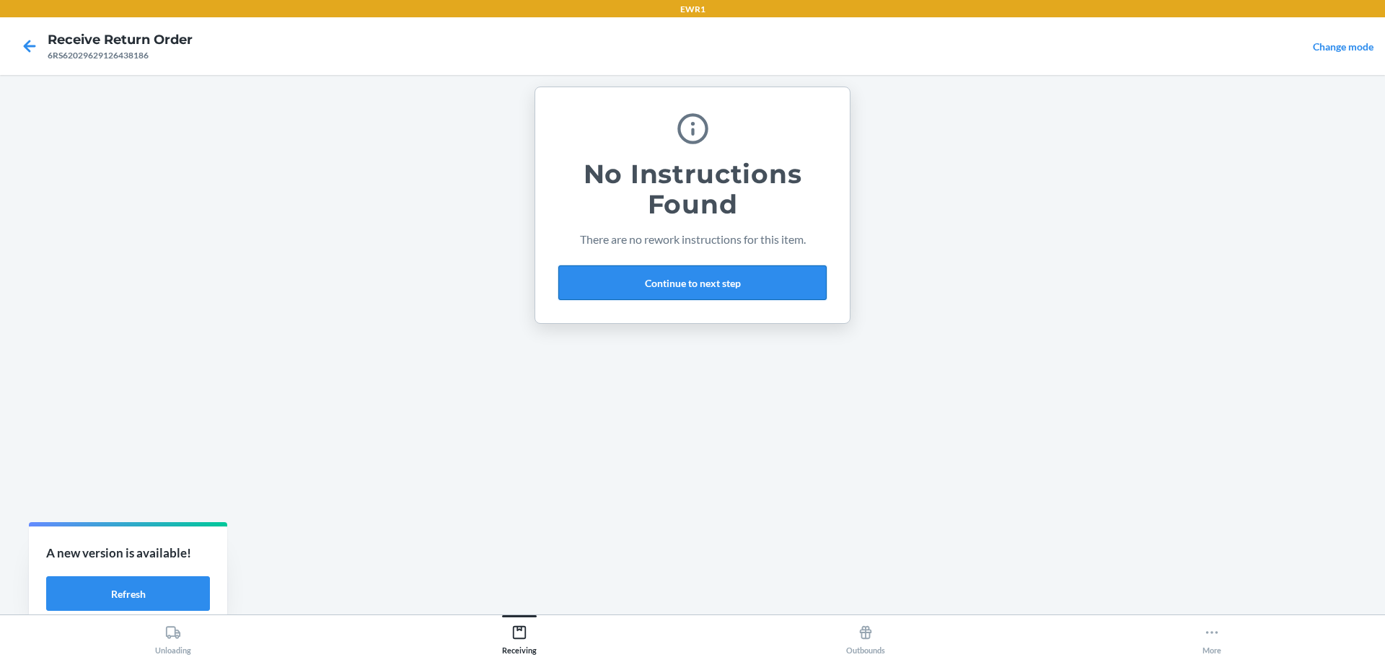
click at [739, 284] on button "Continue to next step" at bounding box center [693, 283] width 268 height 35
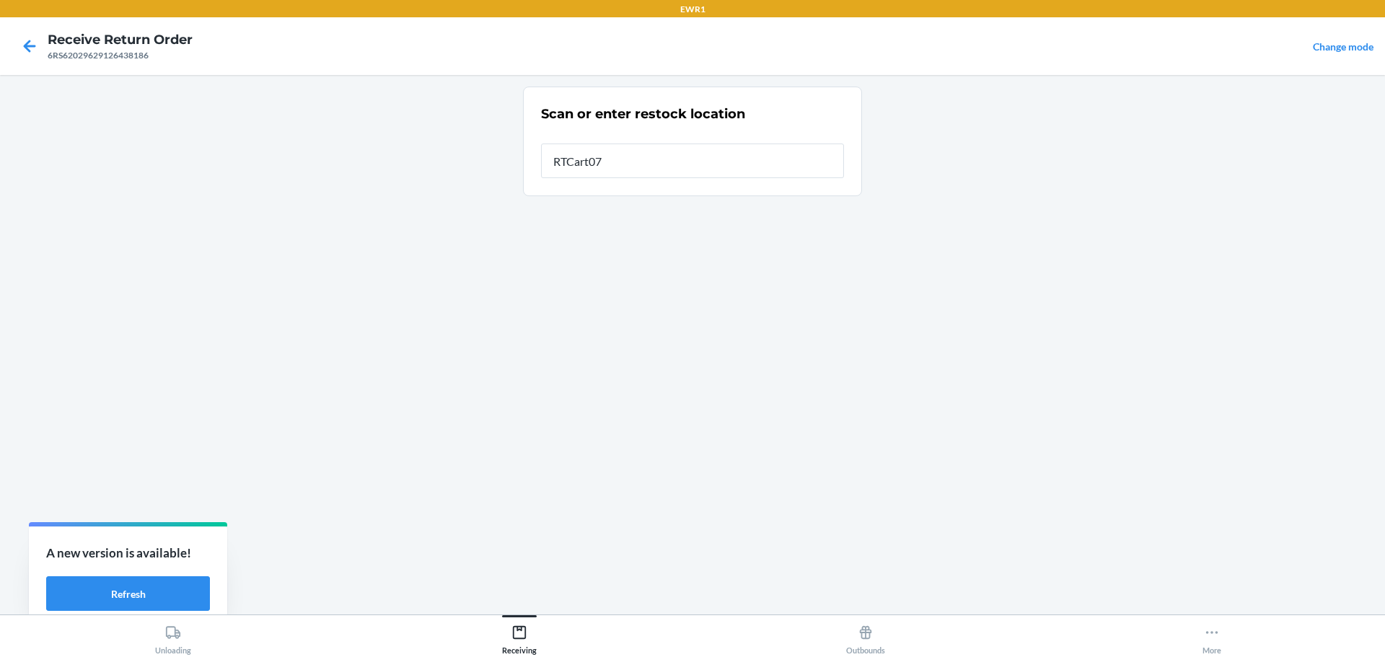
type input "RTCart072"
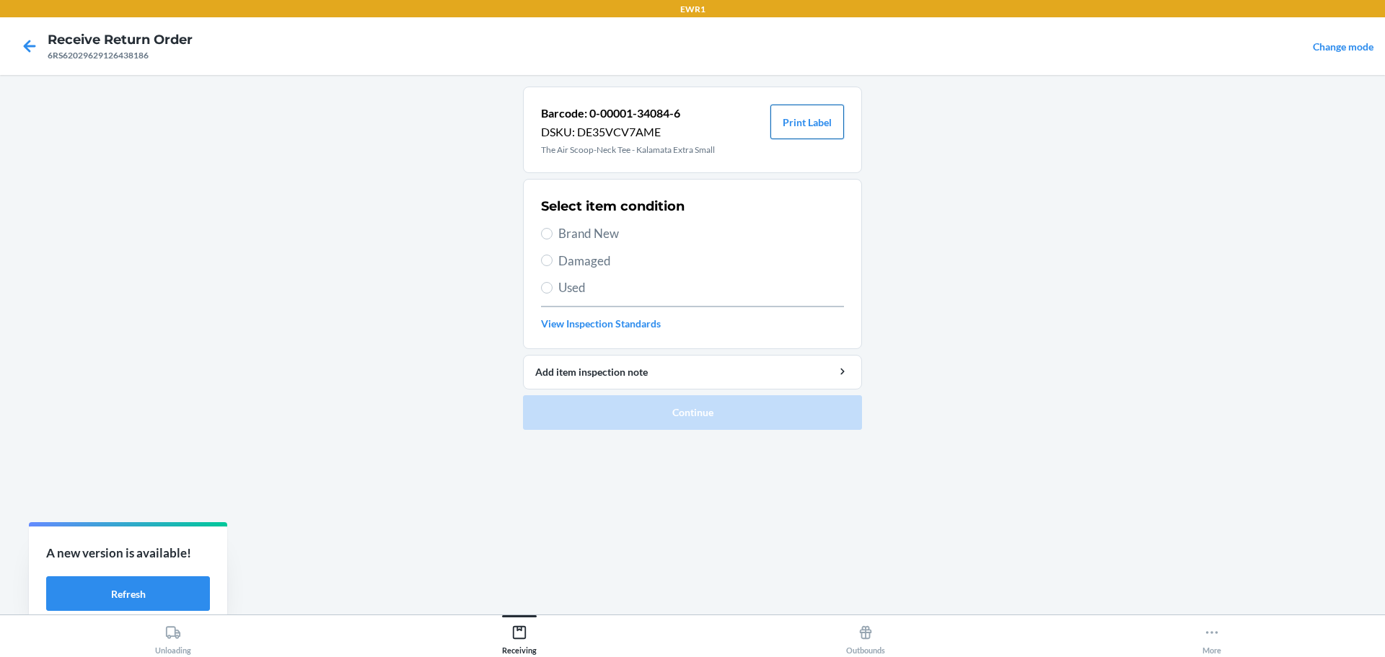
click at [796, 123] on button "Print Label" at bounding box center [808, 122] width 74 height 35
click at [35, 45] on icon at bounding box center [29, 46] width 25 height 25
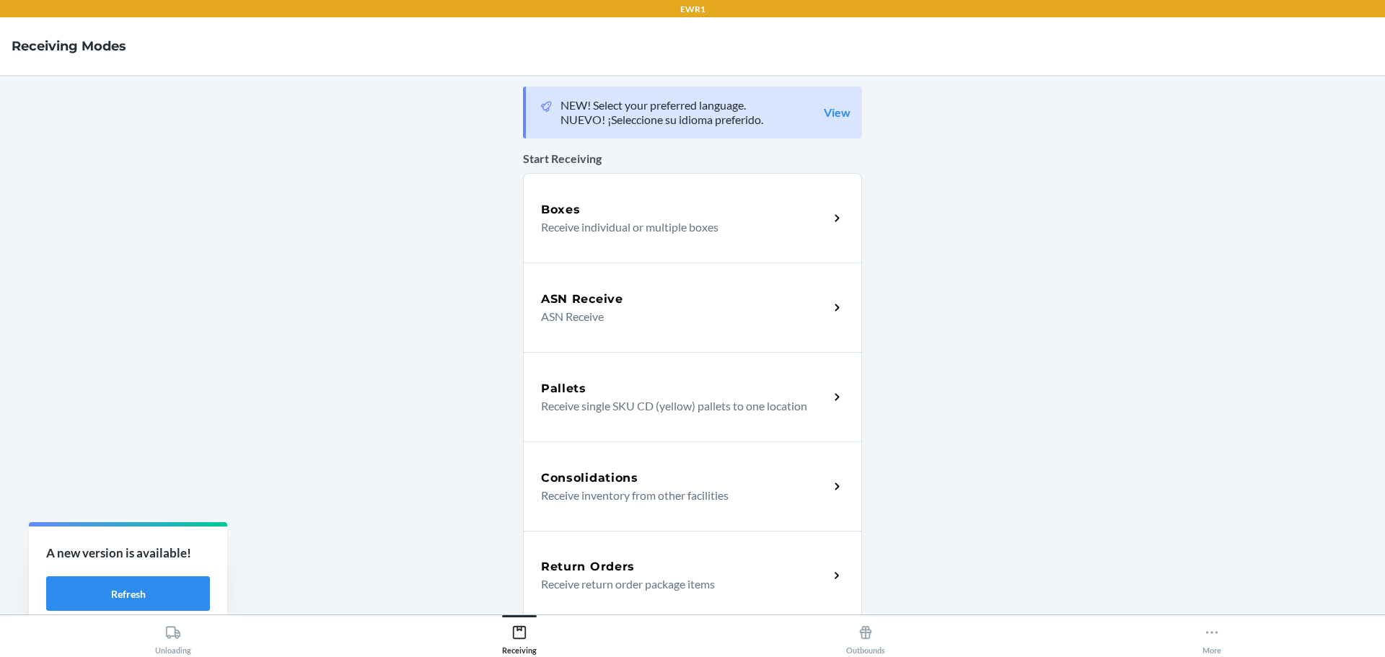
click at [632, 578] on p "Receive return order package items" at bounding box center [679, 584] width 276 height 17
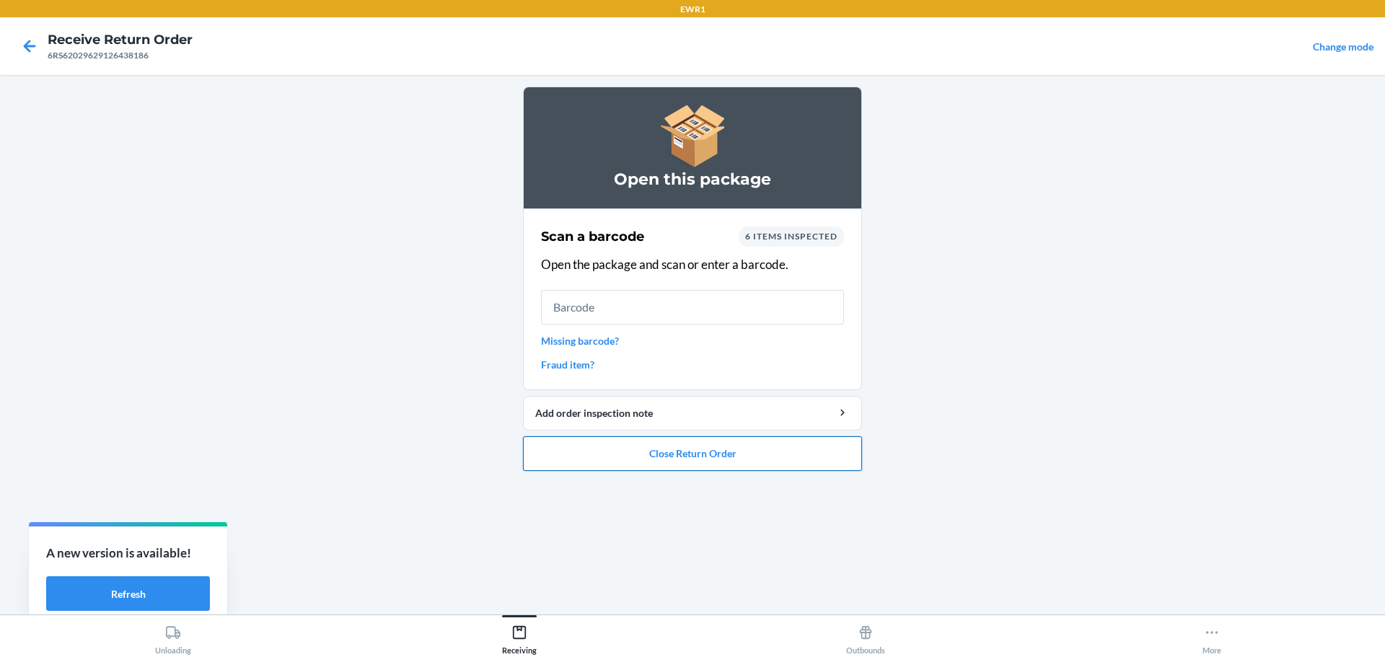
click at [699, 462] on button "Close Return Order" at bounding box center [692, 454] width 339 height 35
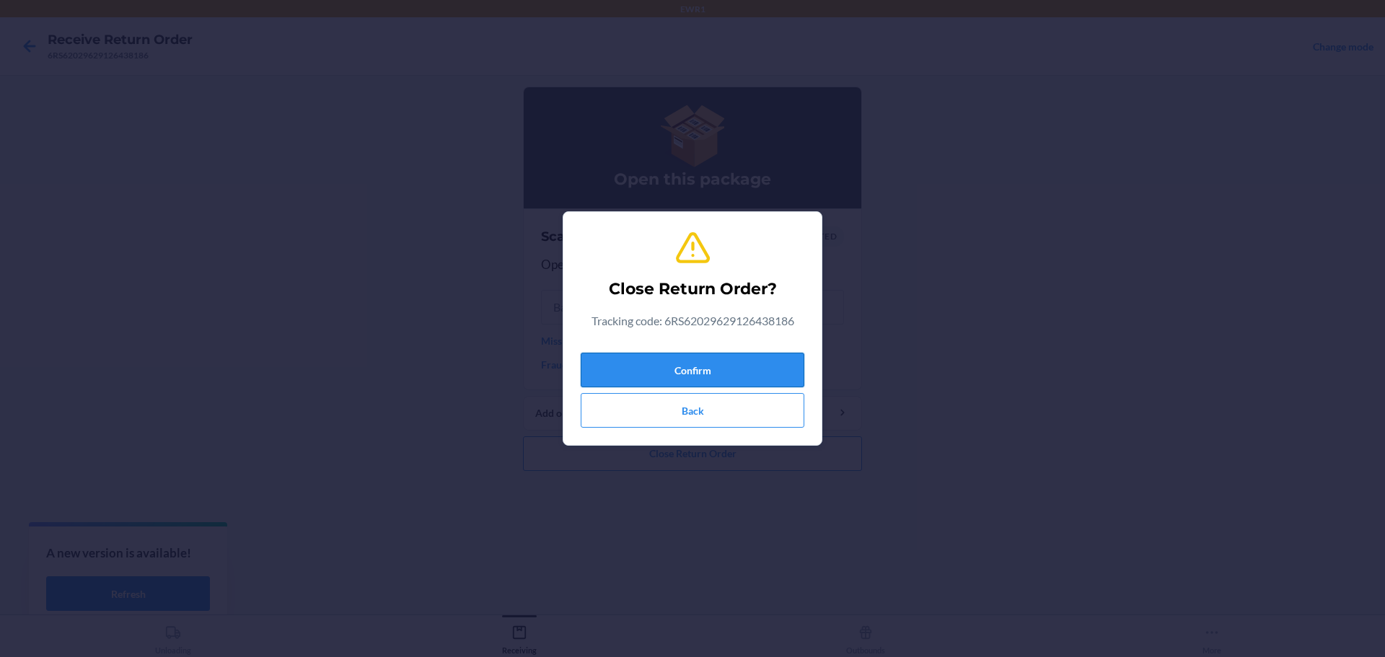
click at [697, 375] on button "Confirm" at bounding box center [693, 370] width 224 height 35
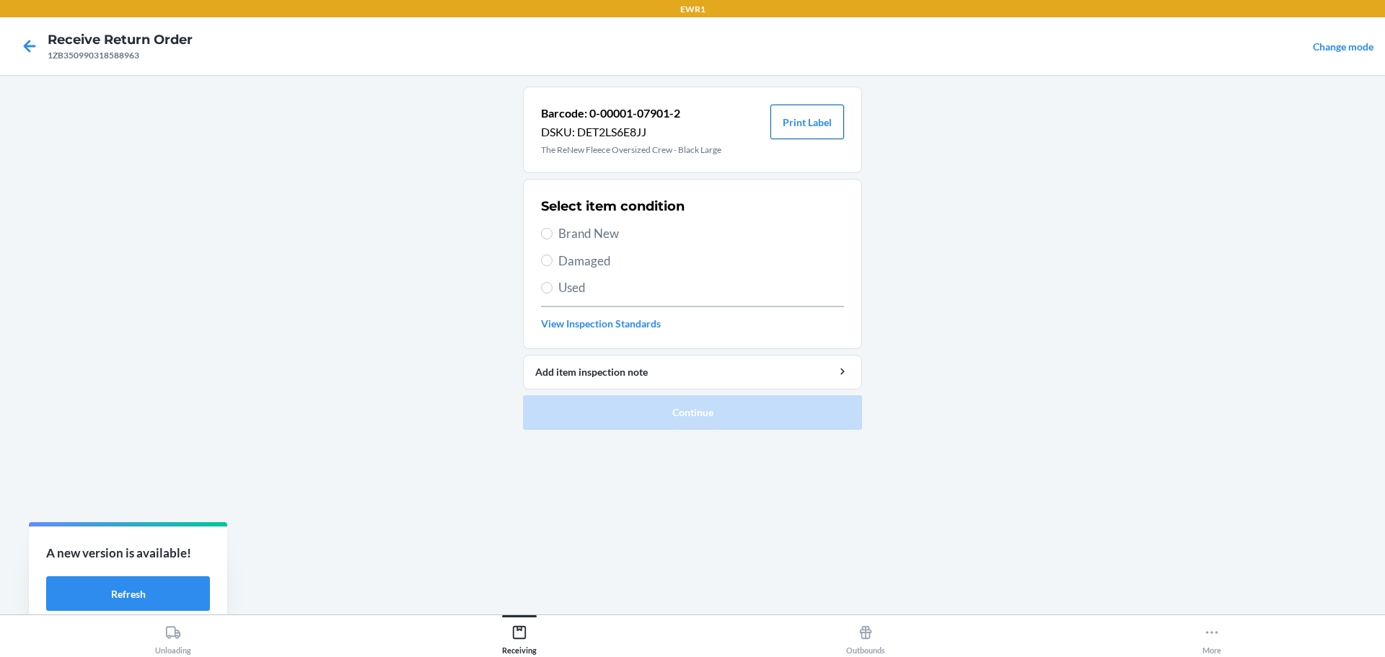
drag, startPoint x: 800, startPoint y: 123, endPoint x: 815, endPoint y: 129, distance: 17.2
click at [801, 128] on button "Print Label" at bounding box center [808, 122] width 74 height 35
click at [44, 40] on div at bounding box center [30, 46] width 36 height 36
click at [37, 44] on icon at bounding box center [29, 46] width 25 height 25
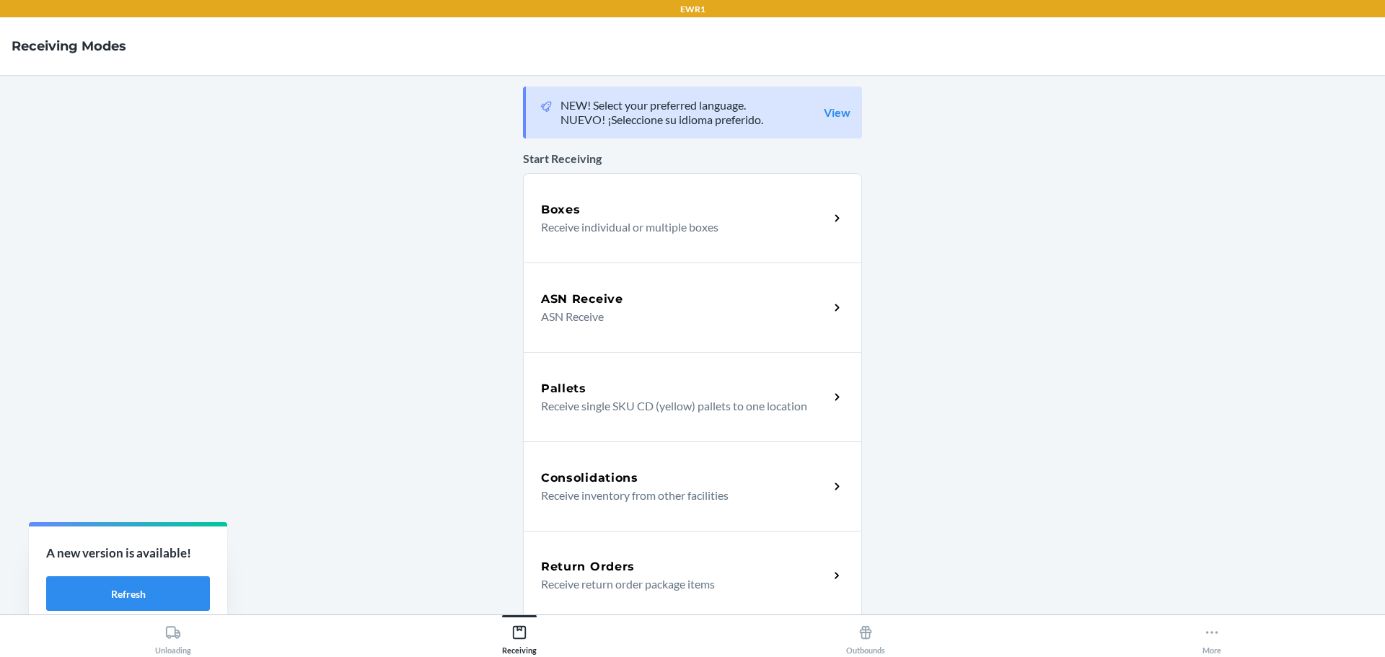
click at [615, 553] on div "Return Orders Receive return order package items" at bounding box center [692, 575] width 339 height 89
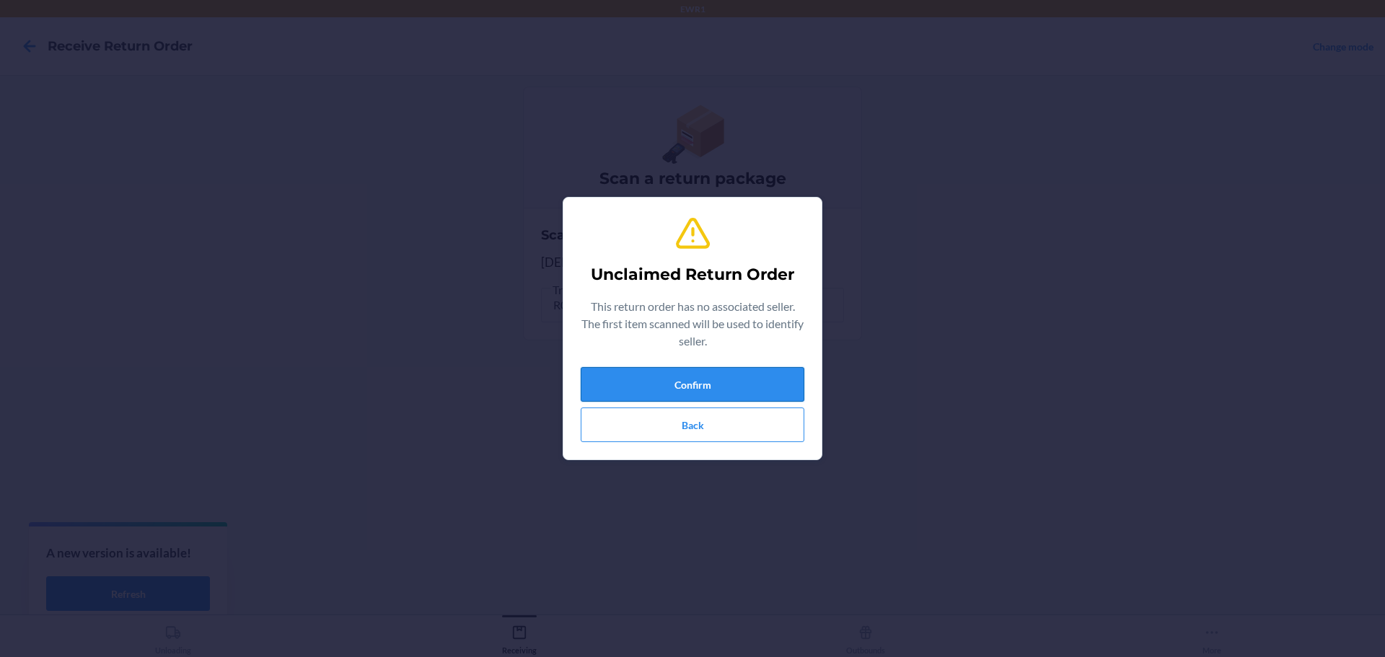
click at [754, 383] on button "Confirm" at bounding box center [693, 384] width 224 height 35
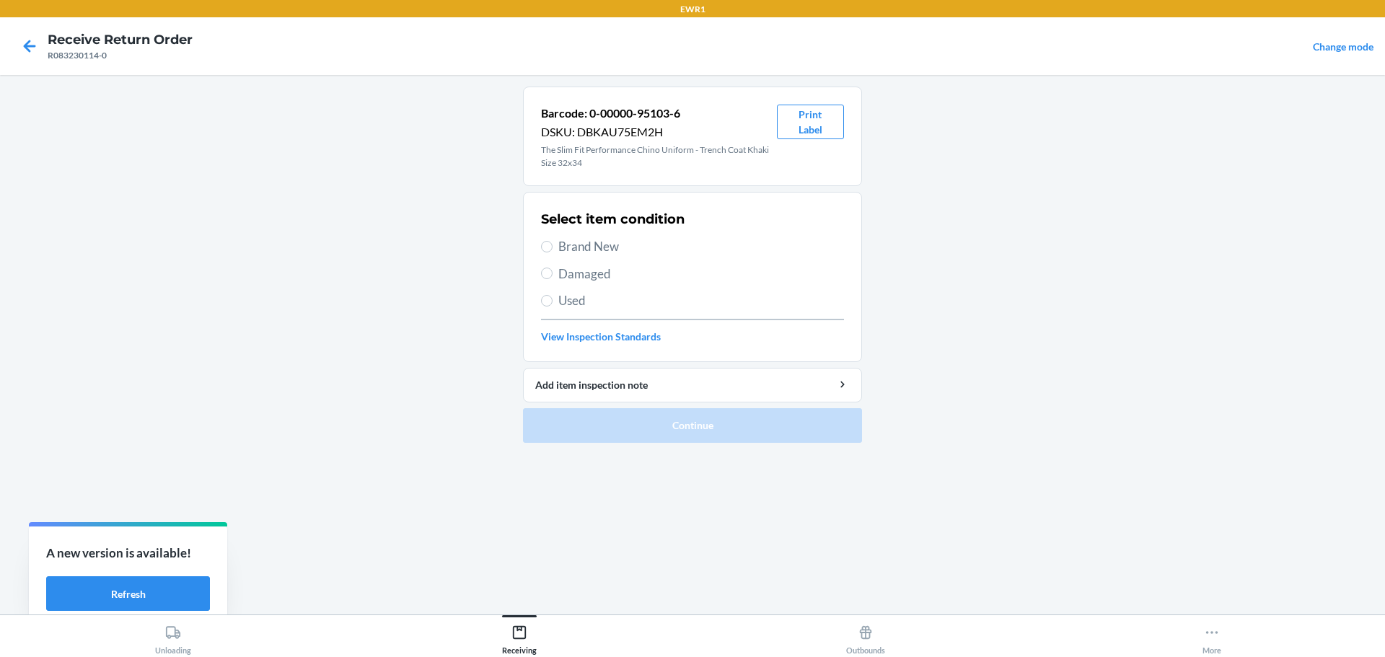
click at [553, 242] on label "Brand New" at bounding box center [692, 246] width 303 height 19
click at [553, 242] on input "Brand New" at bounding box center [547, 247] width 12 height 12
radio input "true"
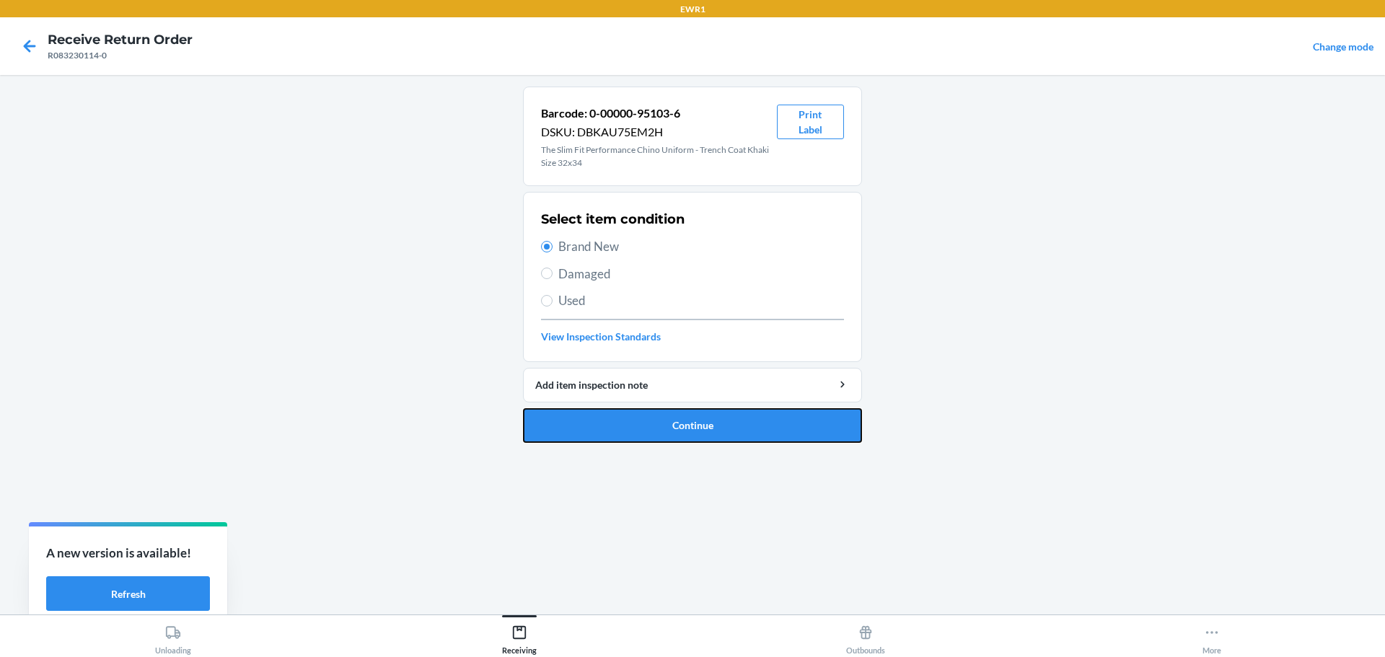
drag, startPoint x: 711, startPoint y: 435, endPoint x: 773, endPoint y: 359, distance: 98.0
click at [712, 430] on button "Continue" at bounding box center [692, 425] width 339 height 35
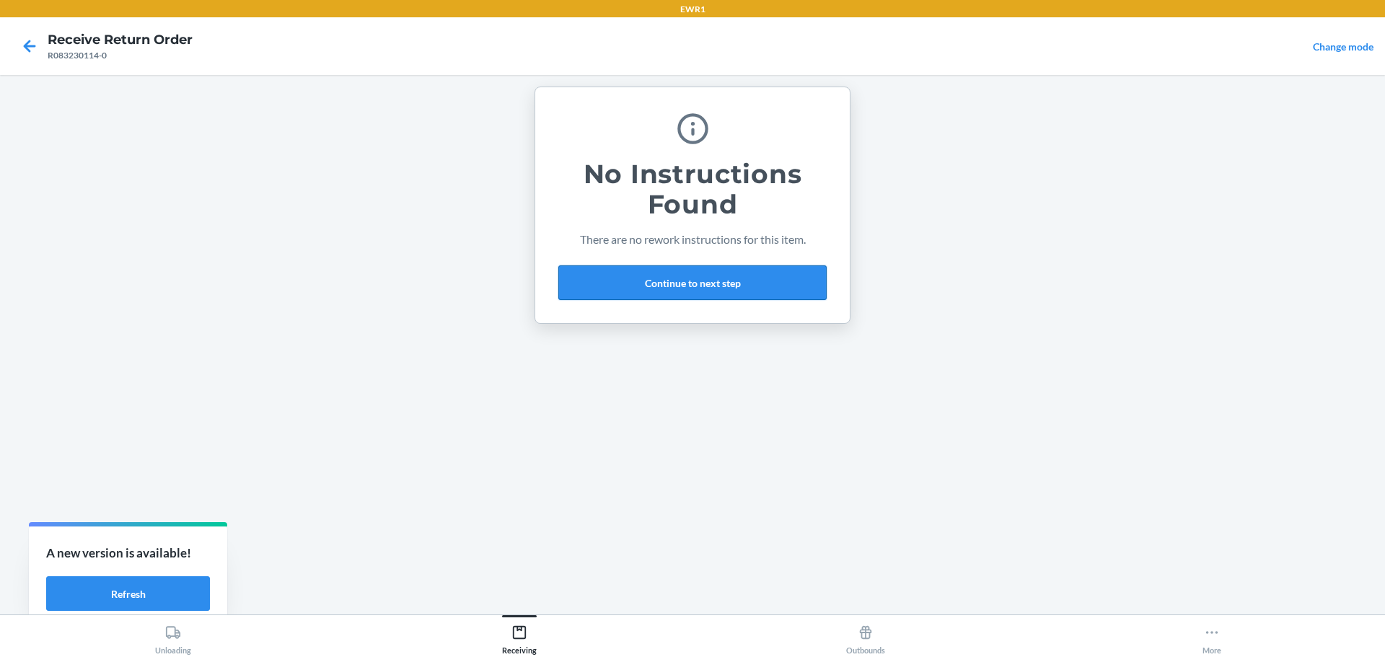
drag, startPoint x: 666, startPoint y: 286, endPoint x: 694, endPoint y: 266, distance: 34.2
click at [672, 289] on button "Continue to next step" at bounding box center [693, 283] width 268 height 35
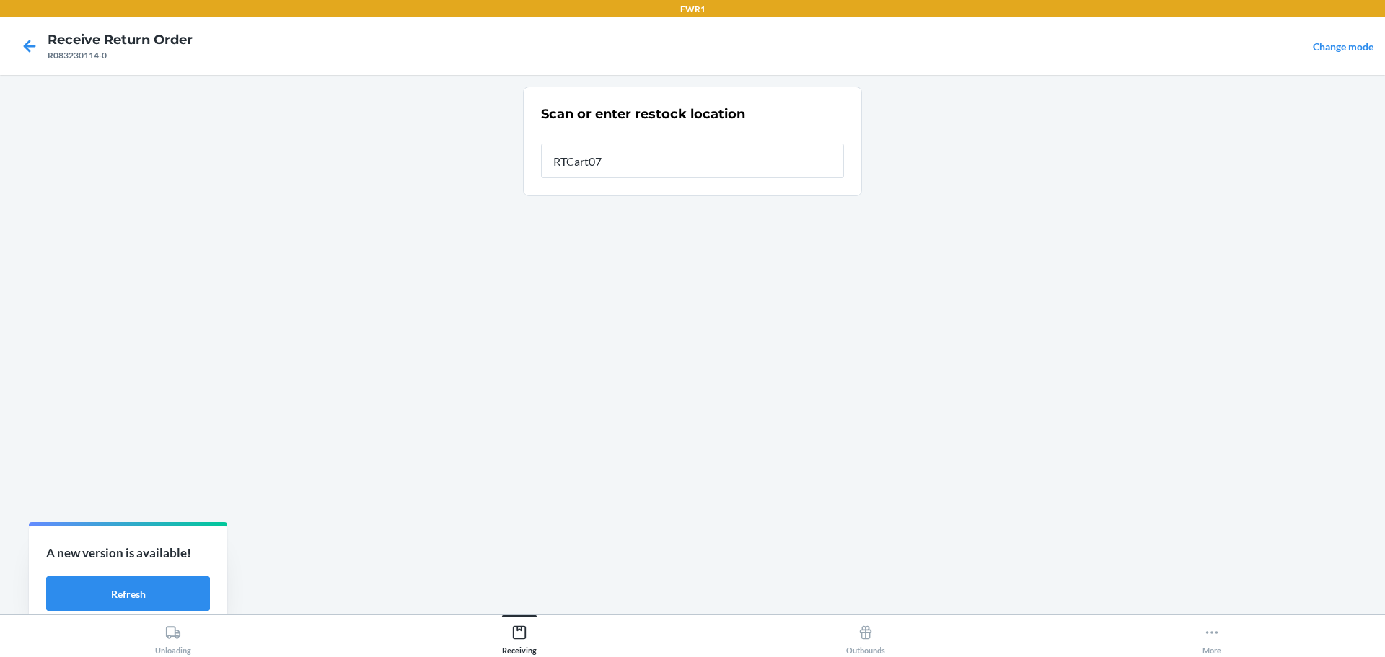
type input "RTCart072"
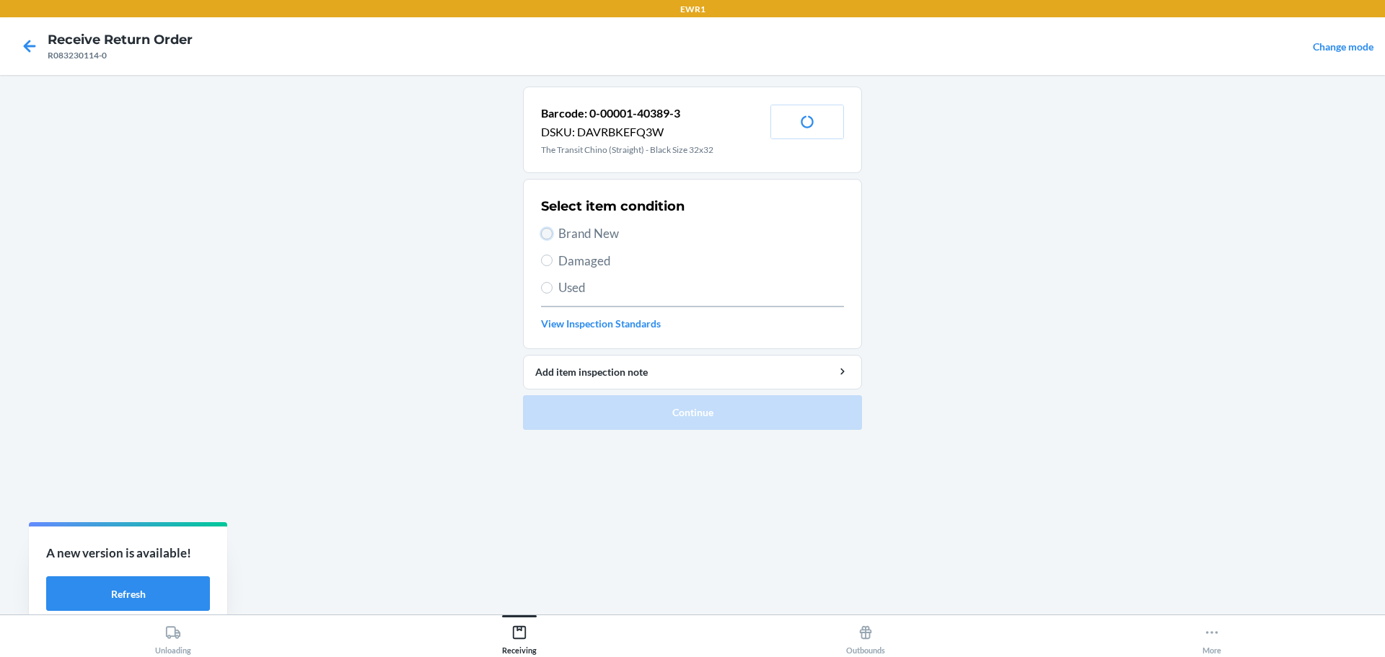
click at [550, 234] on input "Brand New" at bounding box center [547, 234] width 12 height 12
radio input "true"
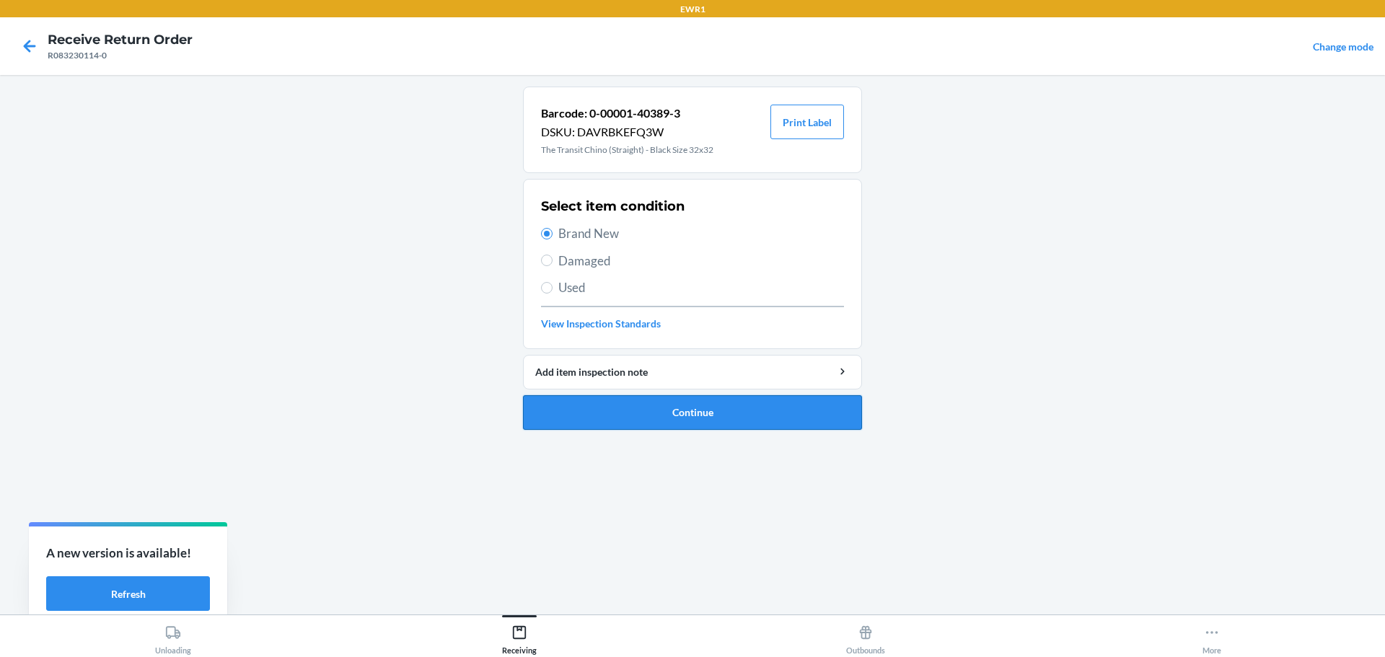
click at [693, 409] on button "Continue" at bounding box center [692, 412] width 339 height 35
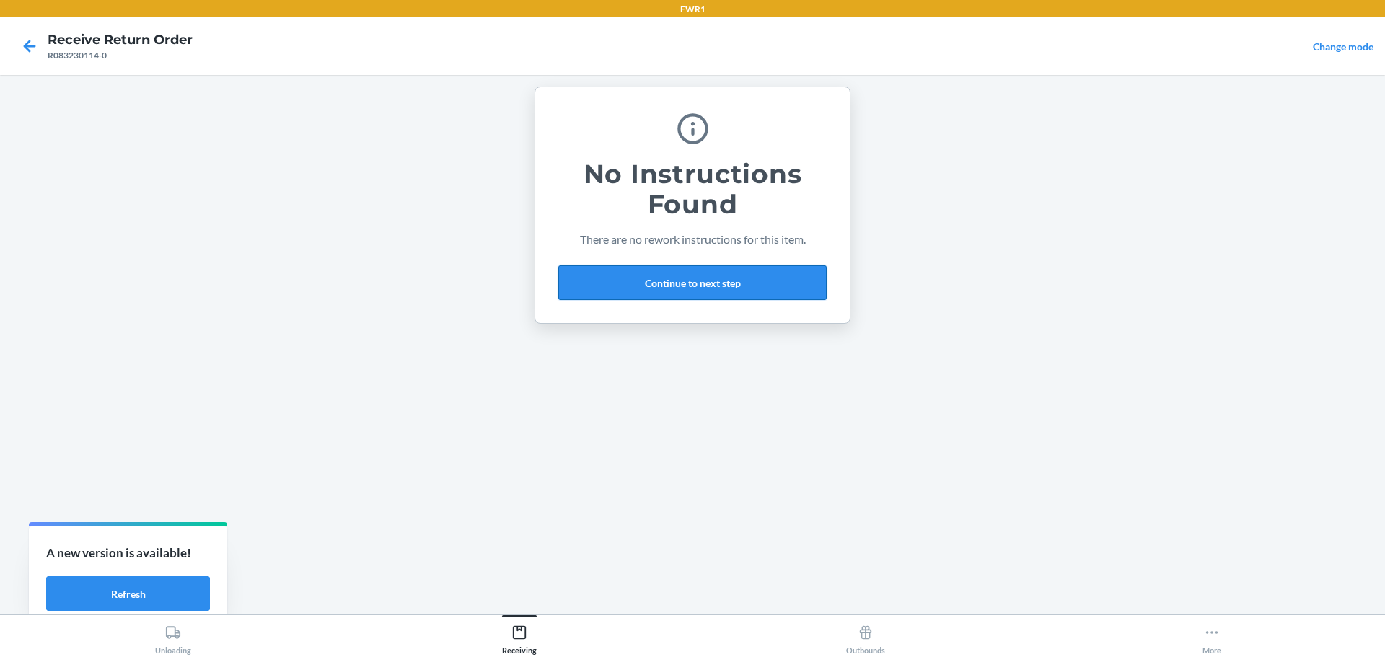
click at [734, 273] on button "Continue to next step" at bounding box center [693, 283] width 268 height 35
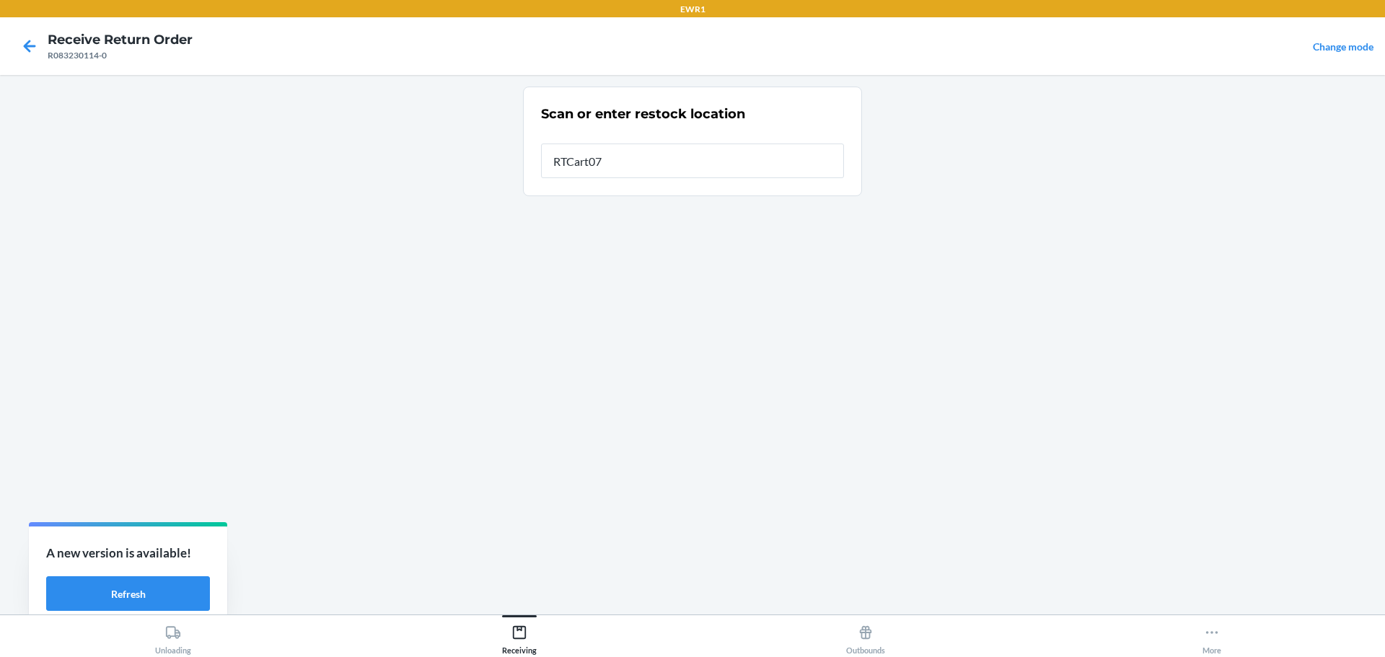
type input "RTCart072"
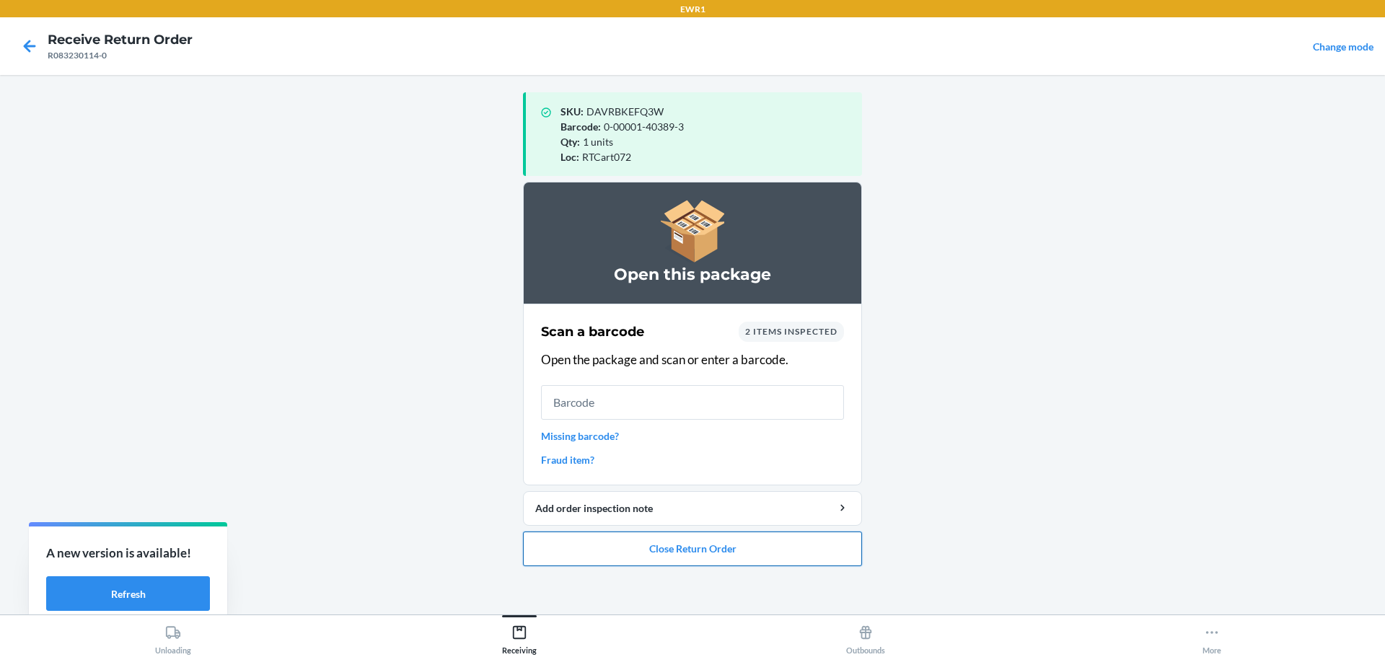
click at [714, 546] on button "Close Return Order" at bounding box center [692, 549] width 339 height 35
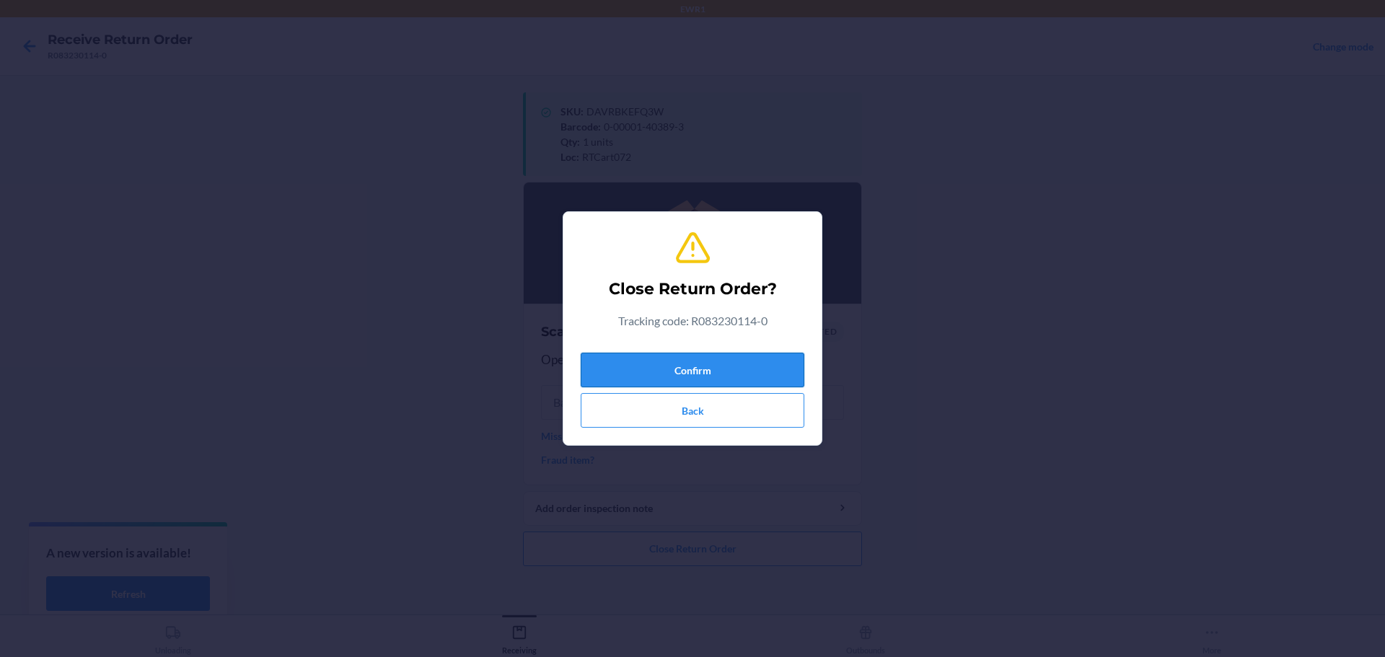
click at [751, 369] on button "Confirm" at bounding box center [693, 370] width 224 height 35
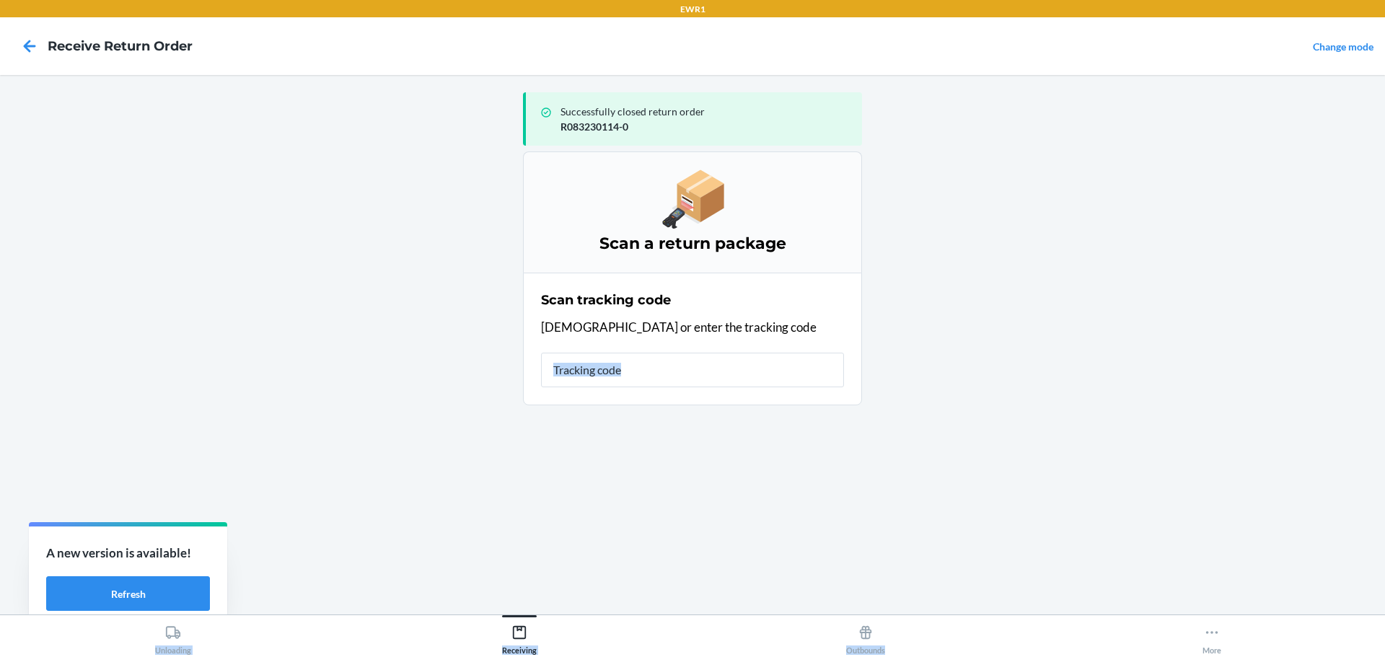
drag, startPoint x: 672, startPoint y: 394, endPoint x: 953, endPoint y: 691, distance: 409.4
click at [953, 657] on html "EWR1 Receive Return Order Change mode Successfully closed return order R0832301…" at bounding box center [692, 328] width 1385 height 657
